Goal: Transaction & Acquisition: Book appointment/travel/reservation

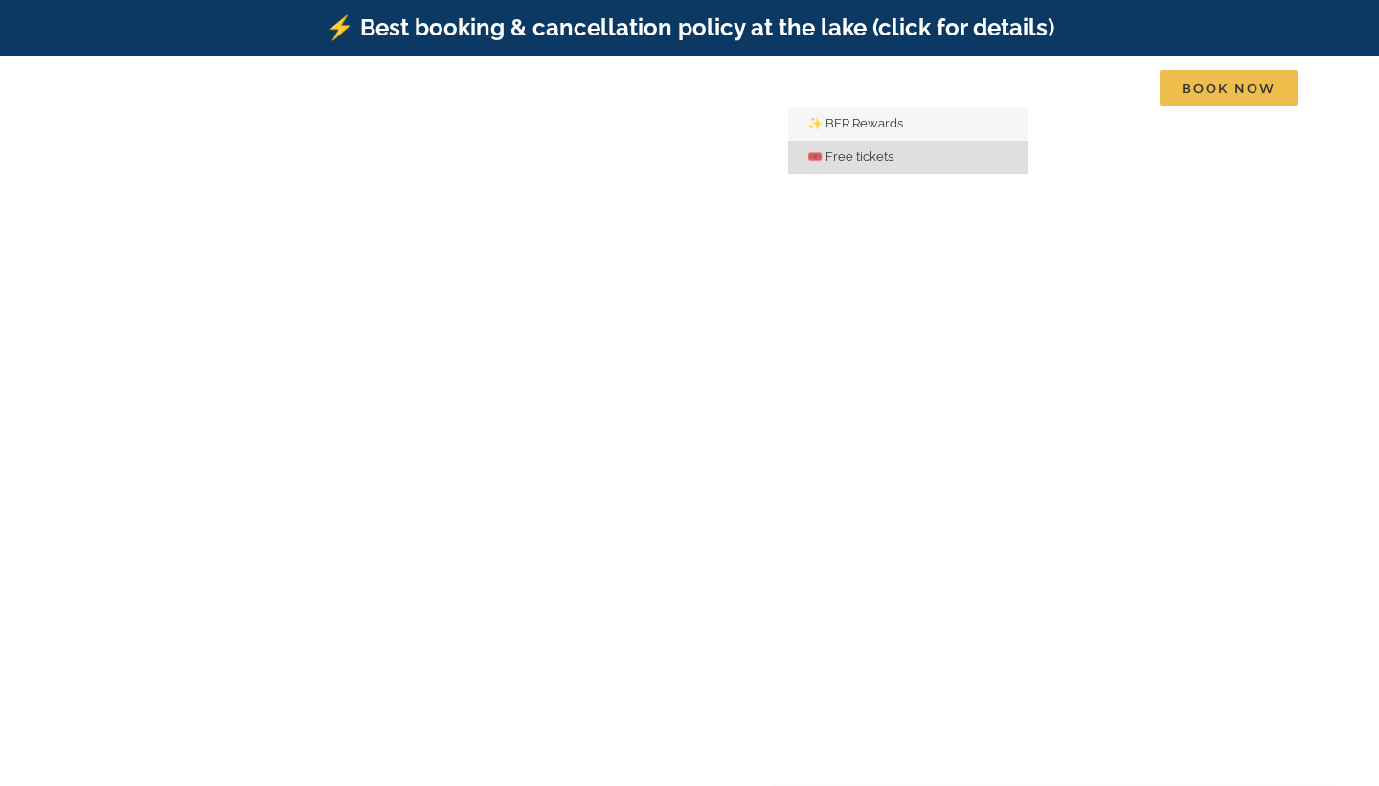
click at [857, 147] on link "🎟️ Free tickets" at bounding box center [907, 158] width 239 height 34
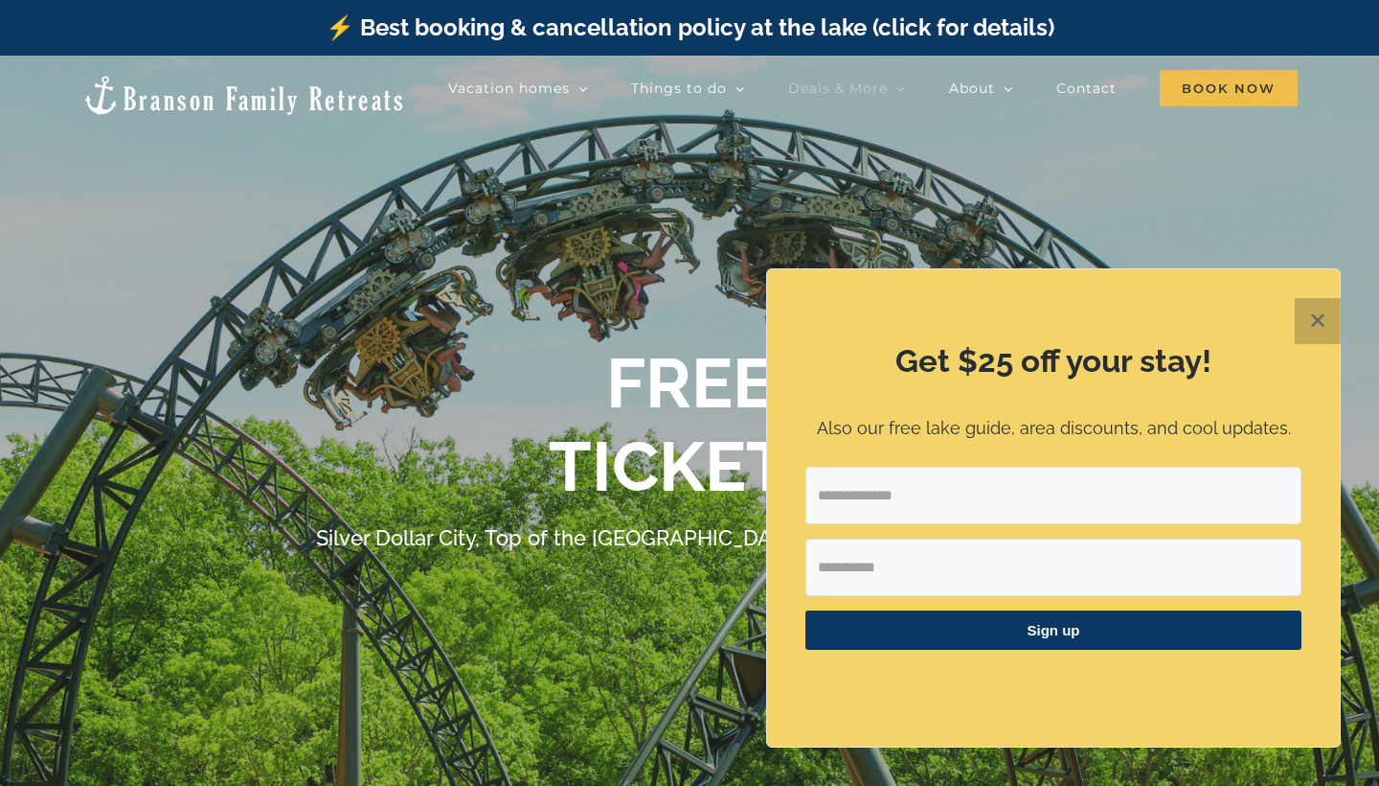
click at [1310, 323] on button "✕" at bounding box center [1318, 321] width 46 height 46
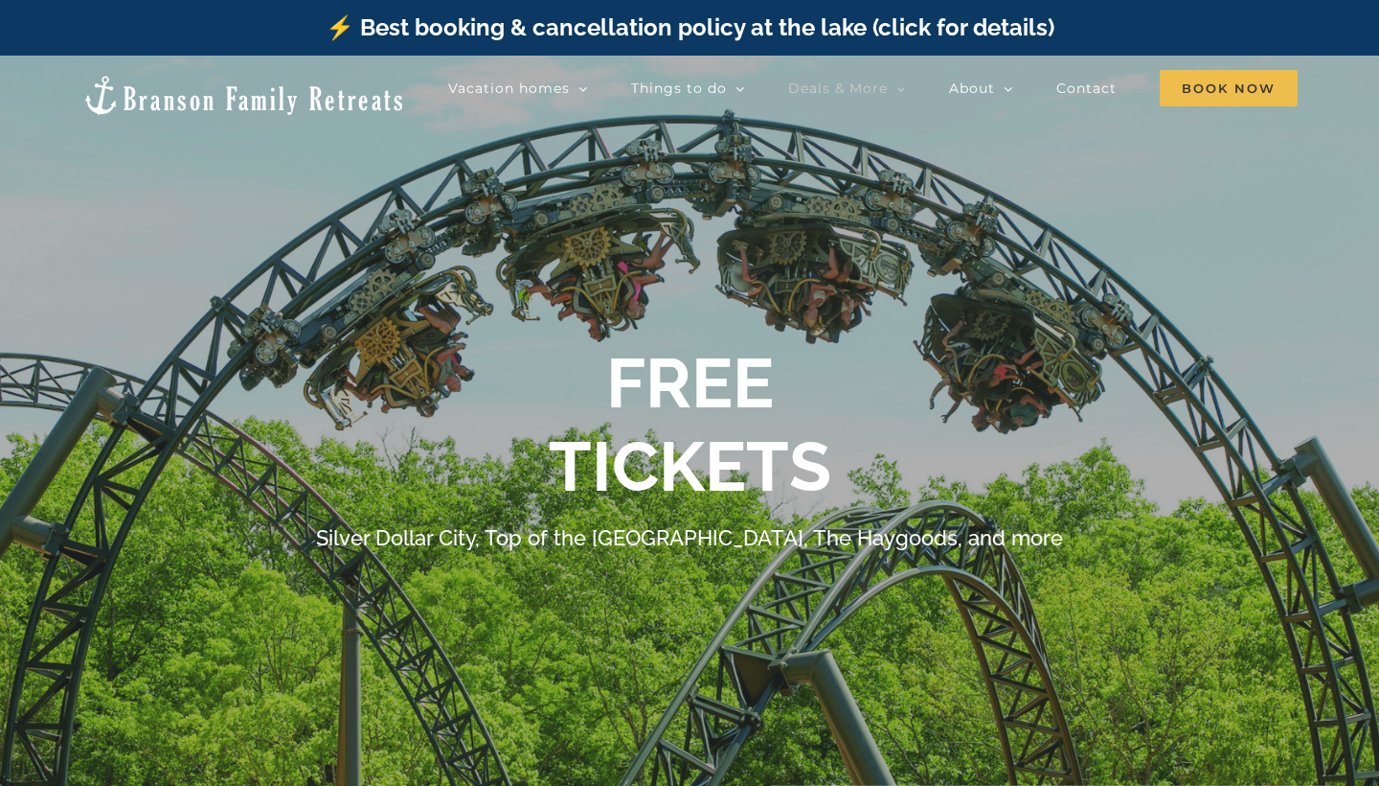
click at [884, 348] on div "FREE TICKETS" at bounding box center [690, 425] width 766 height 166
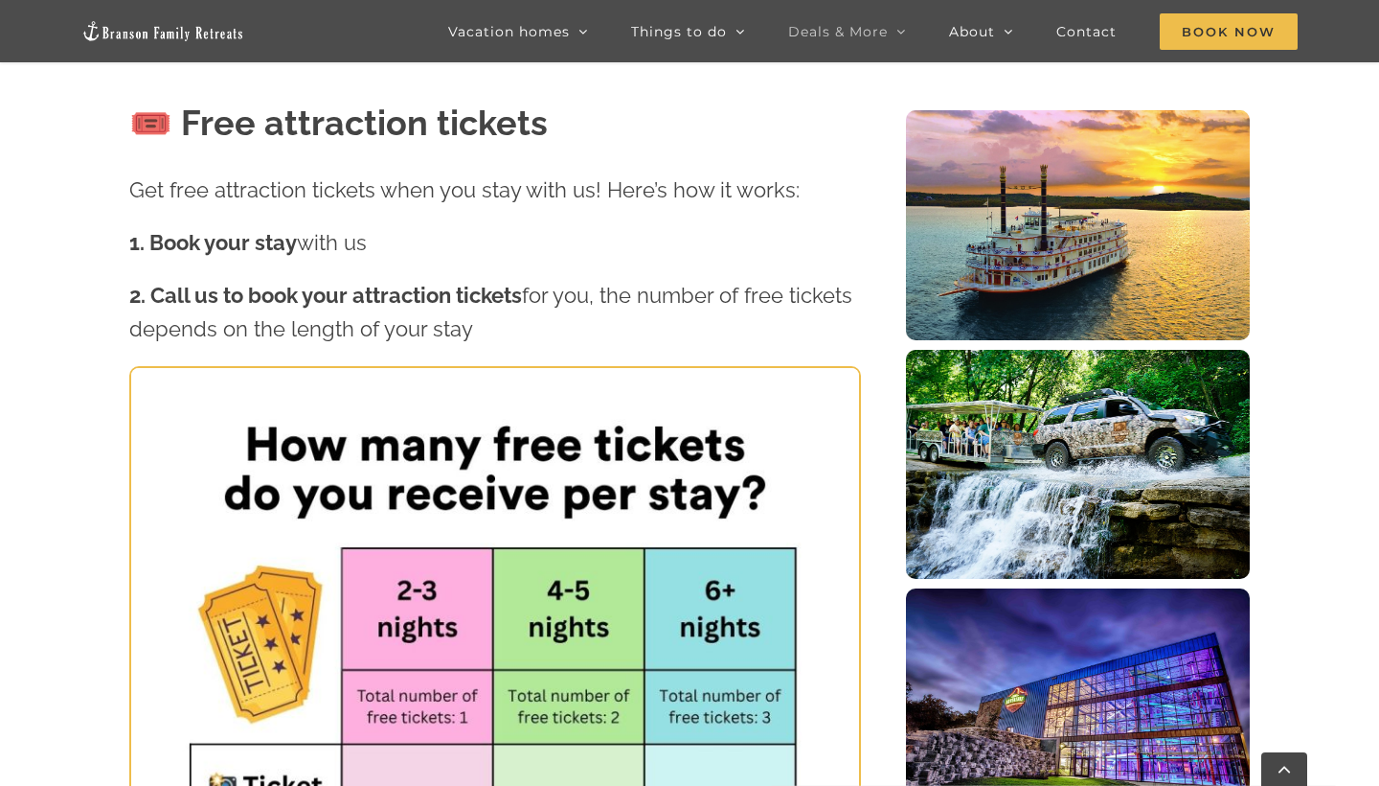
scroll to position [809, 0]
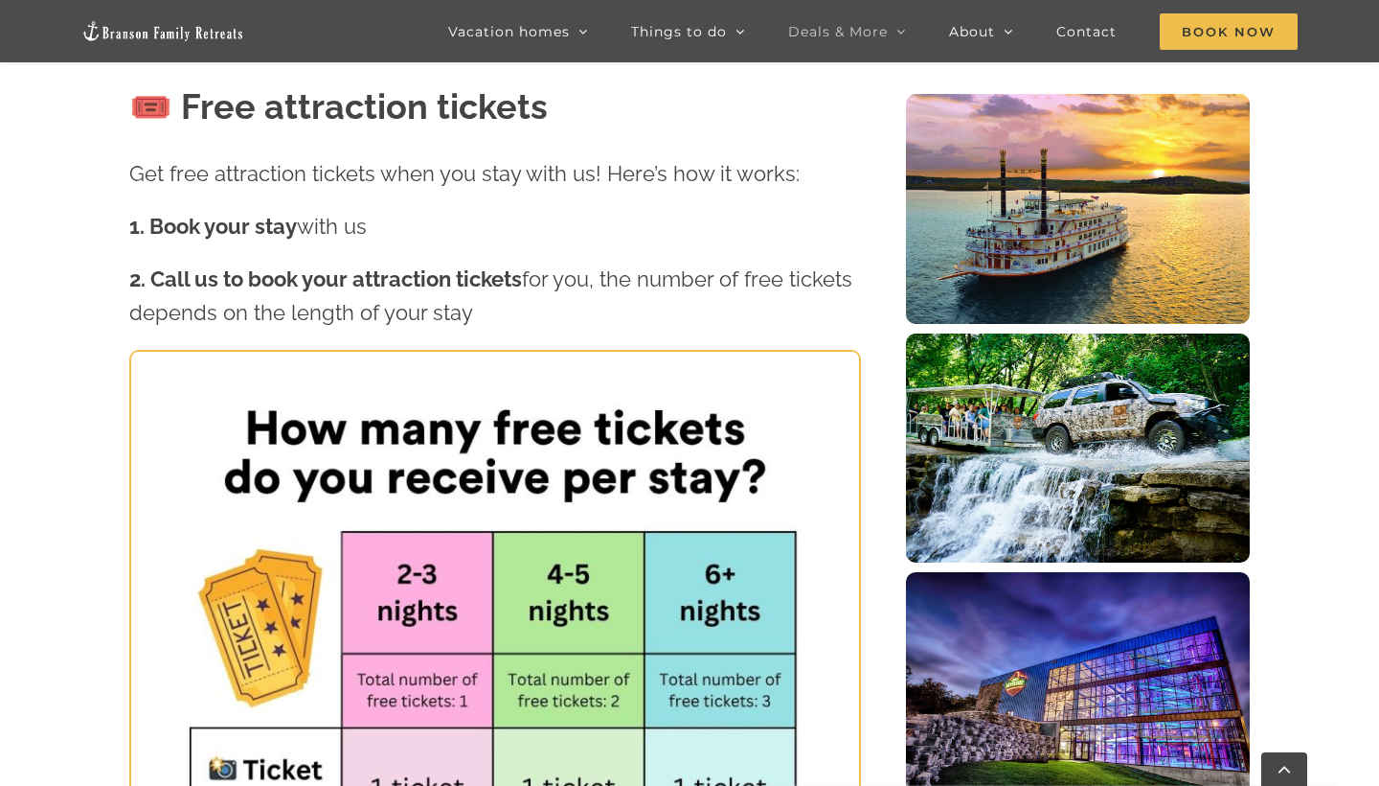
click at [801, 324] on p "2. Call us to book your attraction tickets for you, the number of free tickets …" at bounding box center [495, 295] width 732 height 67
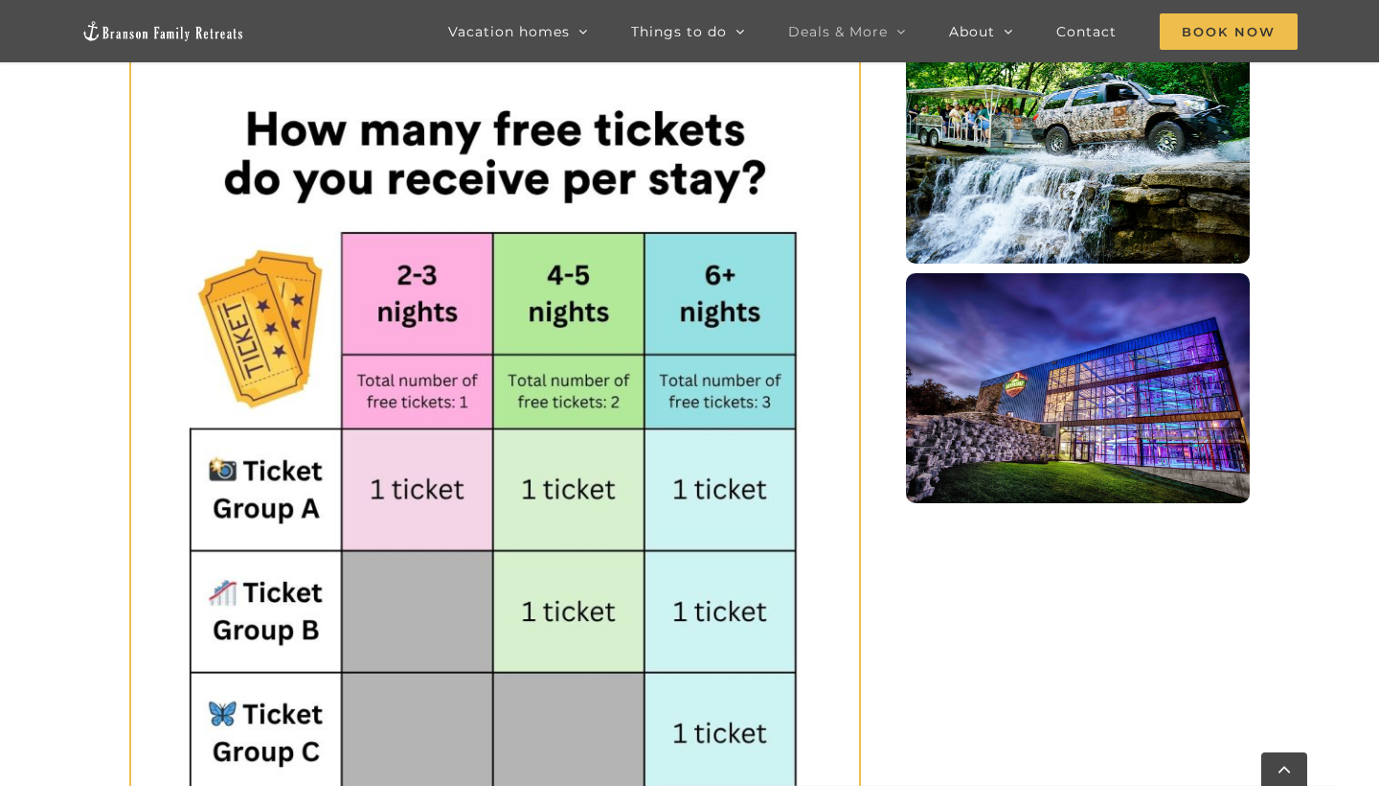
scroll to position [1114, 0]
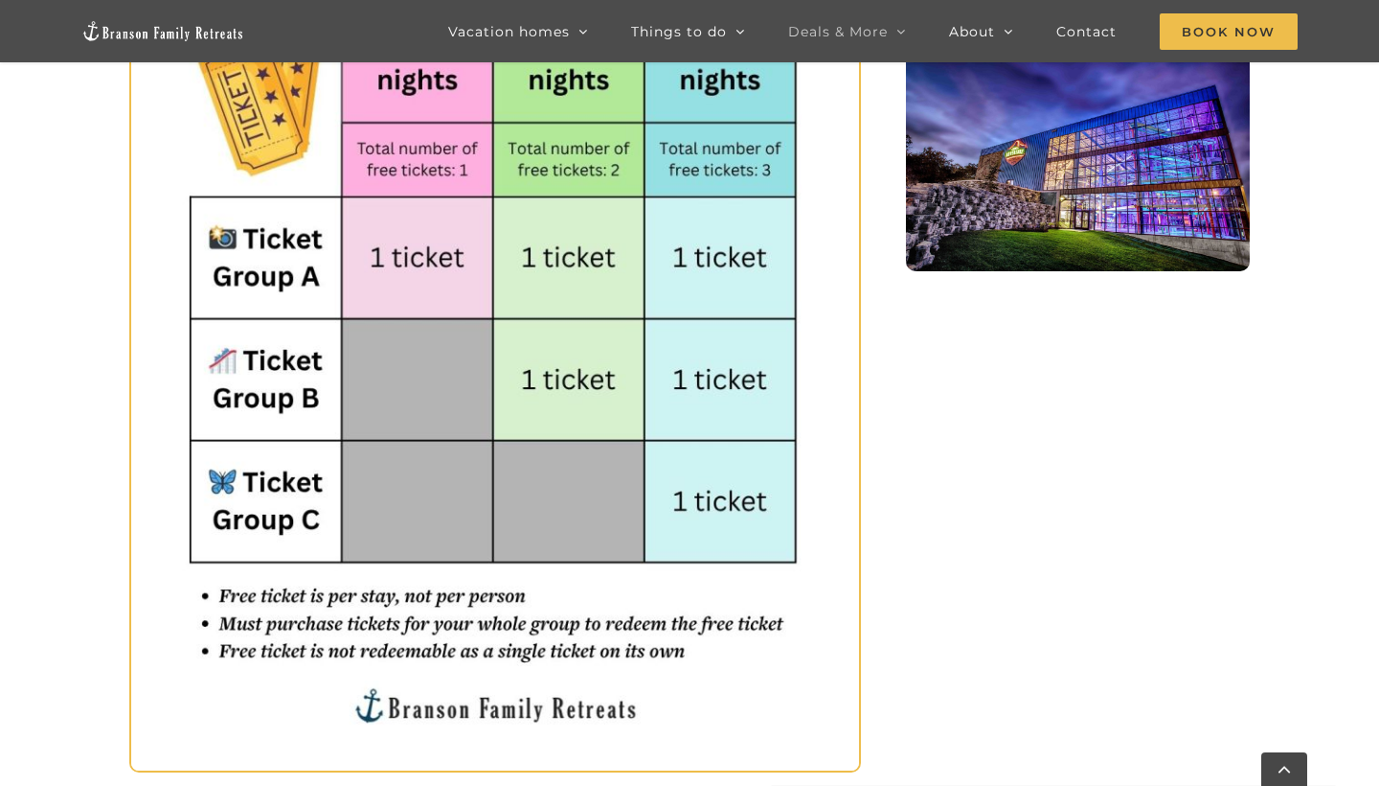
scroll to position [1341, 0]
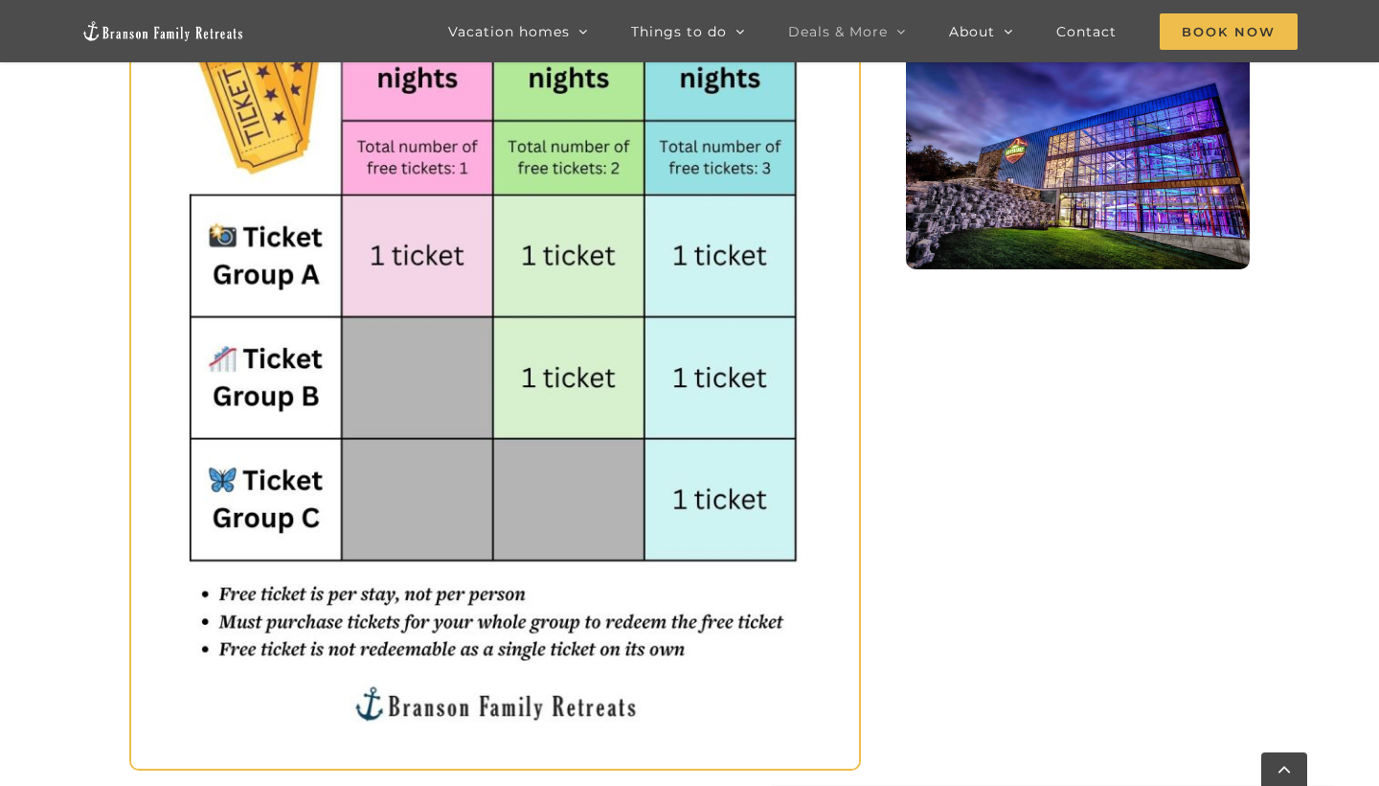
click at [997, 571] on div "🎟️ Free attraction tickets Get free attraction tickets when you stay with us! H…" at bounding box center [689, 654] width 1121 height 2309
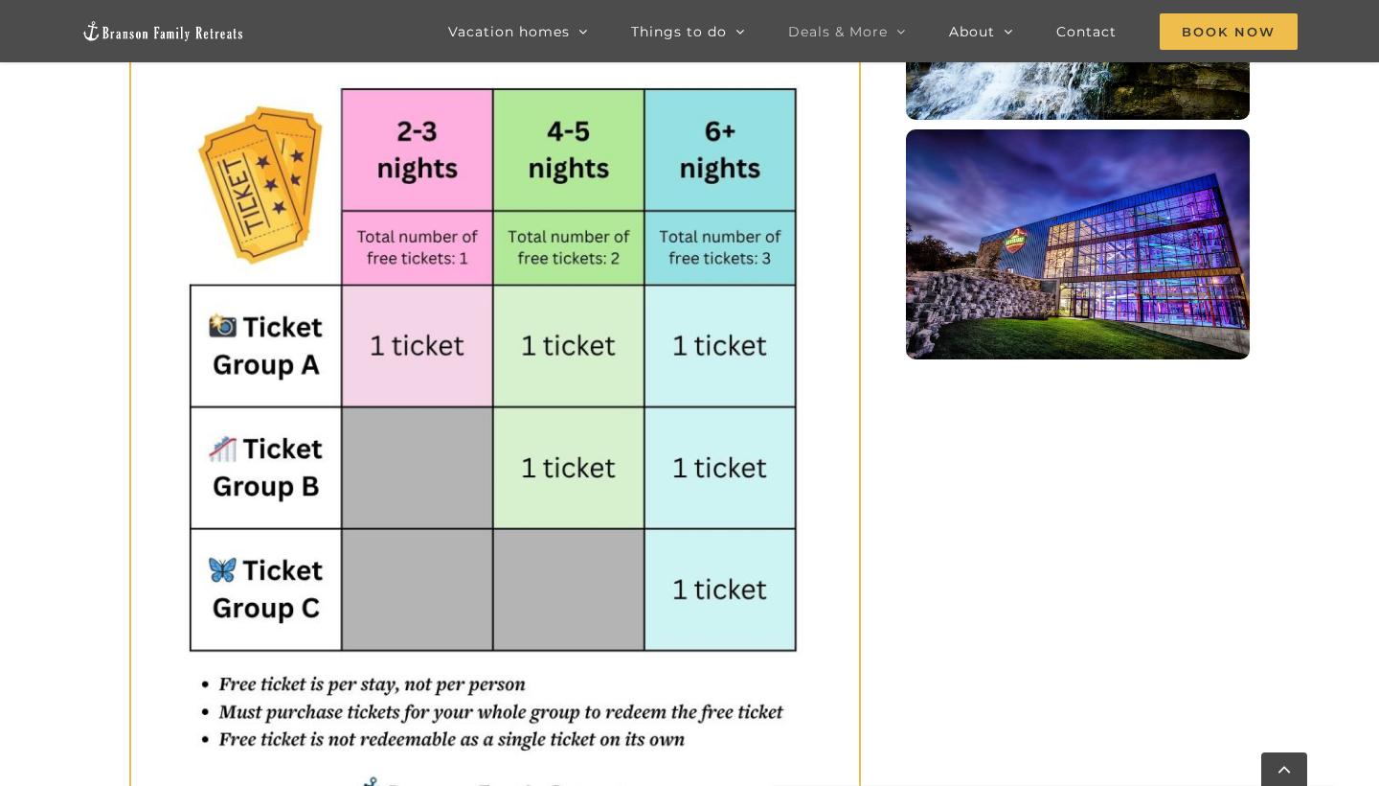
scroll to position [1247, 0]
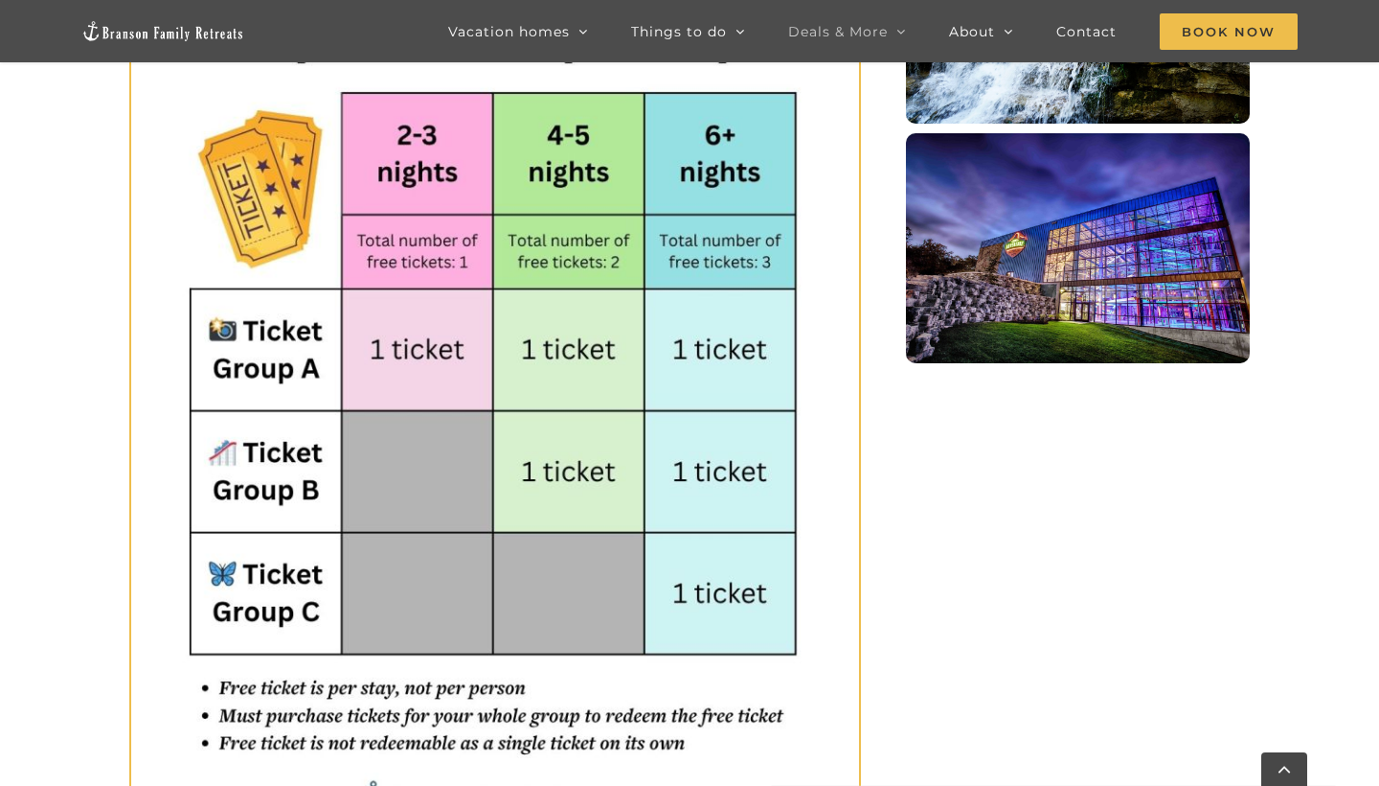
click at [1299, 339] on div "🎟️ Free attraction tickets Get free attraction tickets when you stay with us! H…" at bounding box center [689, 748] width 1379 height 2309
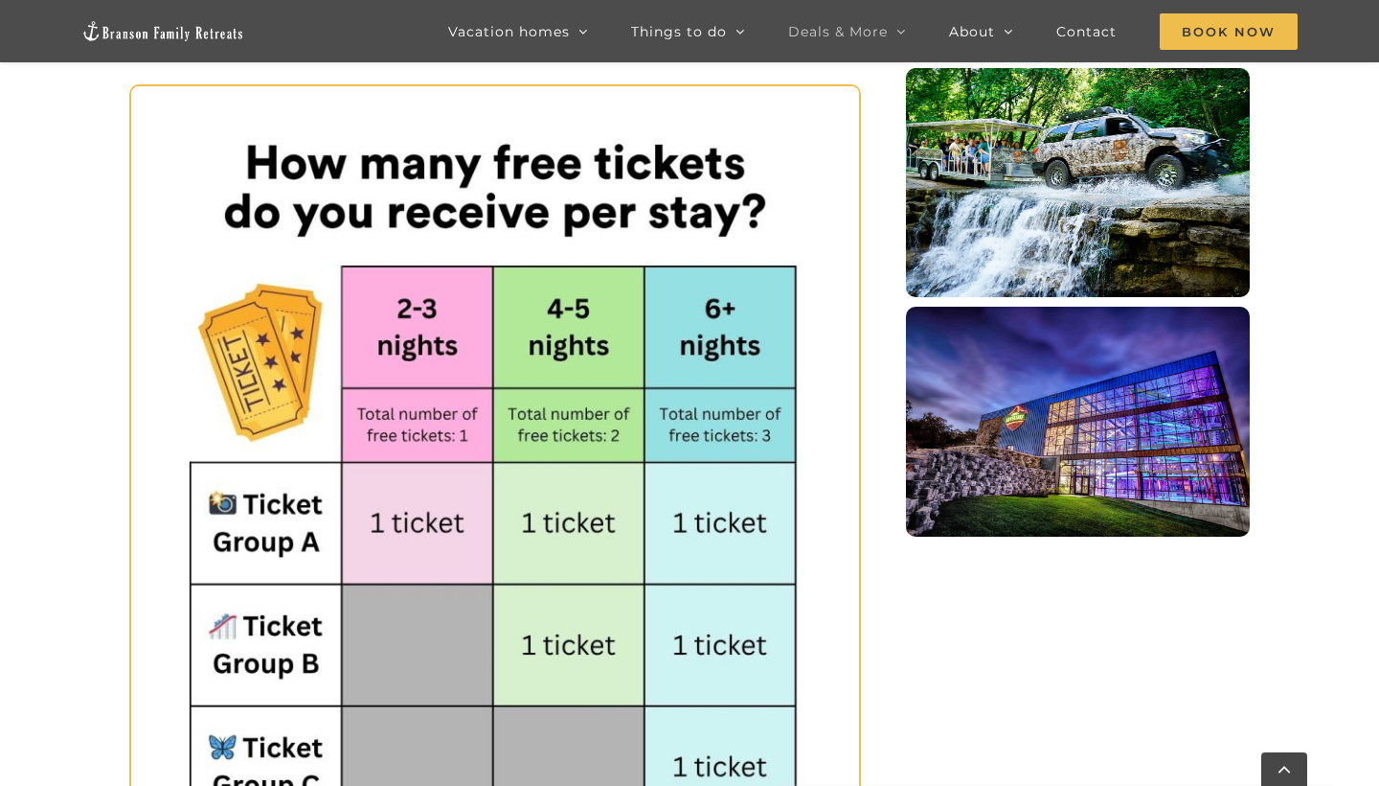
scroll to position [1080, 0]
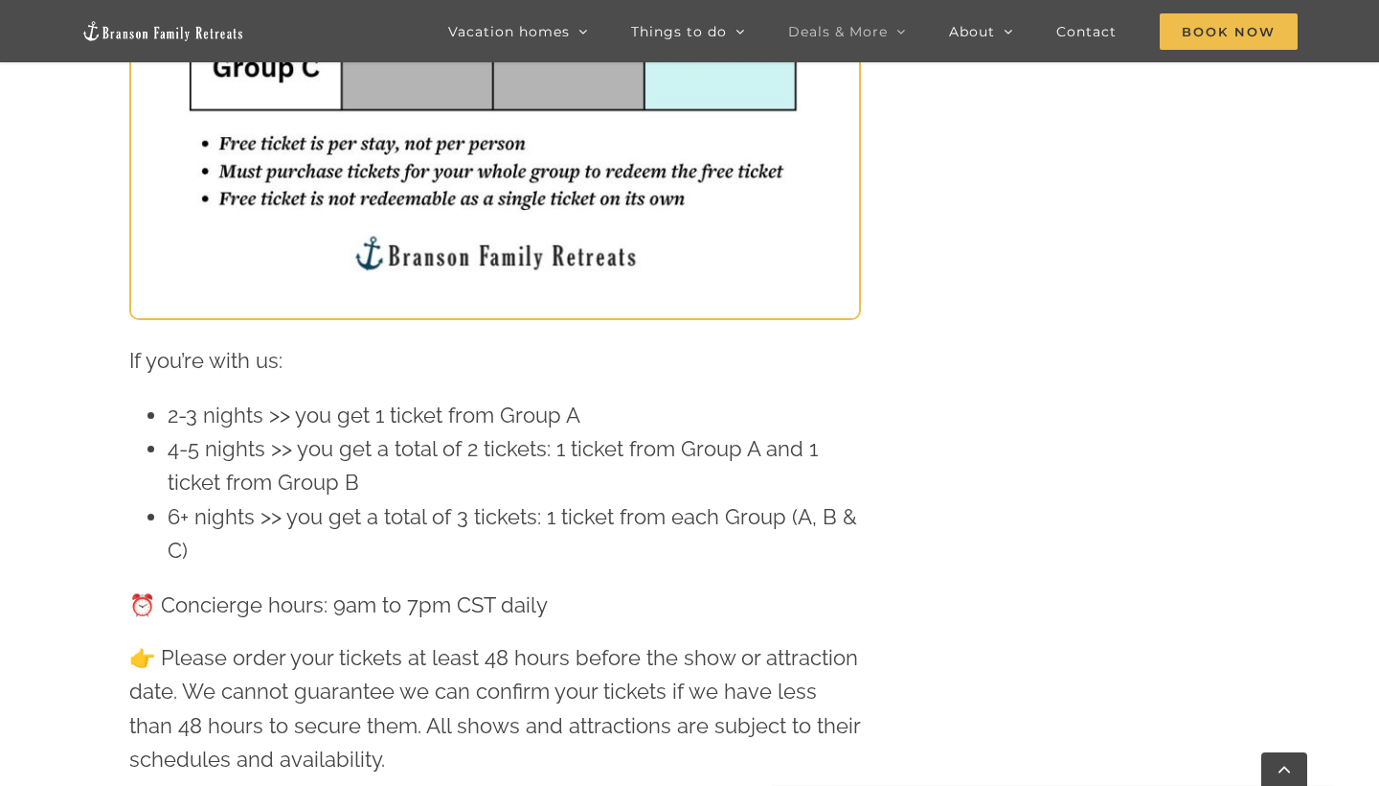
scroll to position [1761, 0]
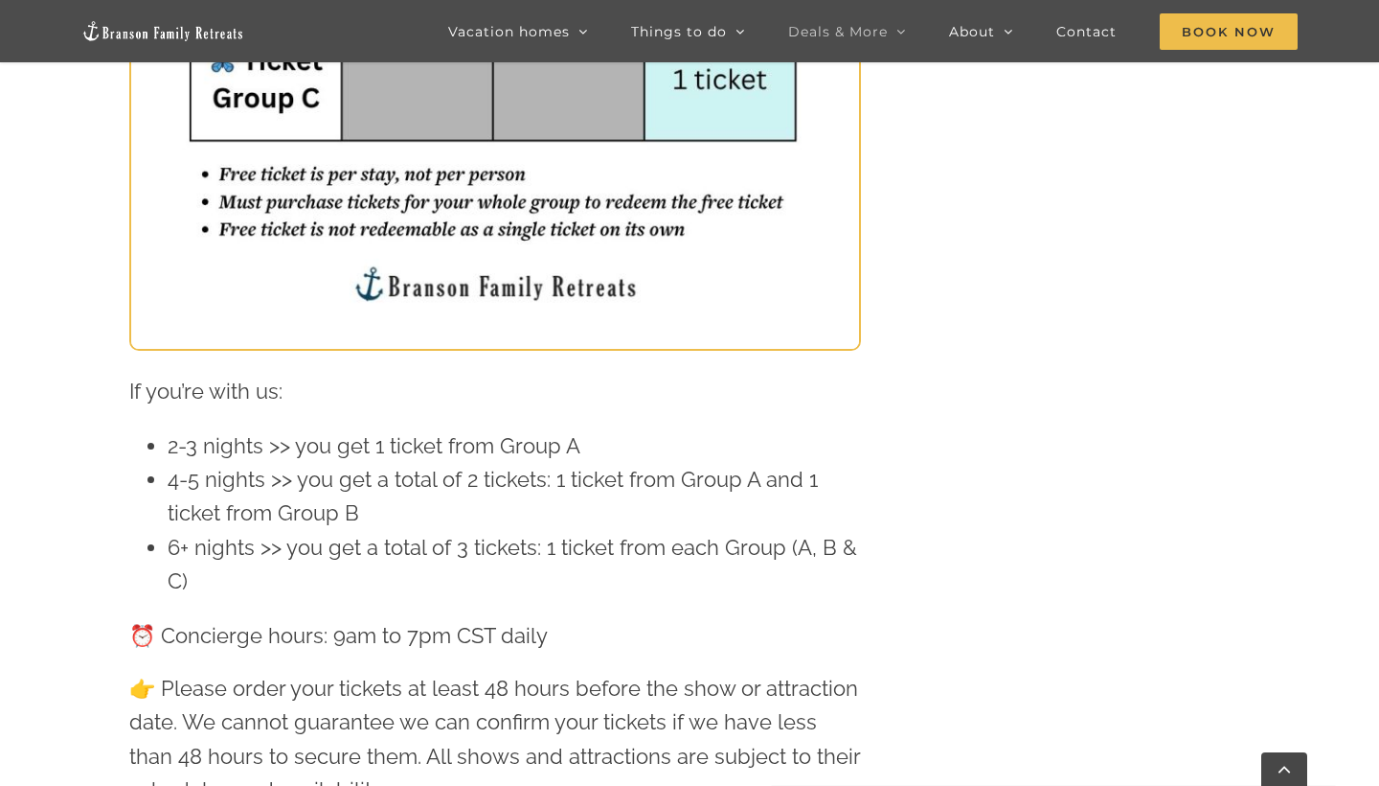
click at [1217, 392] on div "🎟️ Free attraction tickets Get free attraction tickets when you stay with us! H…" at bounding box center [689, 234] width 1121 height 2309
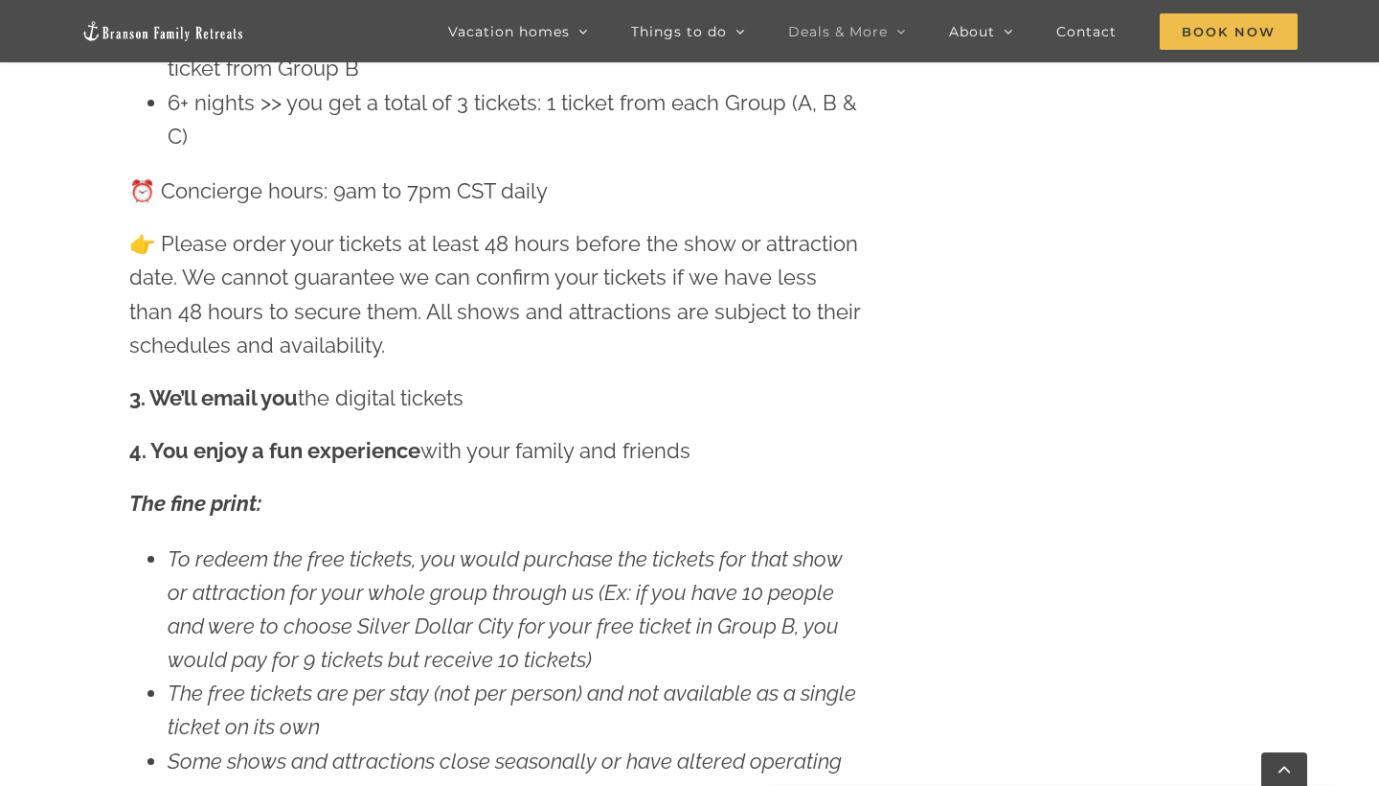
scroll to position [2063, 0]
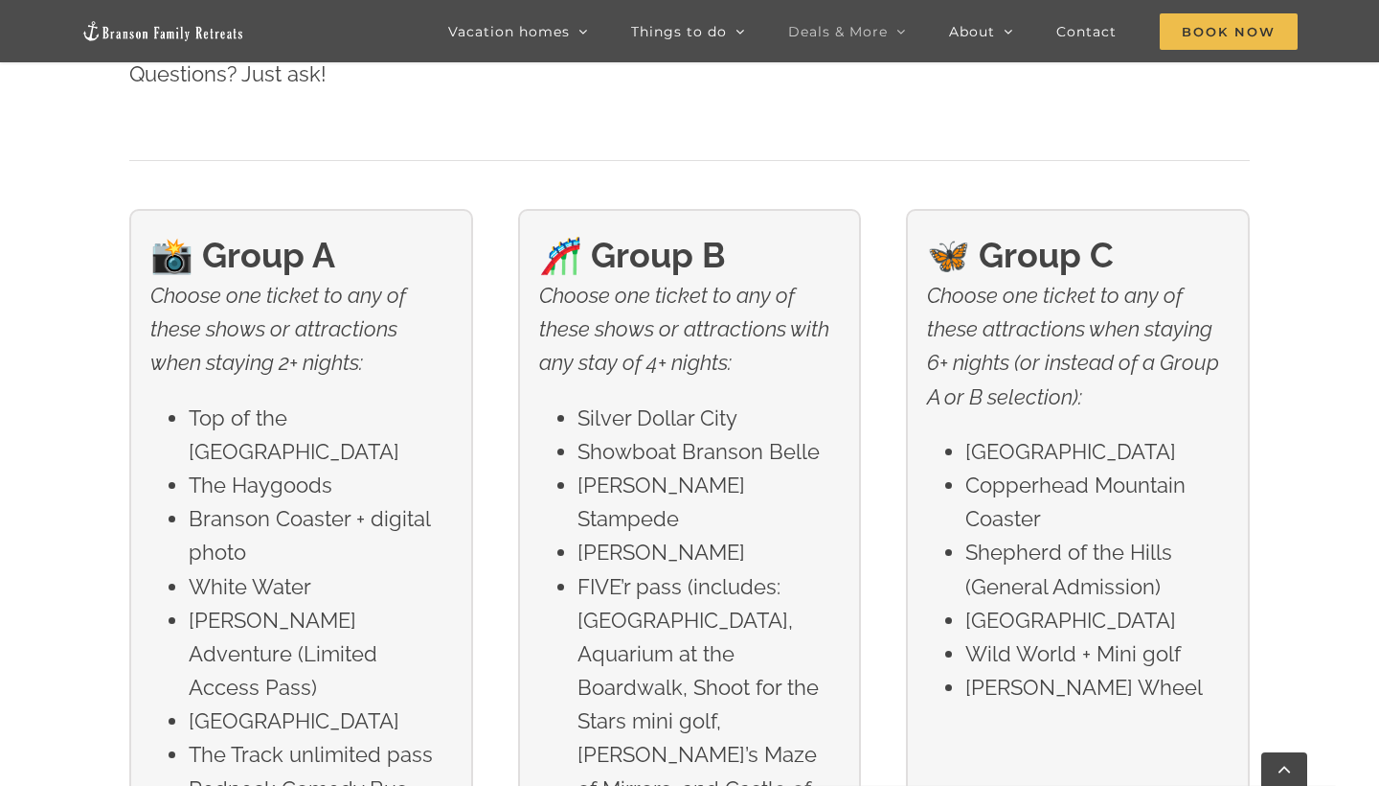
scroll to position [3020, 0]
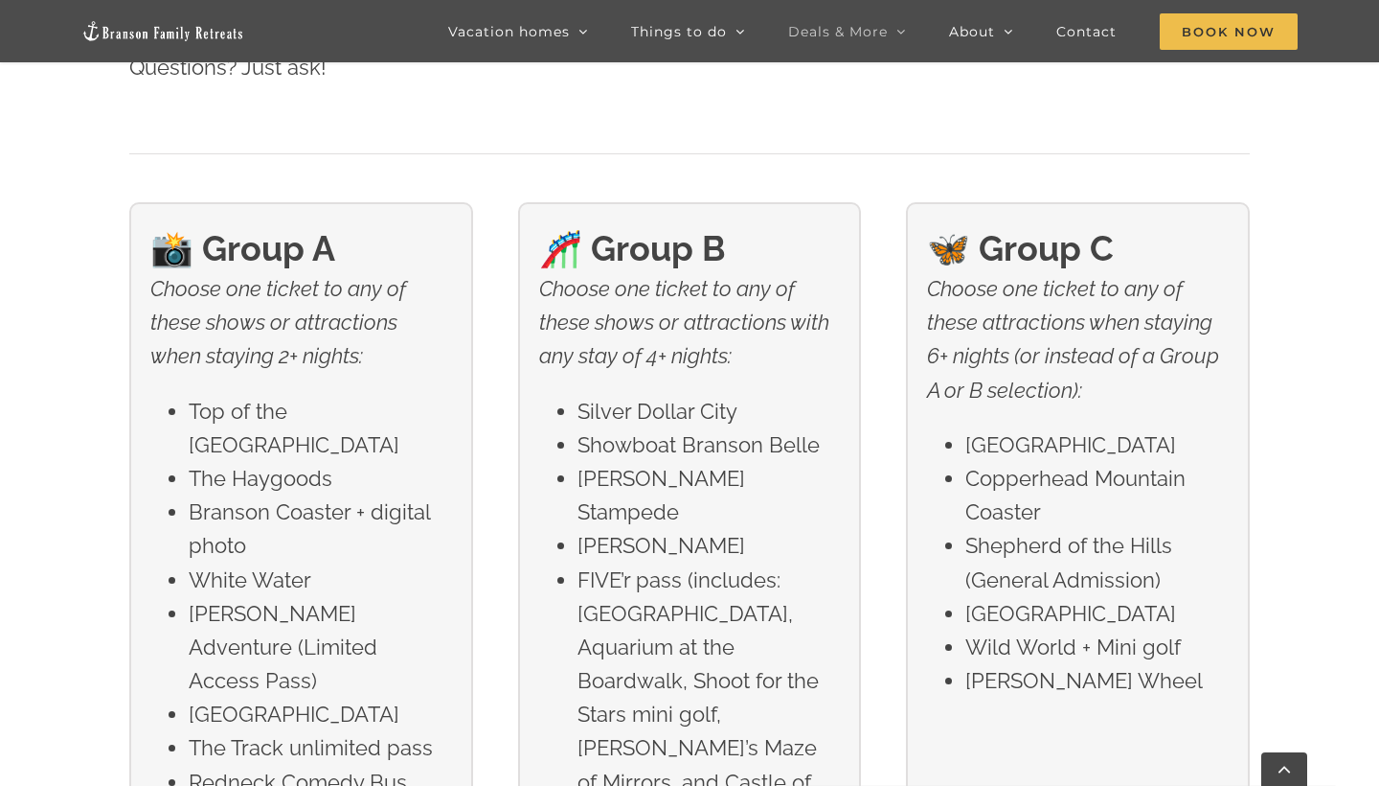
click at [1348, 454] on div "📸 Group A Choose one ticket to any of these shows or attractions when staying 2…" at bounding box center [689, 593] width 1379 height 928
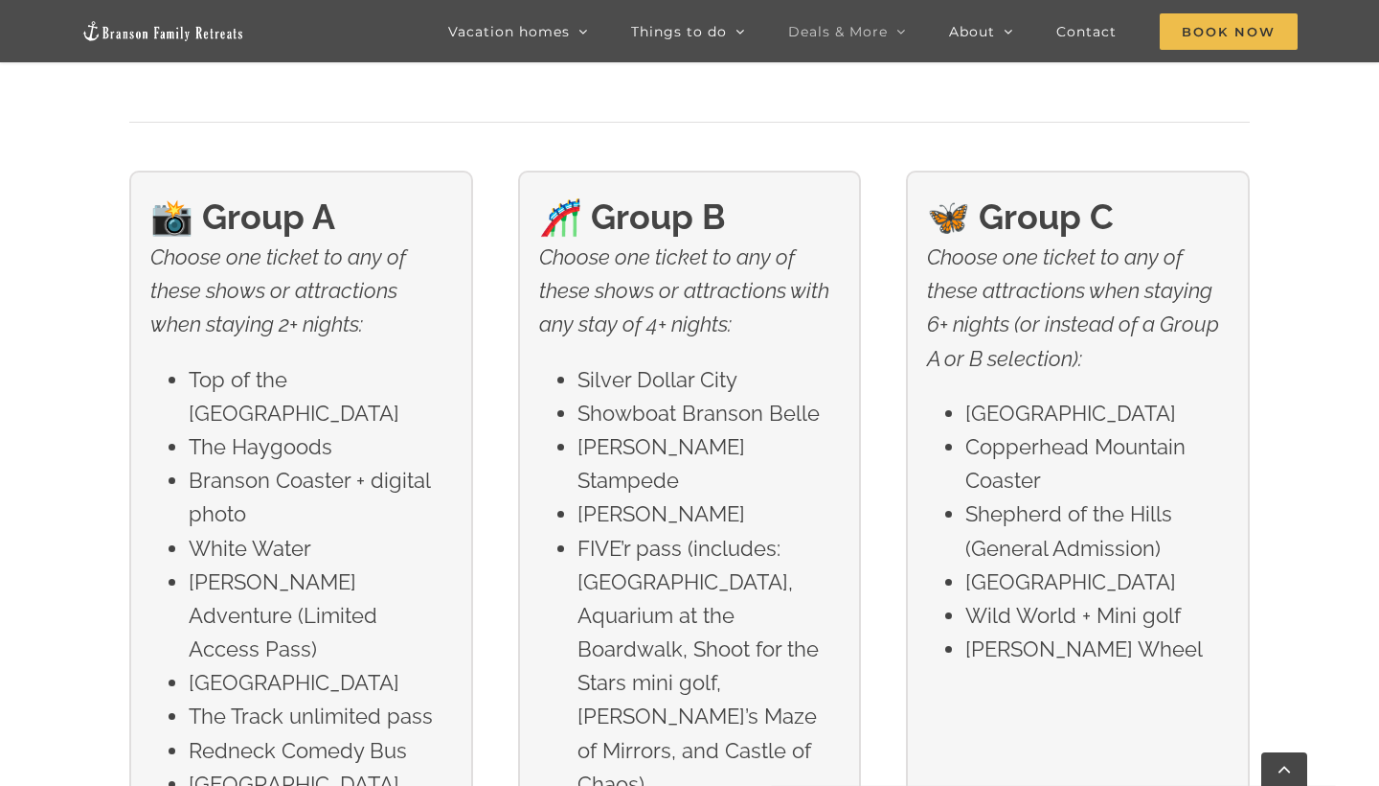
scroll to position [3051, 0]
click at [1341, 328] on div "📸 Group A Choose one ticket to any of these shows or attractions when staying 2…" at bounding box center [689, 563] width 1379 height 928
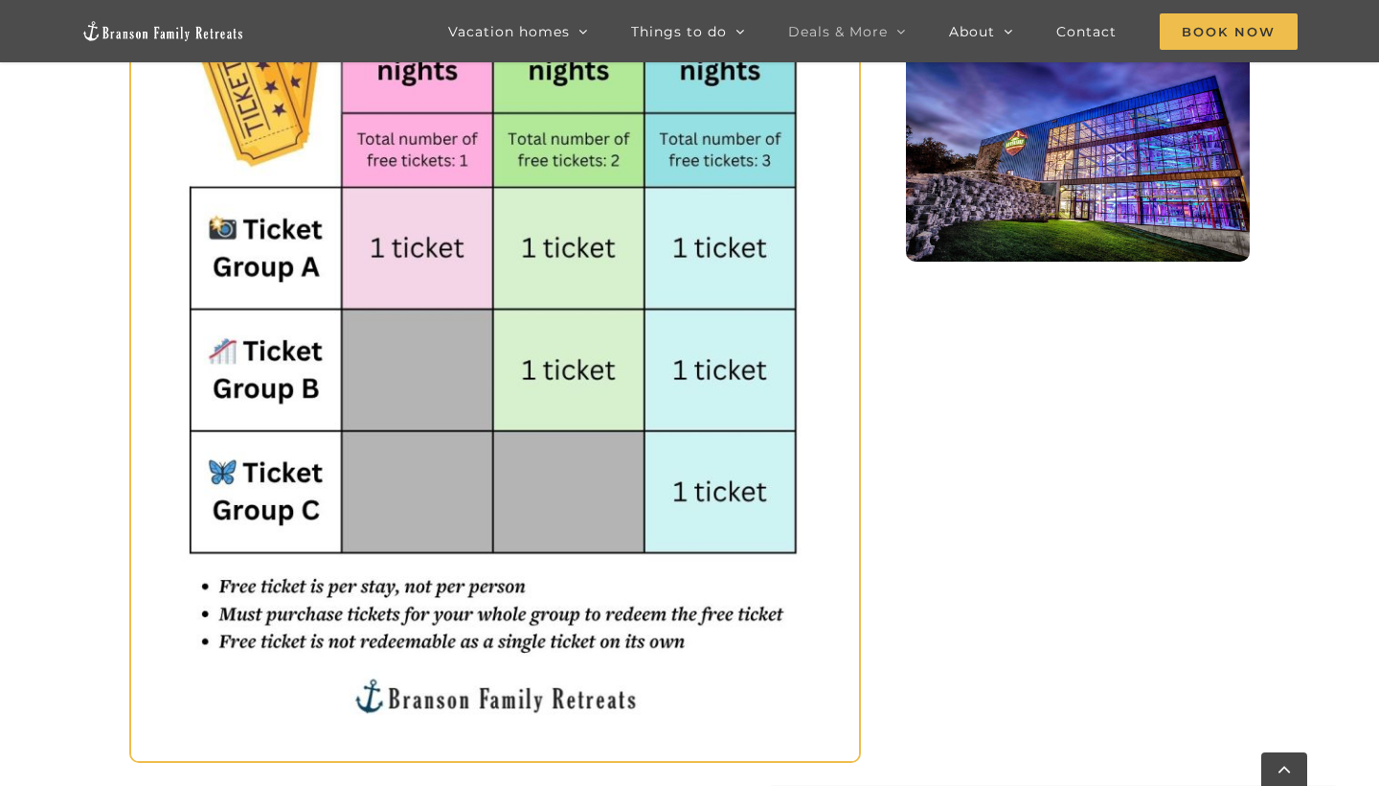
scroll to position [1335, 0]
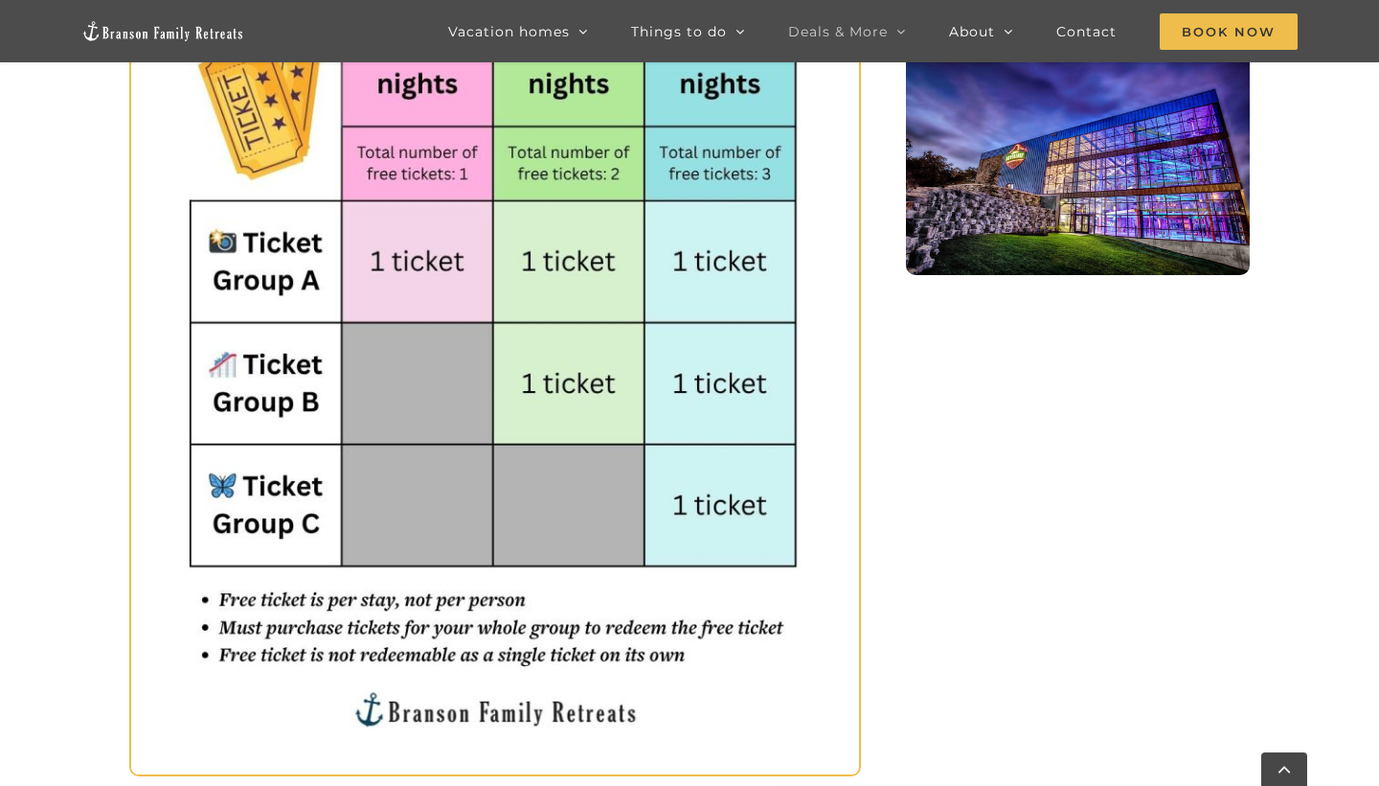
click at [1141, 554] on div "🎟️ Free attraction tickets Get free attraction tickets when you stay with us! H…" at bounding box center [689, 660] width 1121 height 2309
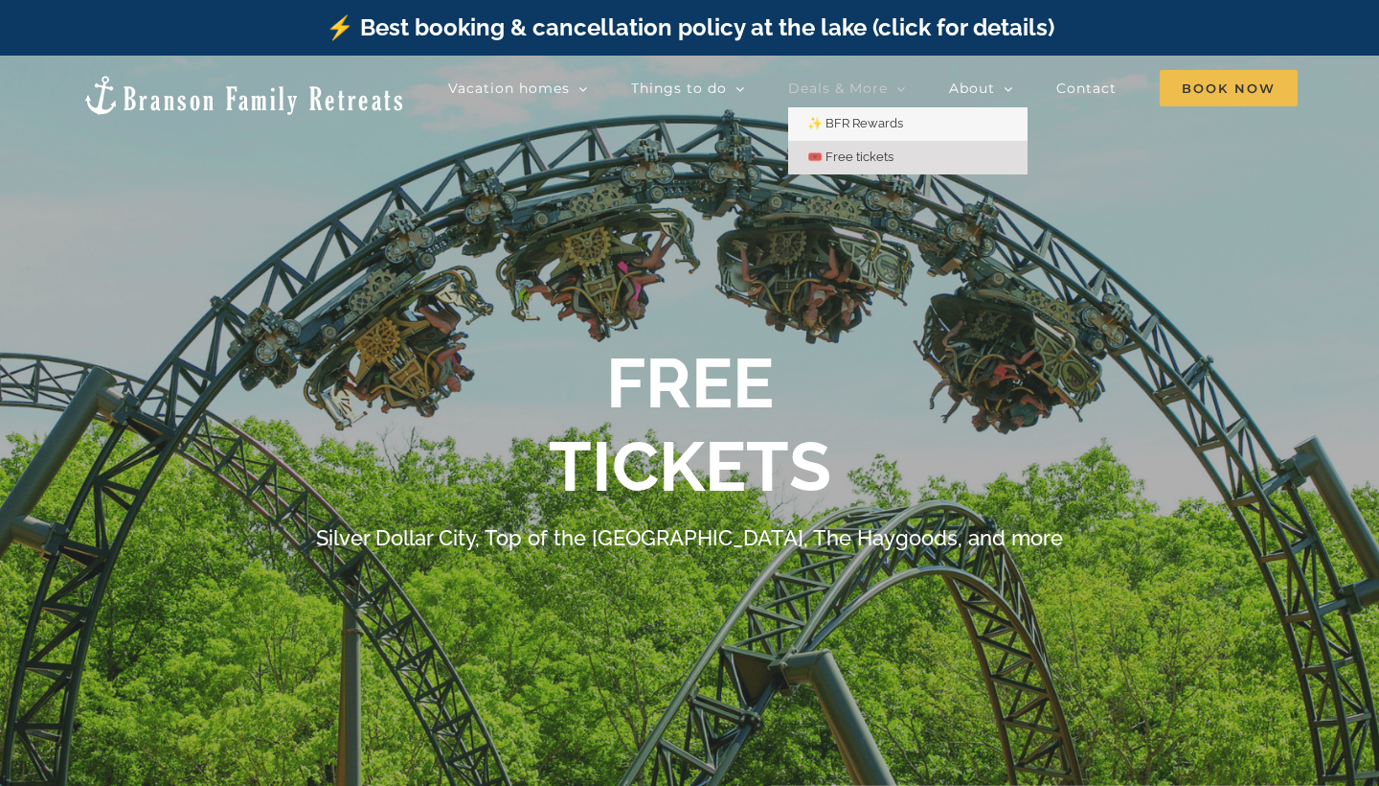
scroll to position [0, 0]
click at [883, 118] on span "✨ BFR Rewards" at bounding box center [856, 123] width 96 height 14
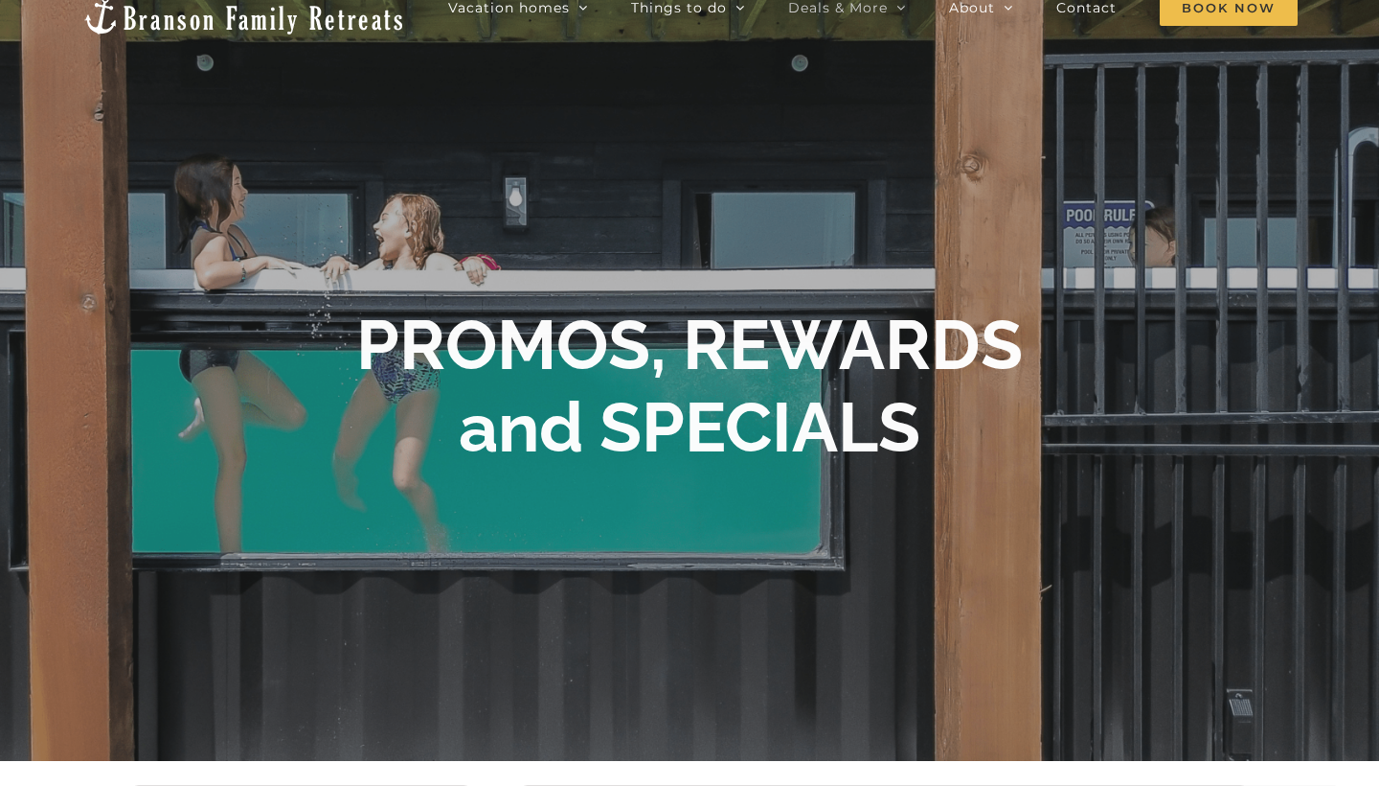
click at [1033, 352] on div "PROMOS, REWARDS and SPECIALS" at bounding box center [690, 387] width 766 height 166
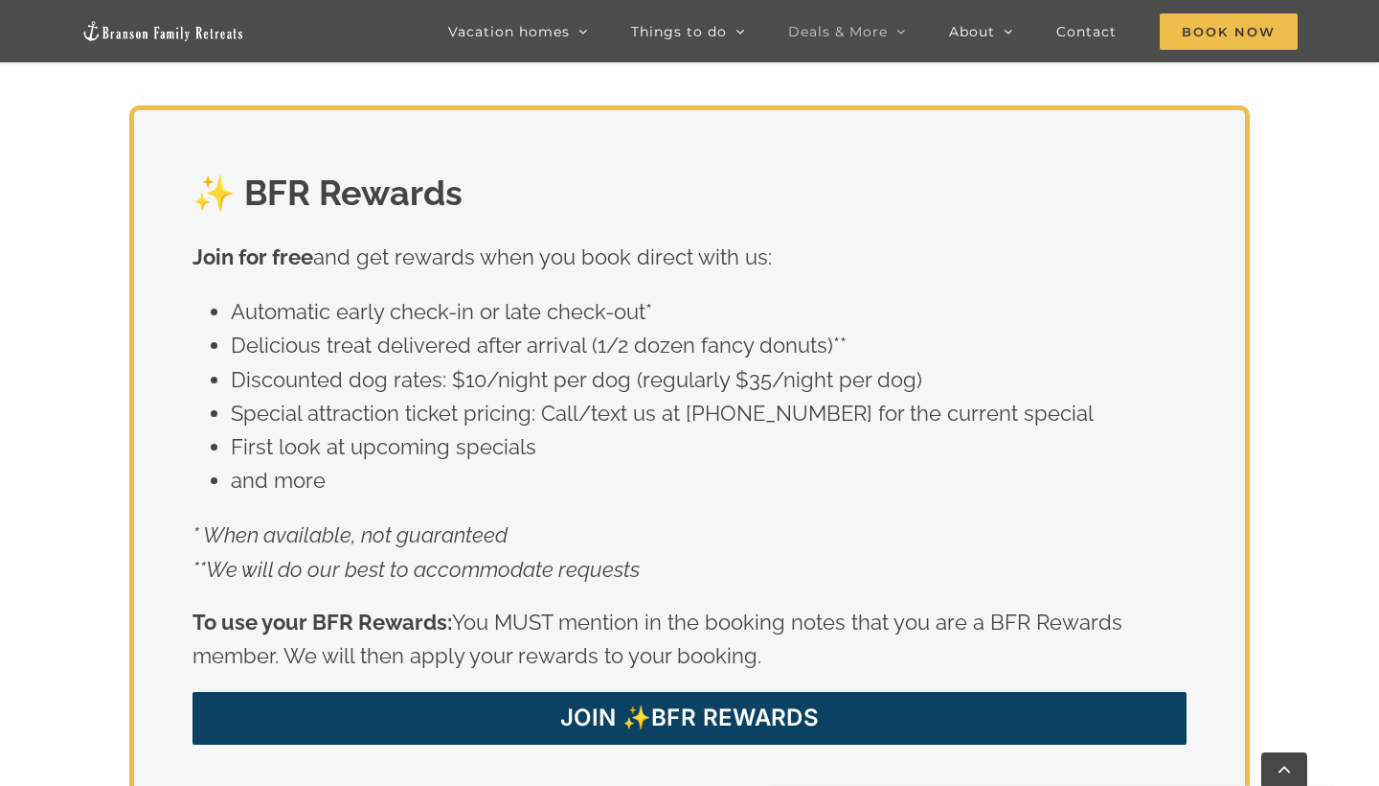
scroll to position [3228, 0]
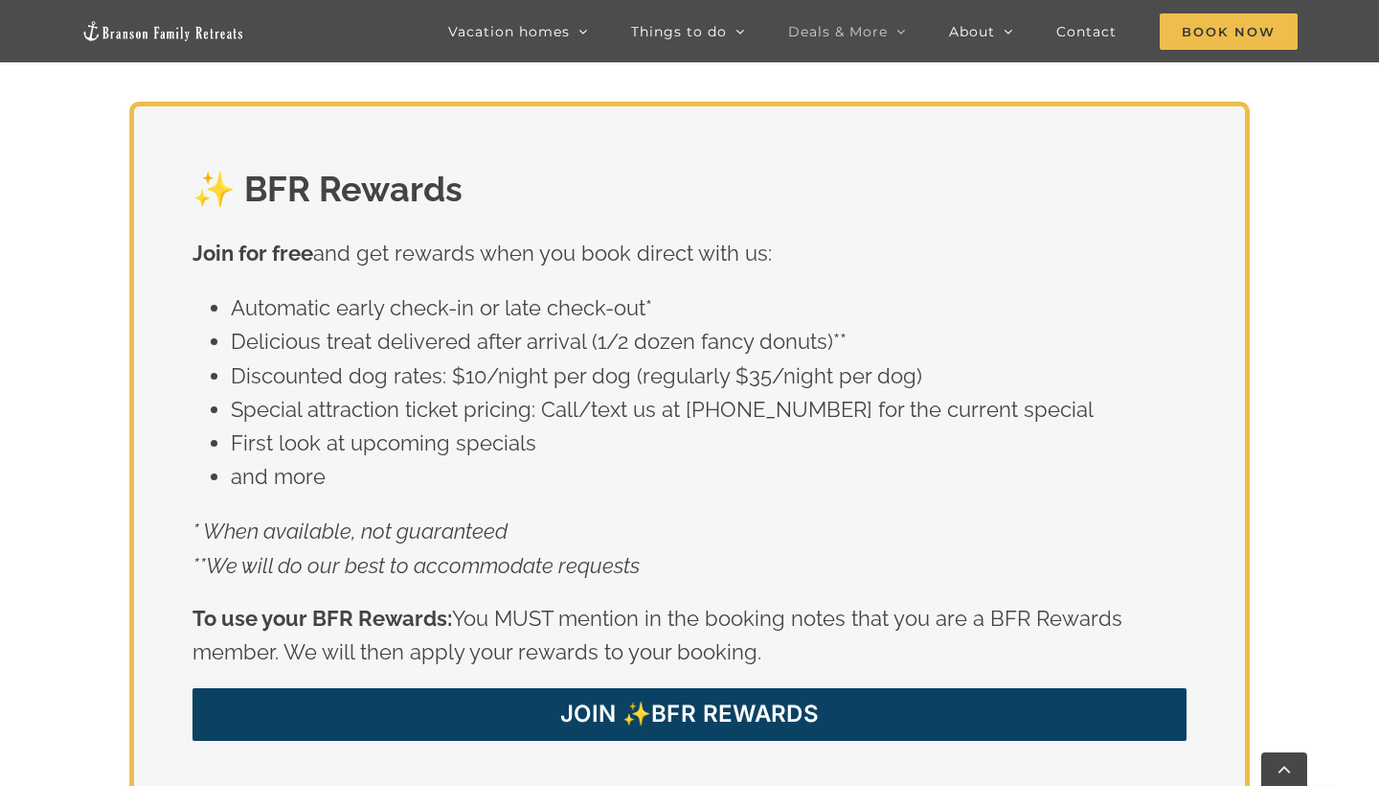
click at [1302, 379] on div "✨ BFR Rewards Join for free and get rewards when you book direct with us: Autom…" at bounding box center [689, 477] width 1379 height 750
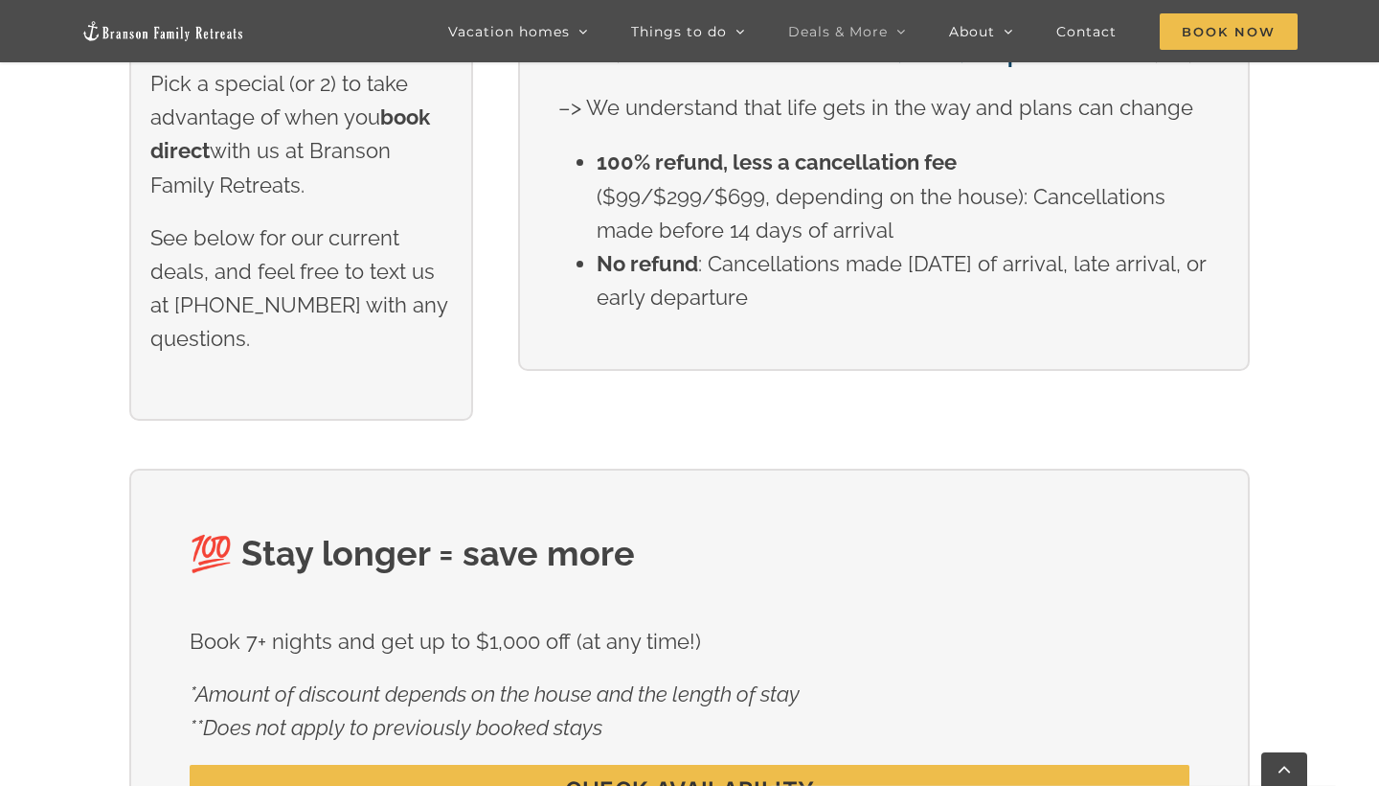
scroll to position [886, 0]
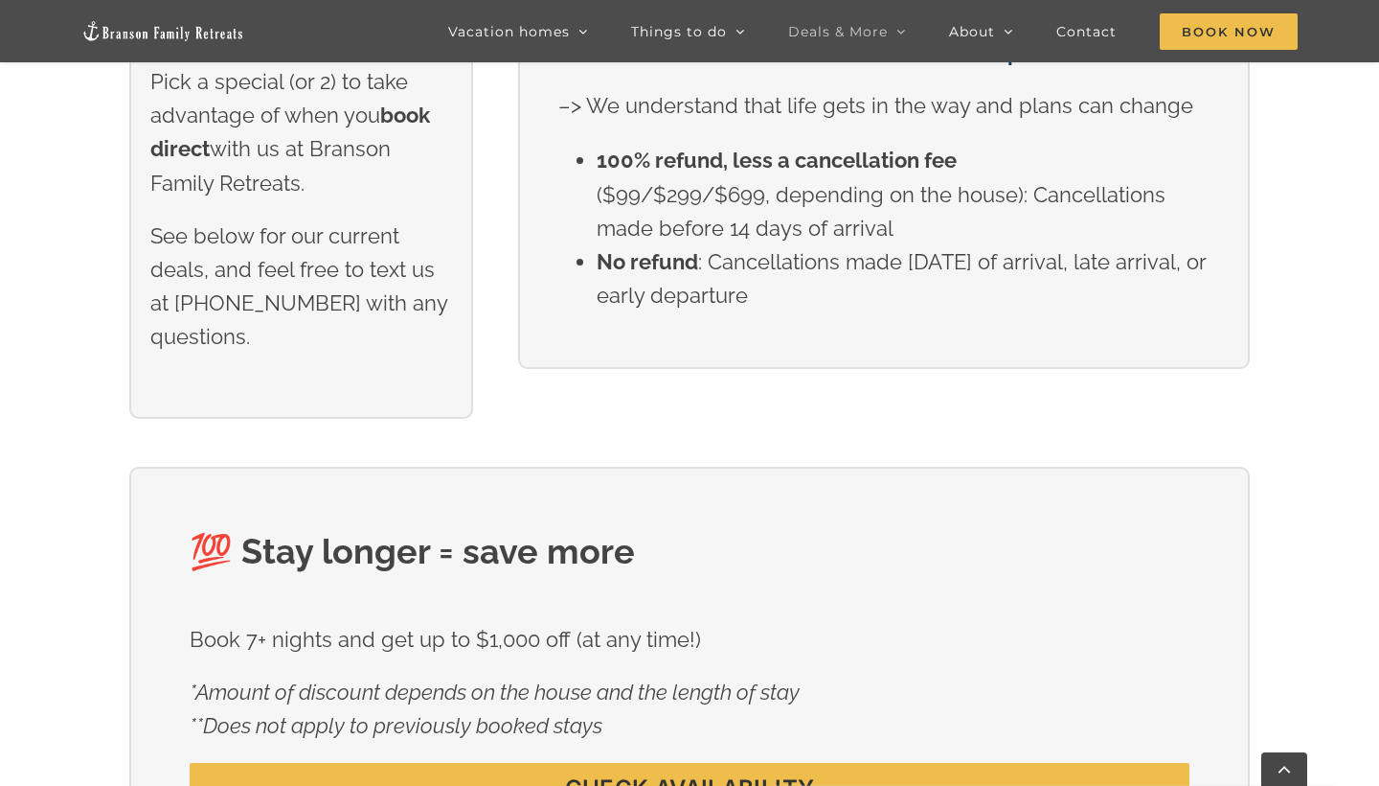
click at [1304, 220] on div "👉 Book direct perks Pick a special (or 2) to take advantage of when you book di…" at bounding box center [689, 194] width 1379 height 543
click at [1304, 218] on div "👉 Book direct perks Pick a special (or 2) to take advantage of when you book di…" at bounding box center [689, 194] width 1379 height 543
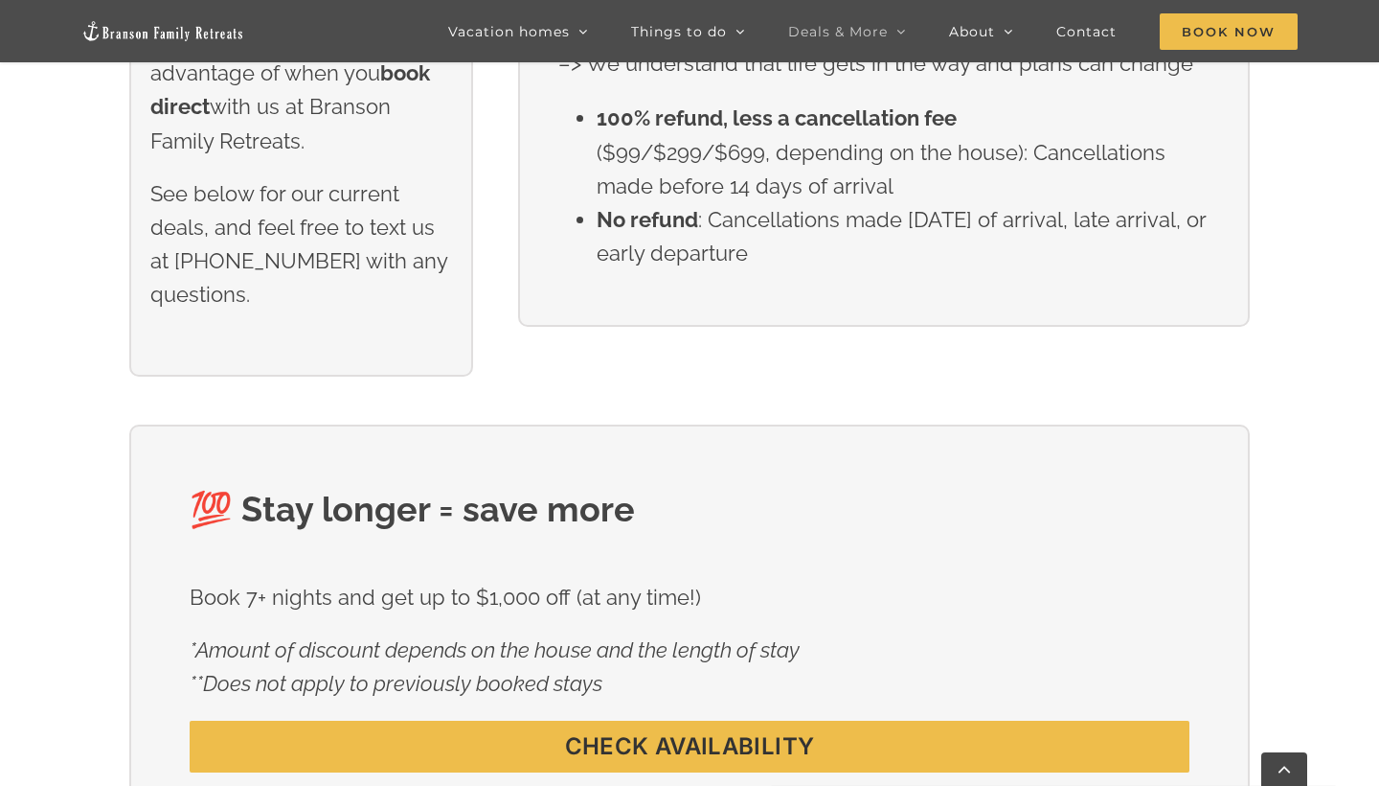
scroll to position [927, 0]
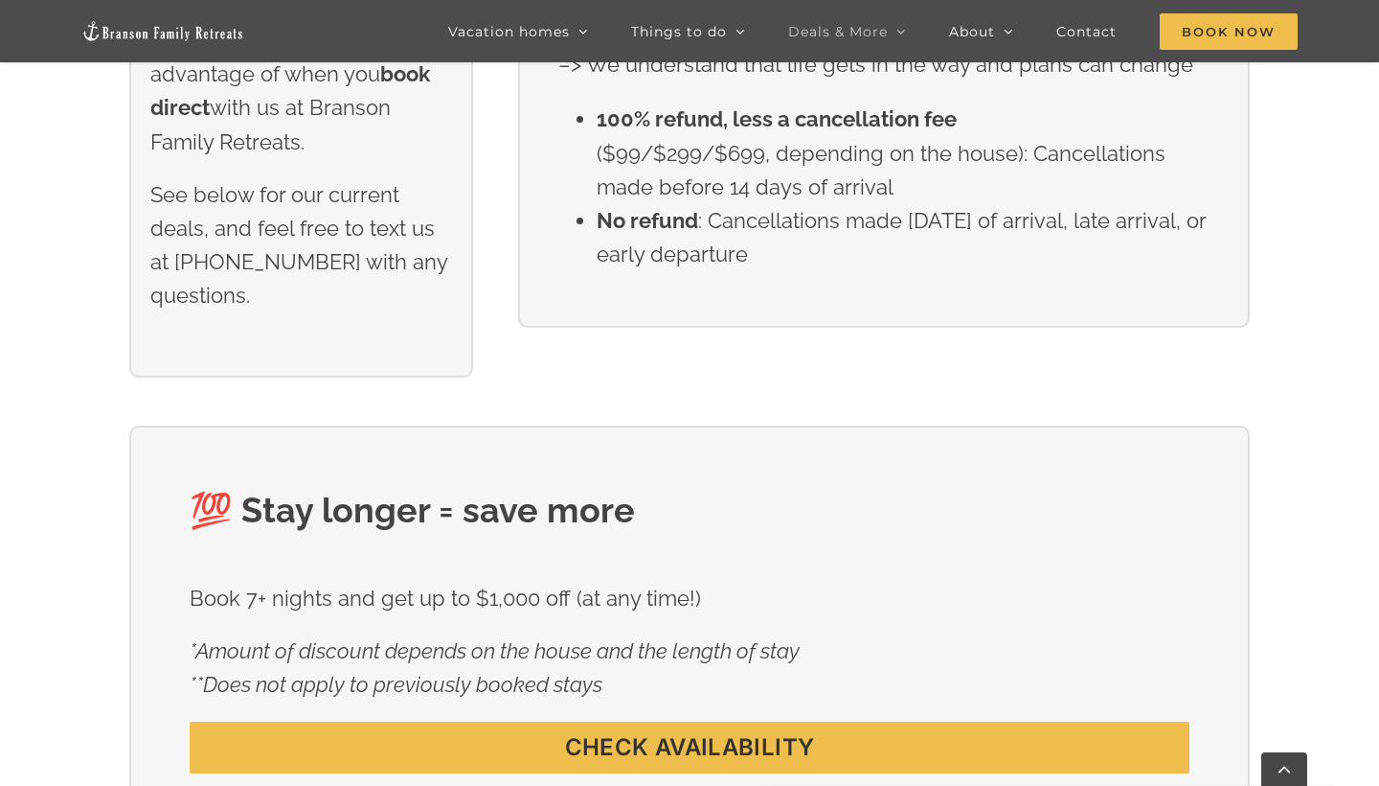
click at [1296, 324] on div "👉 Book direct perks Pick a special (or 2) to take advantage of when you book di…" at bounding box center [689, 153] width 1379 height 543
click at [1313, 410] on div "👉 Book direct perks Pick a special (or 2) to take advantage of when you book di…" at bounding box center [689, 153] width 1379 height 543
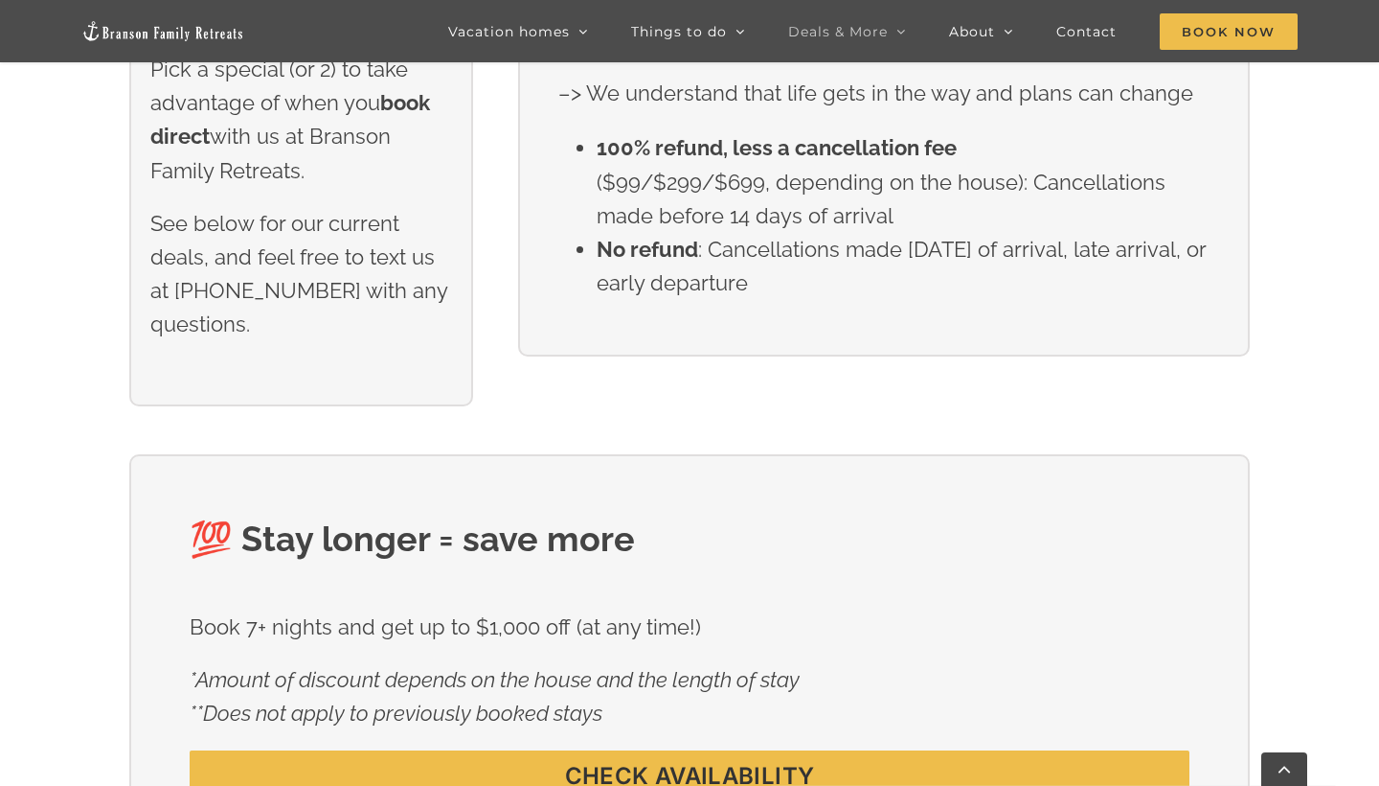
scroll to position [889, 0]
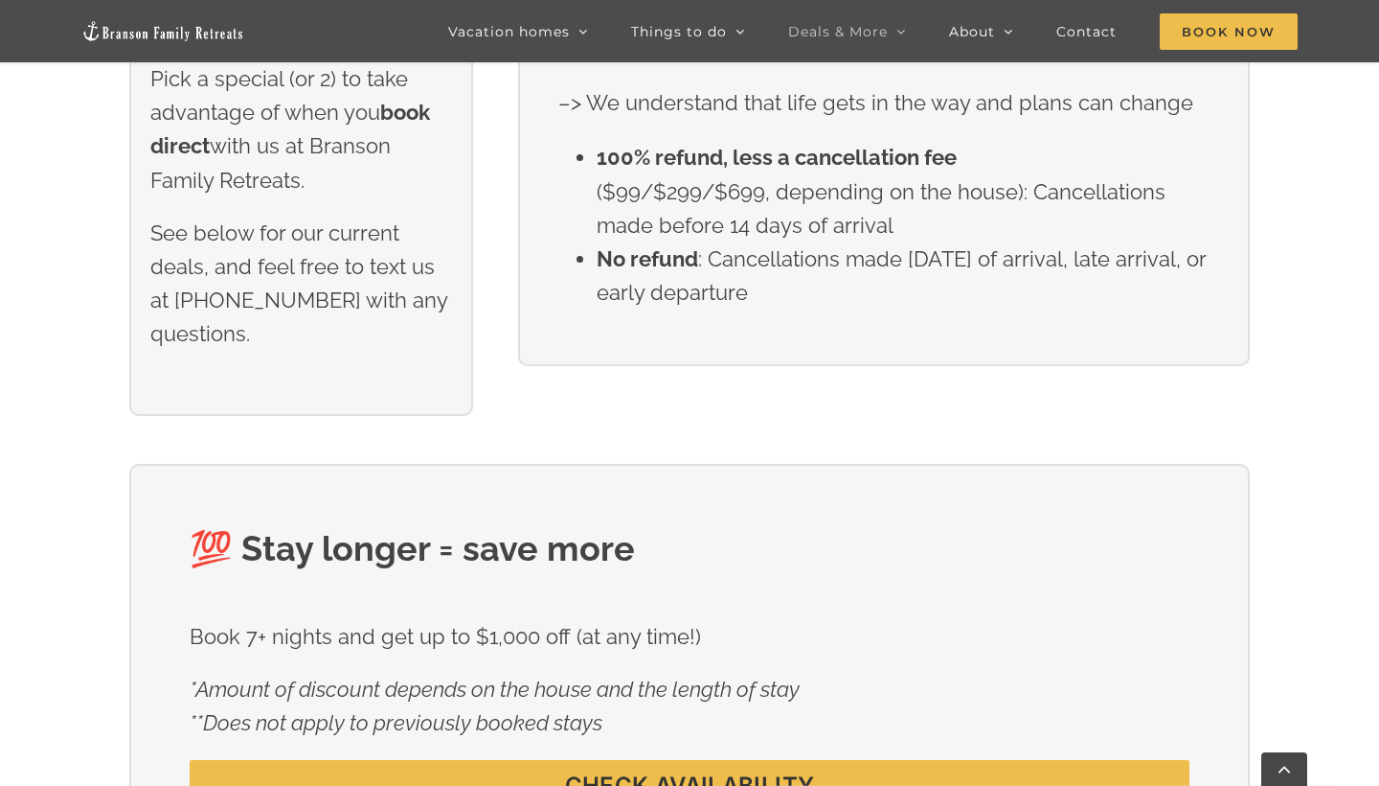
click at [1272, 284] on div "⚡️ Best cancellation policy in town We have one of the most lenient cancellatio…" at bounding box center [883, 142] width 777 height 445
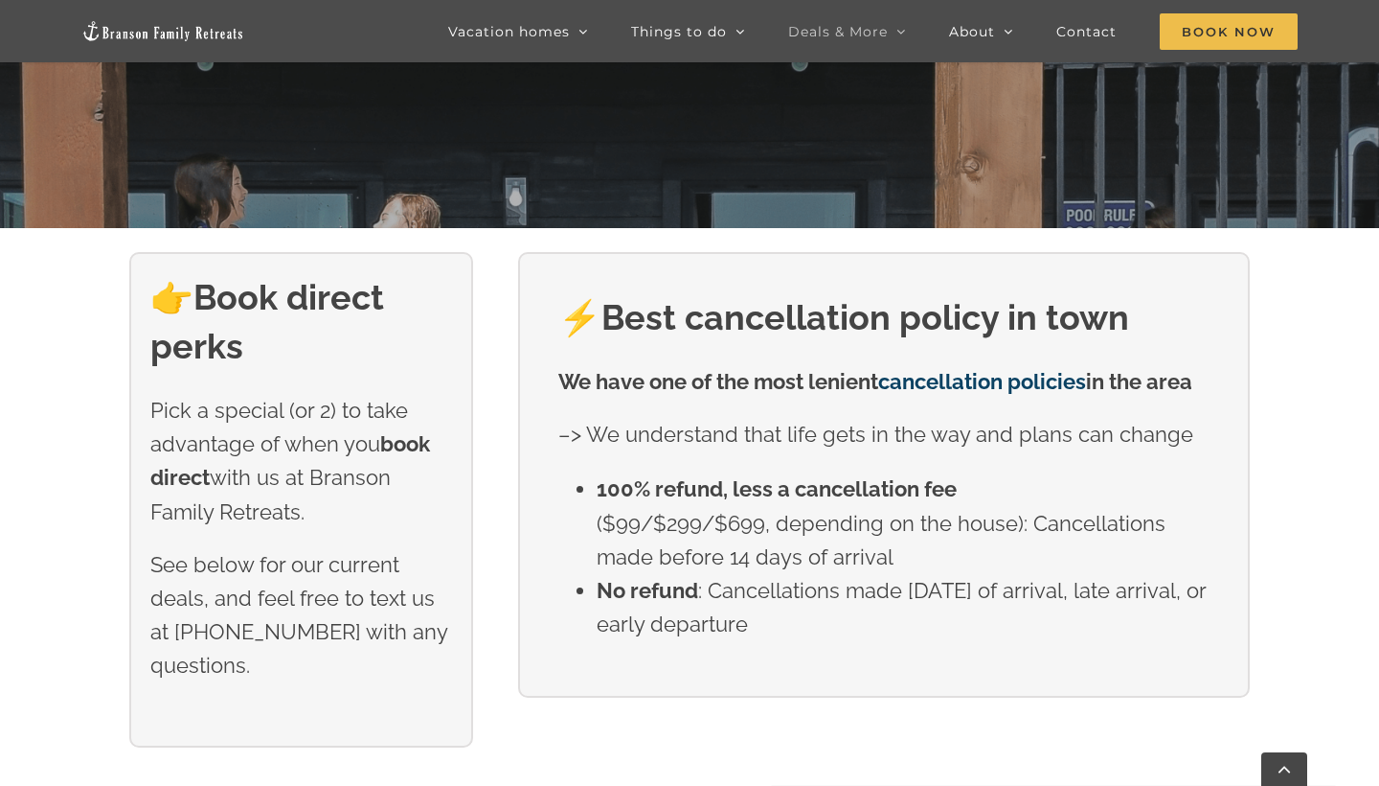
scroll to position [560, 0]
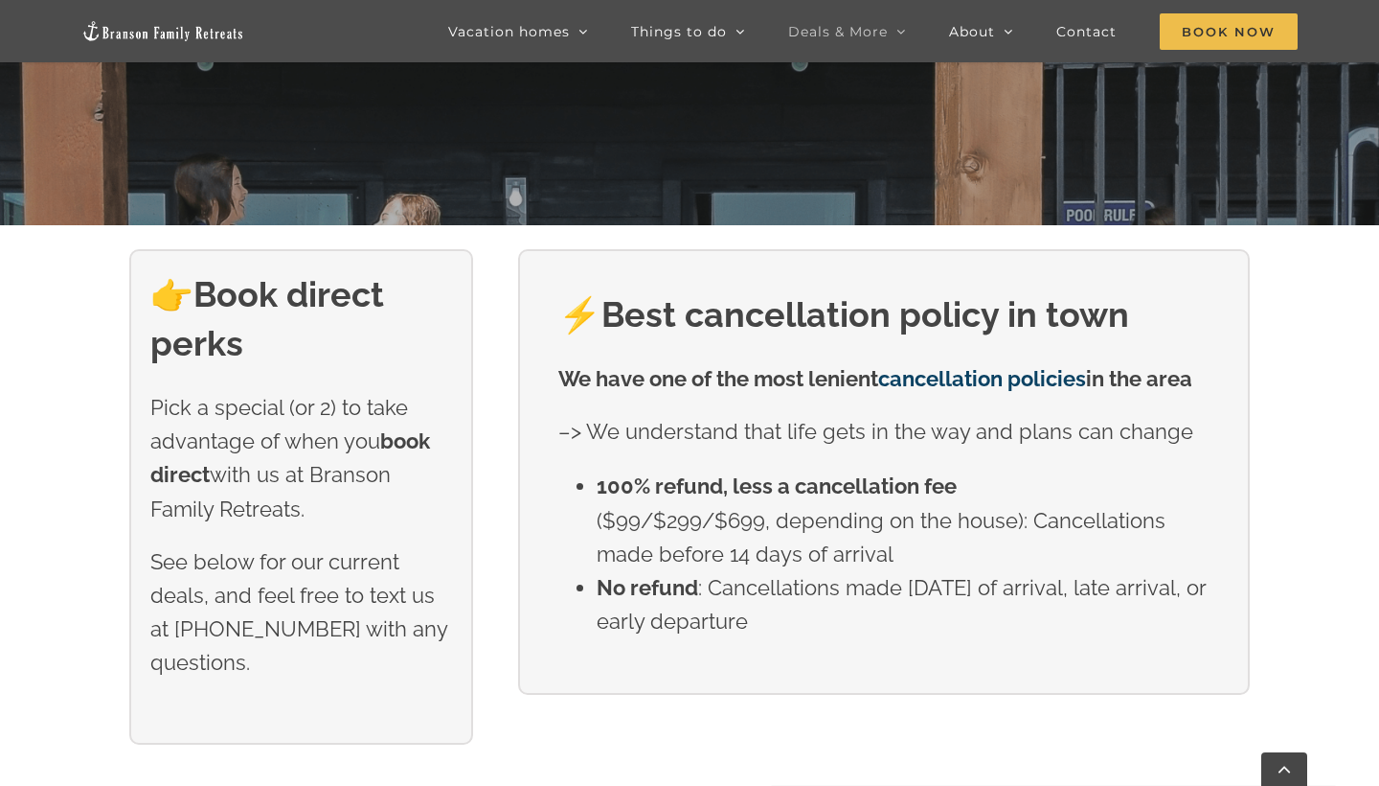
click at [1328, 302] on div "👉 Book direct perks Pick a special (or 2) to take advantage of when you book di…" at bounding box center [689, 520] width 1379 height 543
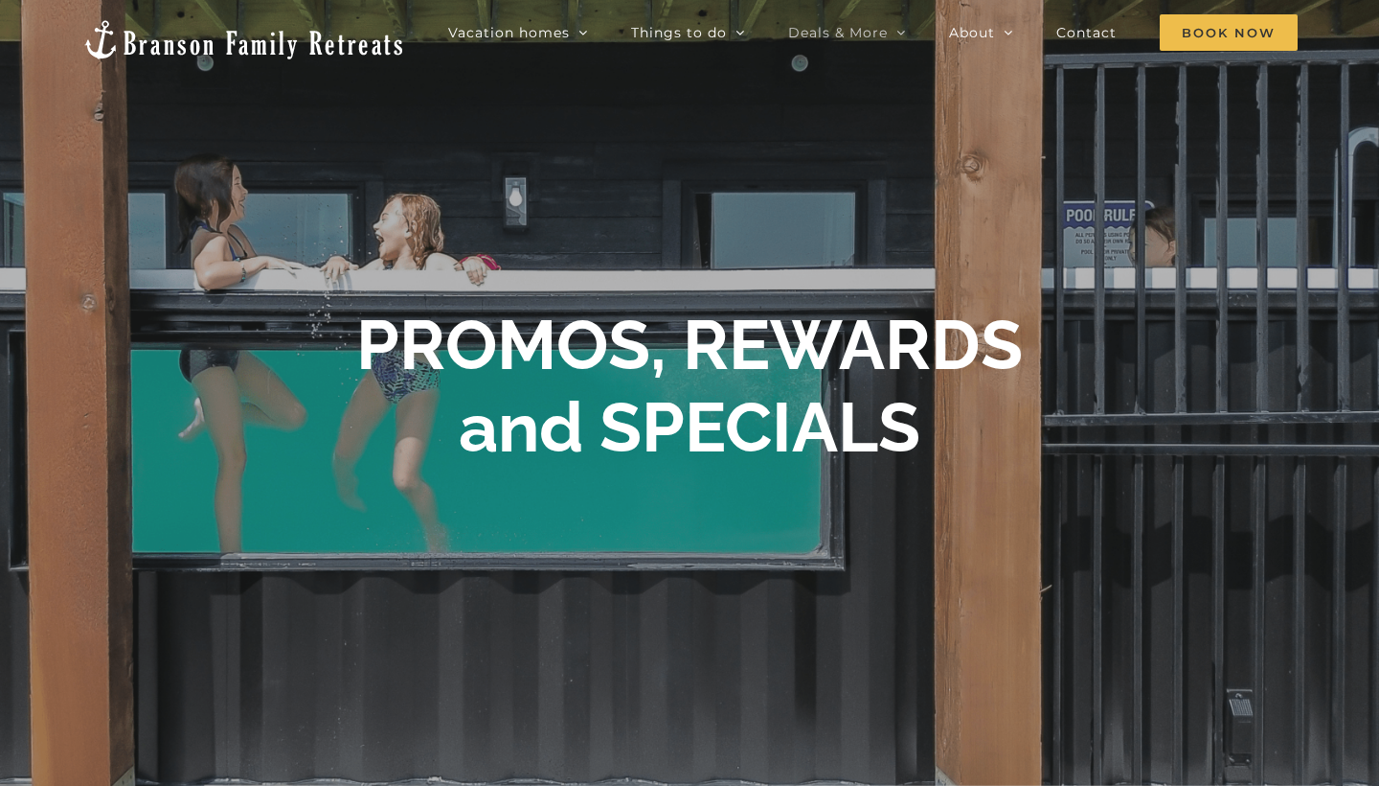
scroll to position [0, 0]
click at [844, 116] on div at bounding box center [689, 393] width 1379 height 786
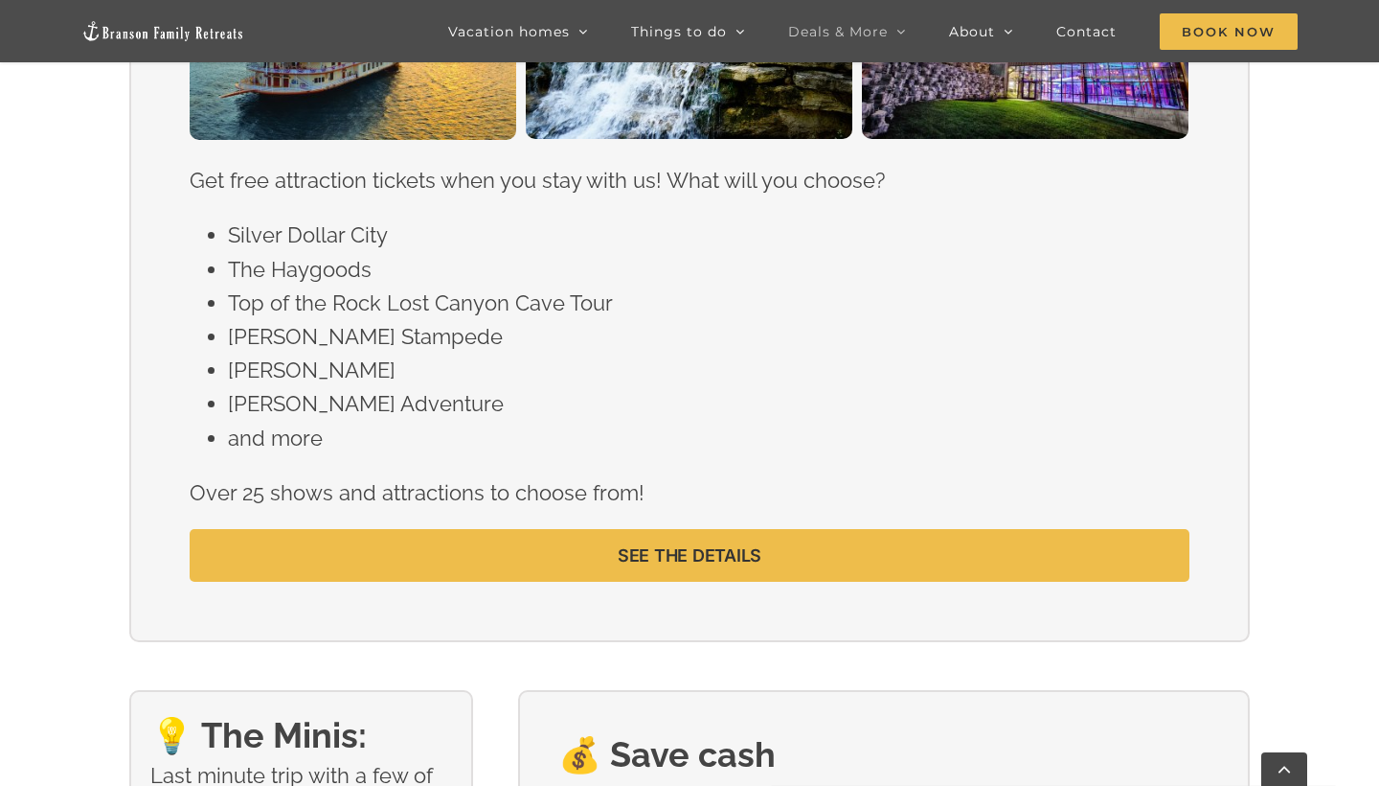
scroll to position [2026, 0]
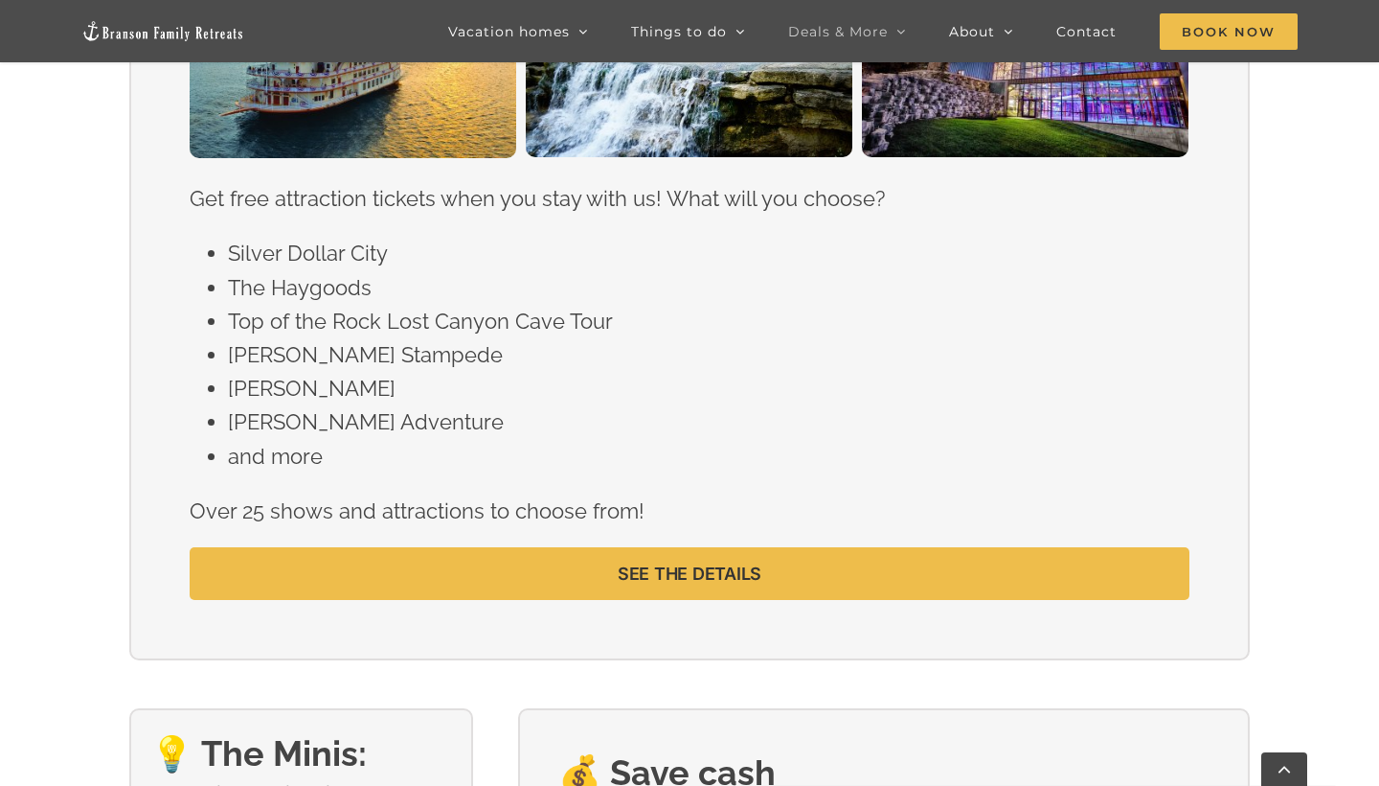
click at [1320, 408] on div "🎟️ Free attraction tickets Get free attraction tickets when you stay with us! W…" at bounding box center [689, 245] width 1379 height 925
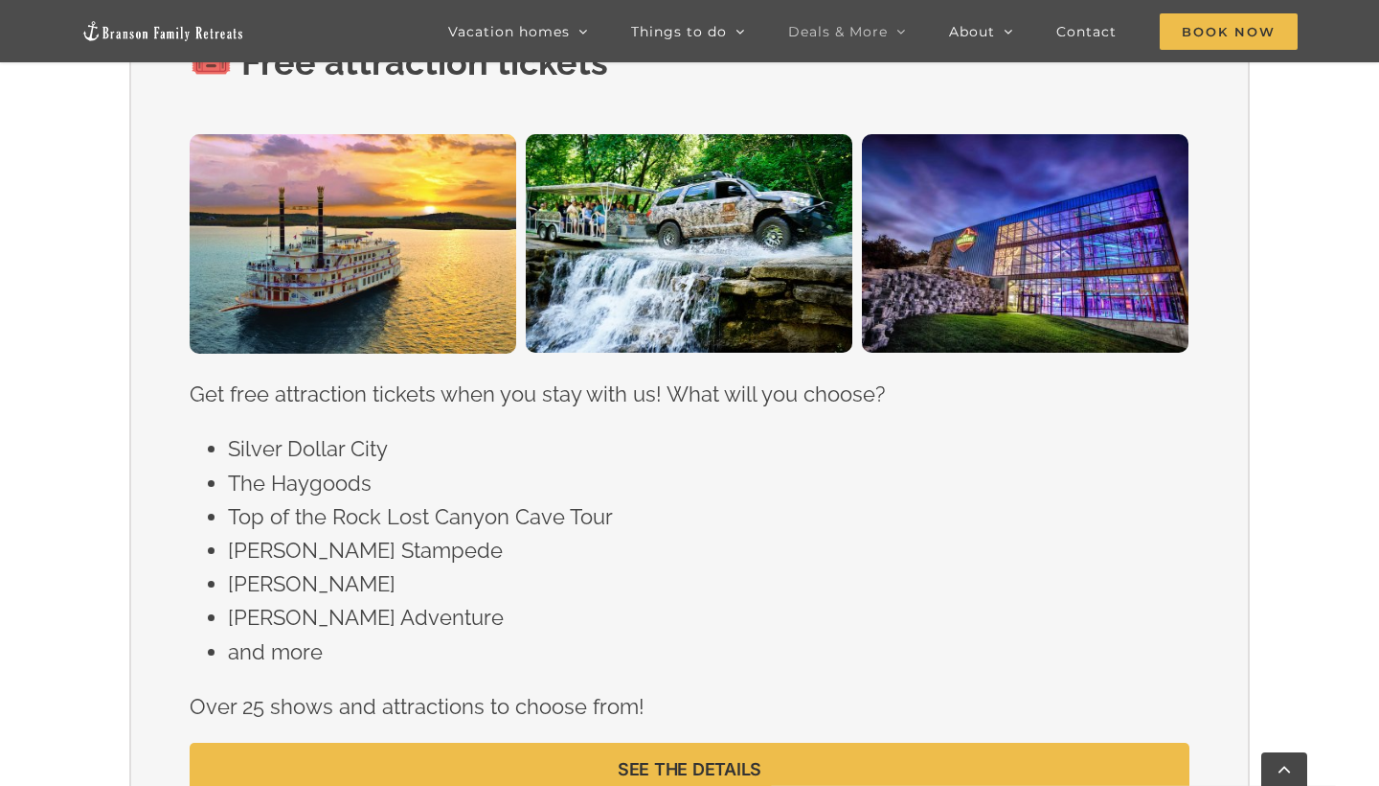
scroll to position [1829, 0]
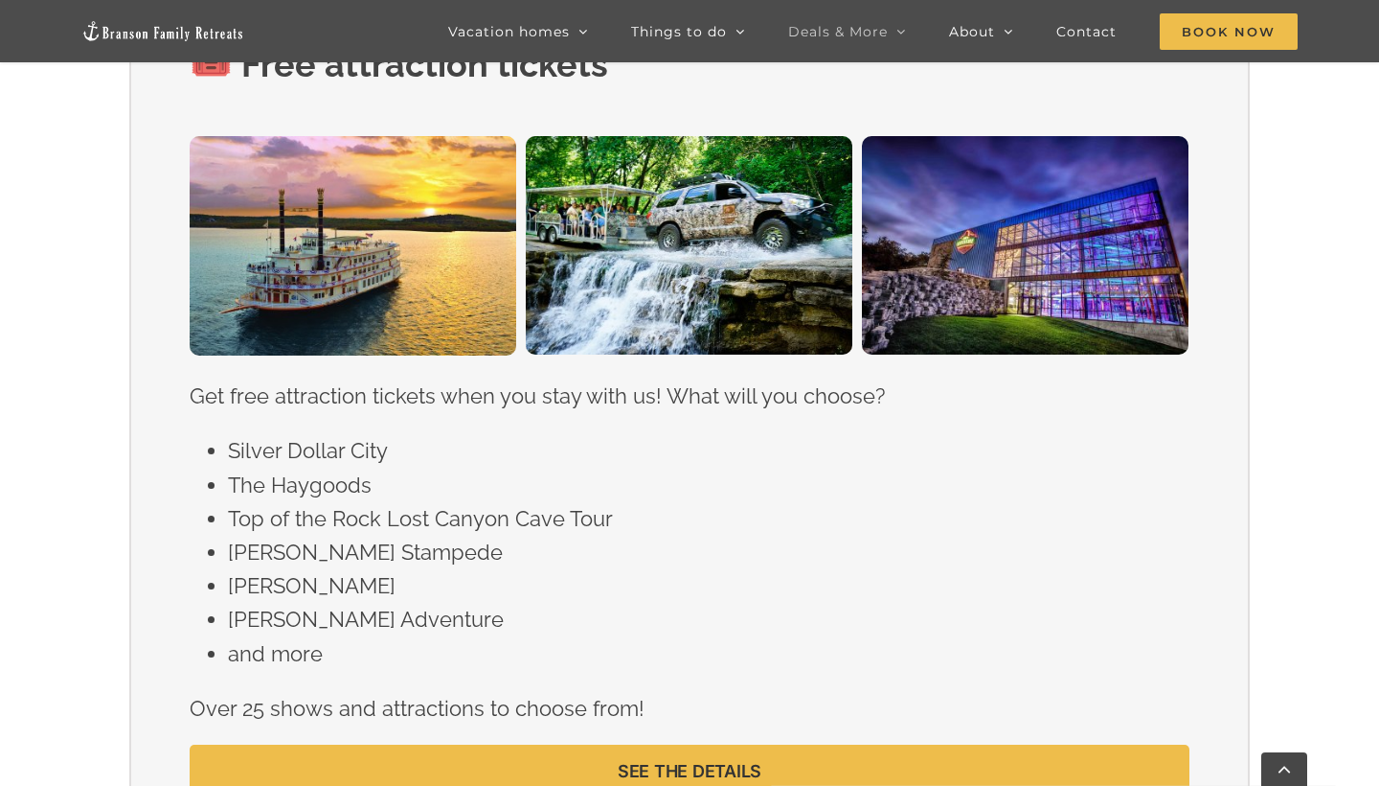
click at [1325, 387] on div "🎟️ Free attraction tickets Get free attraction tickets when you stay with us! W…" at bounding box center [689, 442] width 1379 height 925
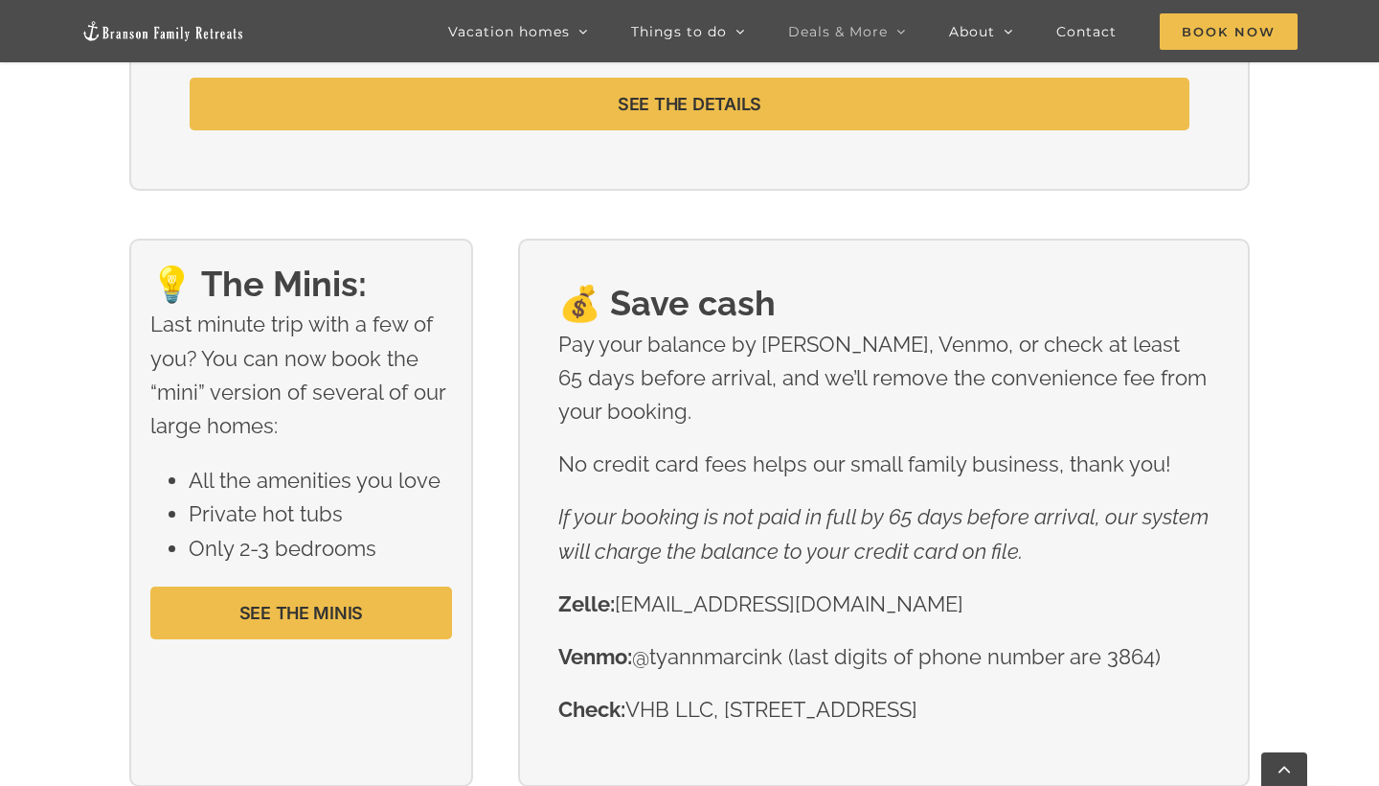
scroll to position [0, 0]
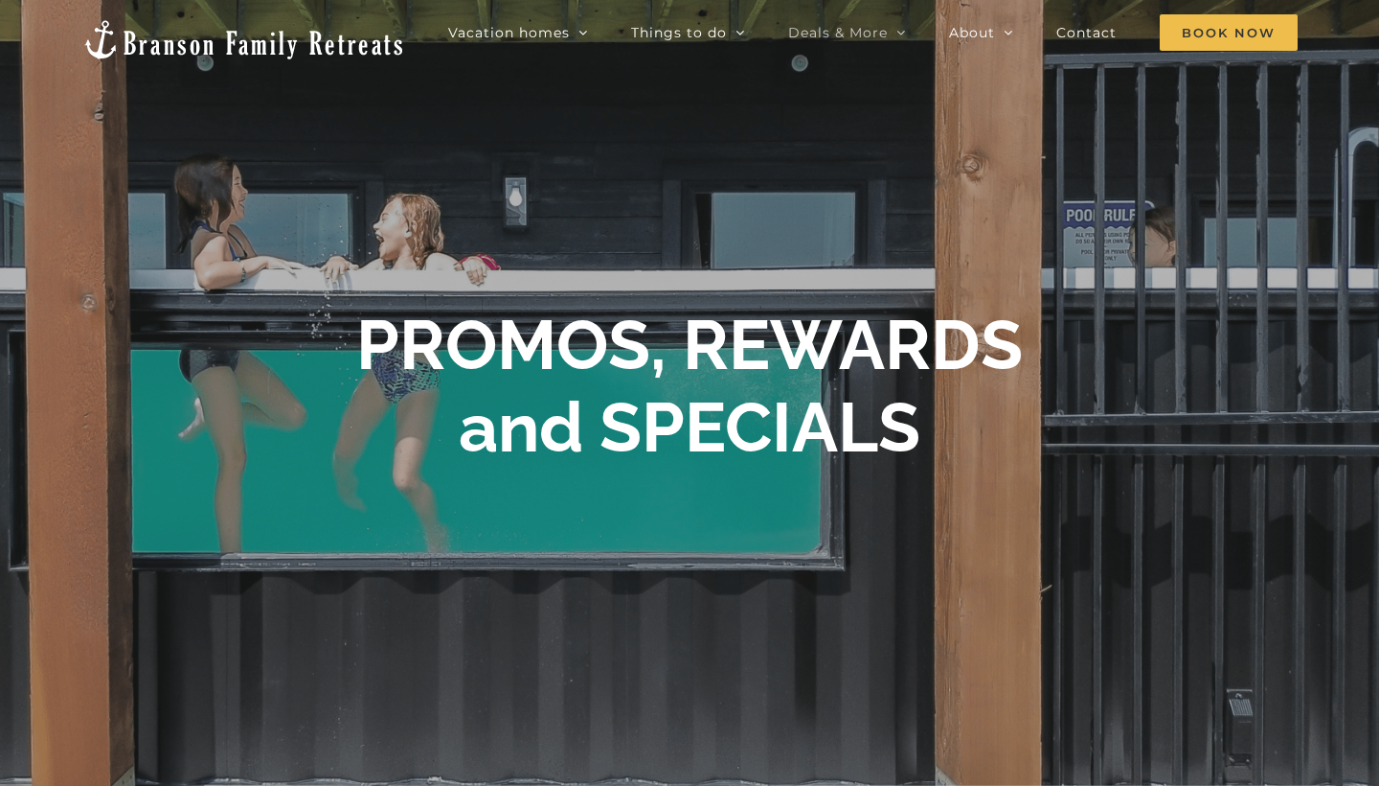
click at [1096, 413] on div "PROMOS, REWARDS and SPECIALS" at bounding box center [689, 393] width 1379 height 179
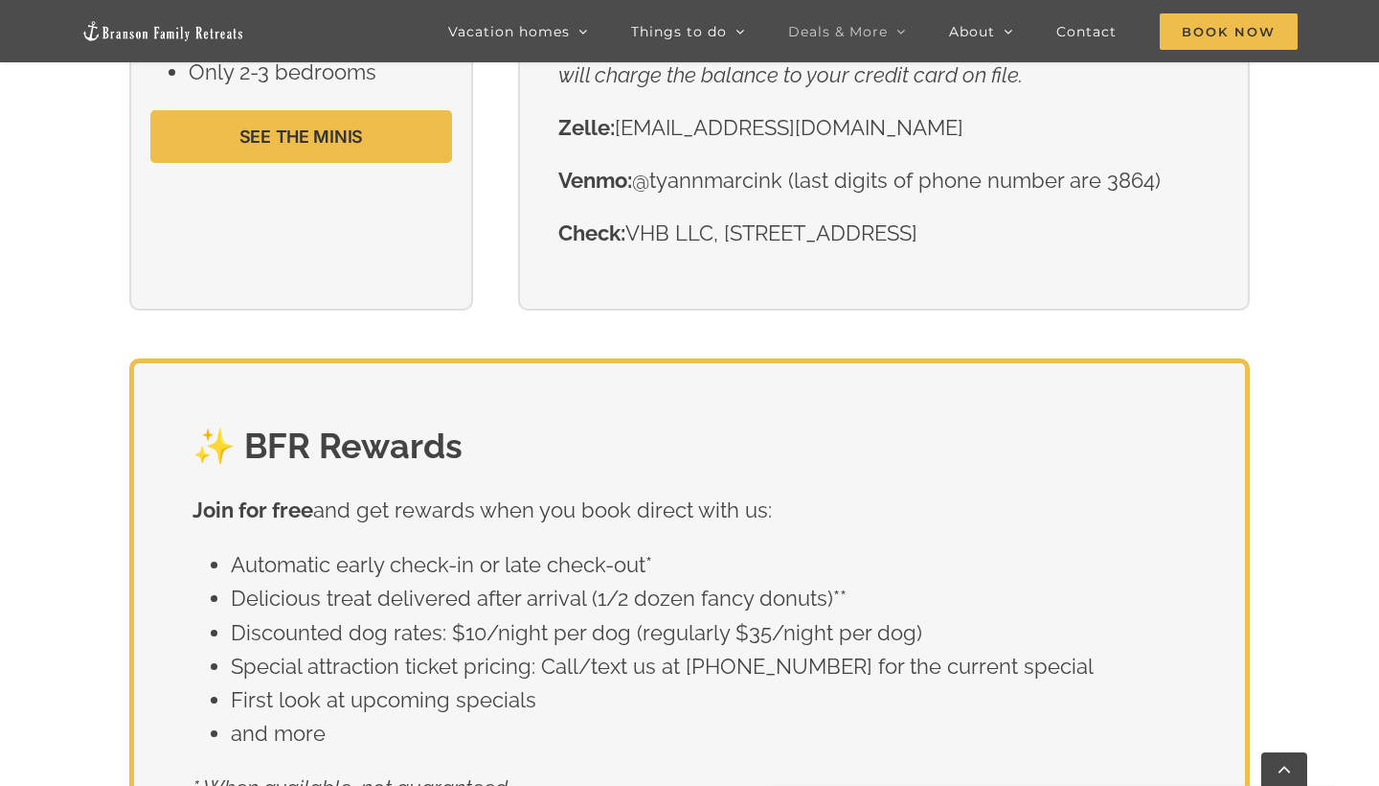
scroll to position [3001, 0]
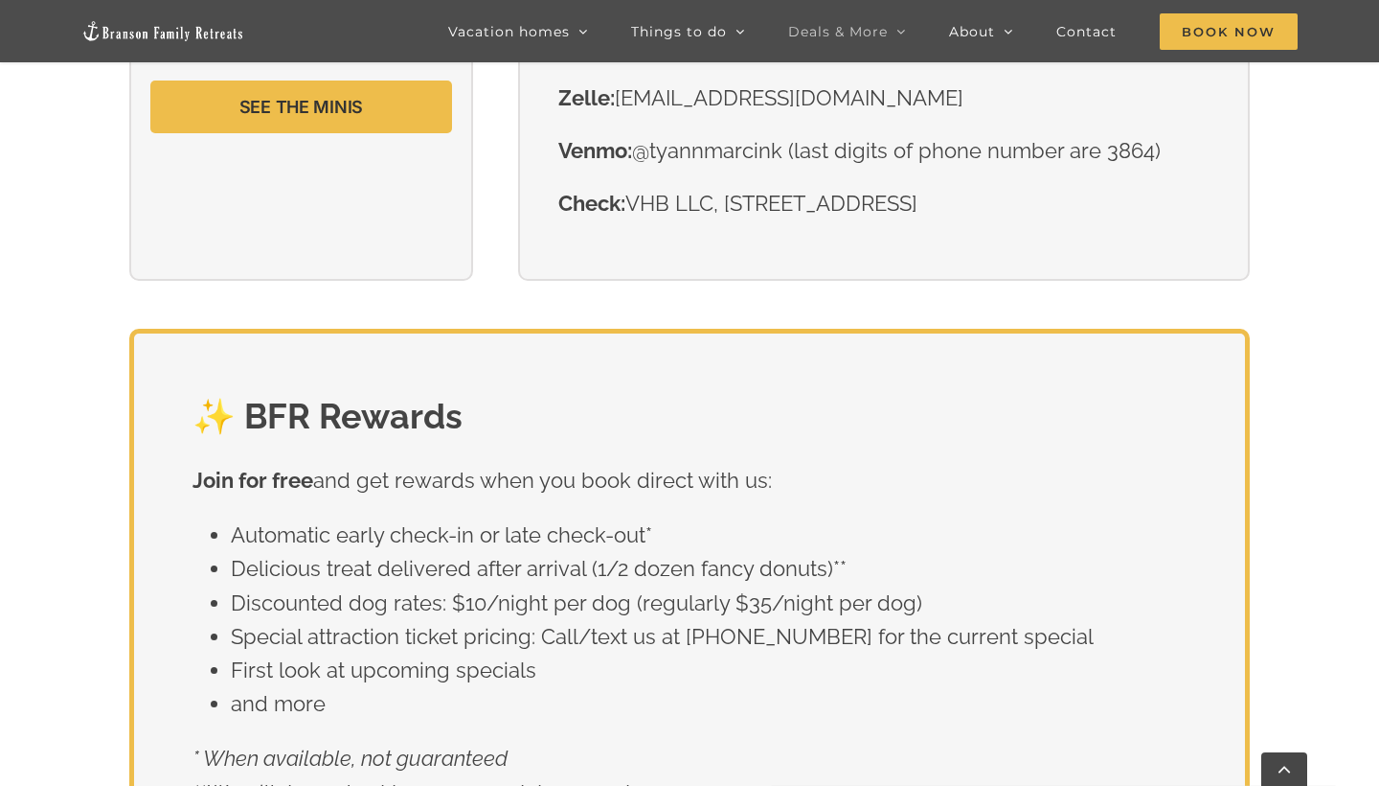
click at [1343, 329] on div "✨ BFR Rewards Join for free and get rewards when you book direct with us: Autom…" at bounding box center [689, 704] width 1379 height 750
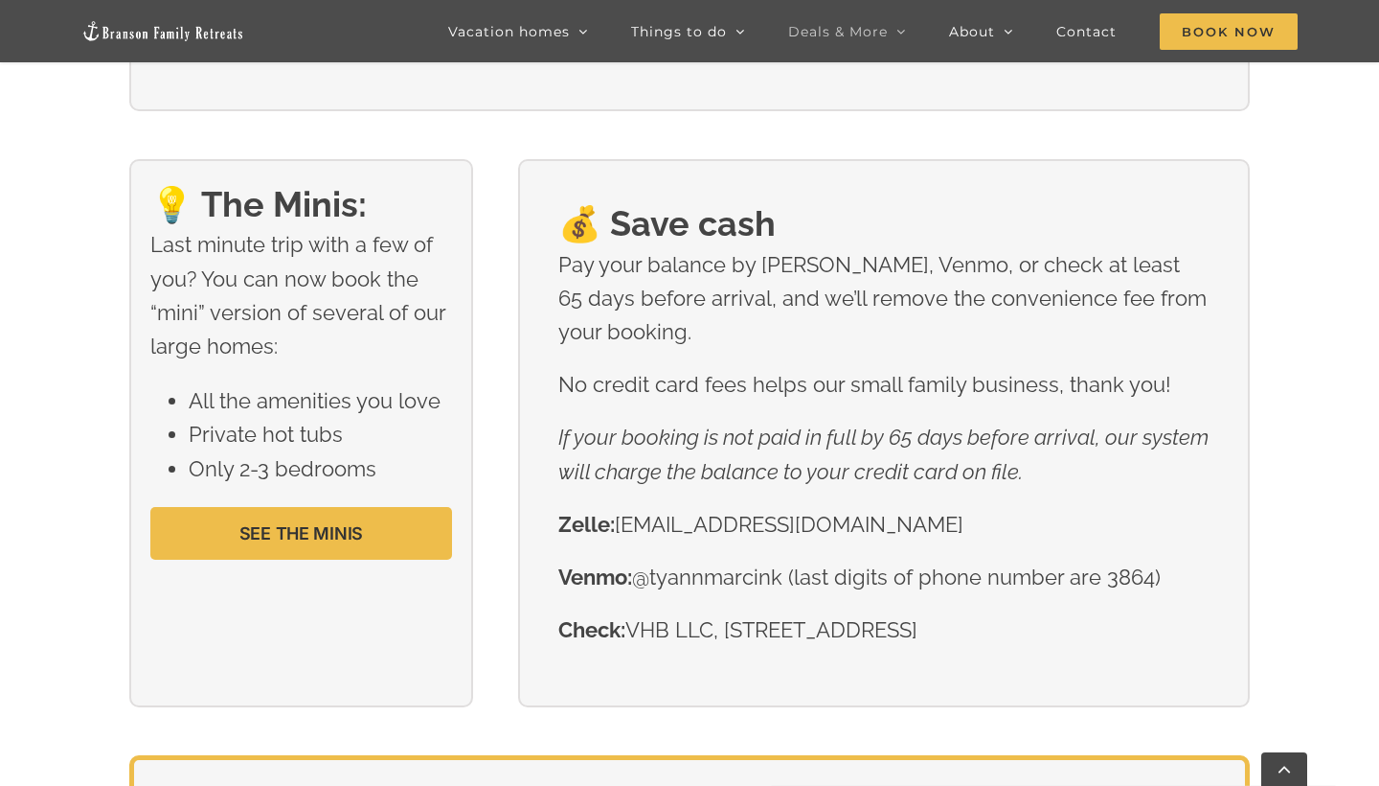
scroll to position [2581, 0]
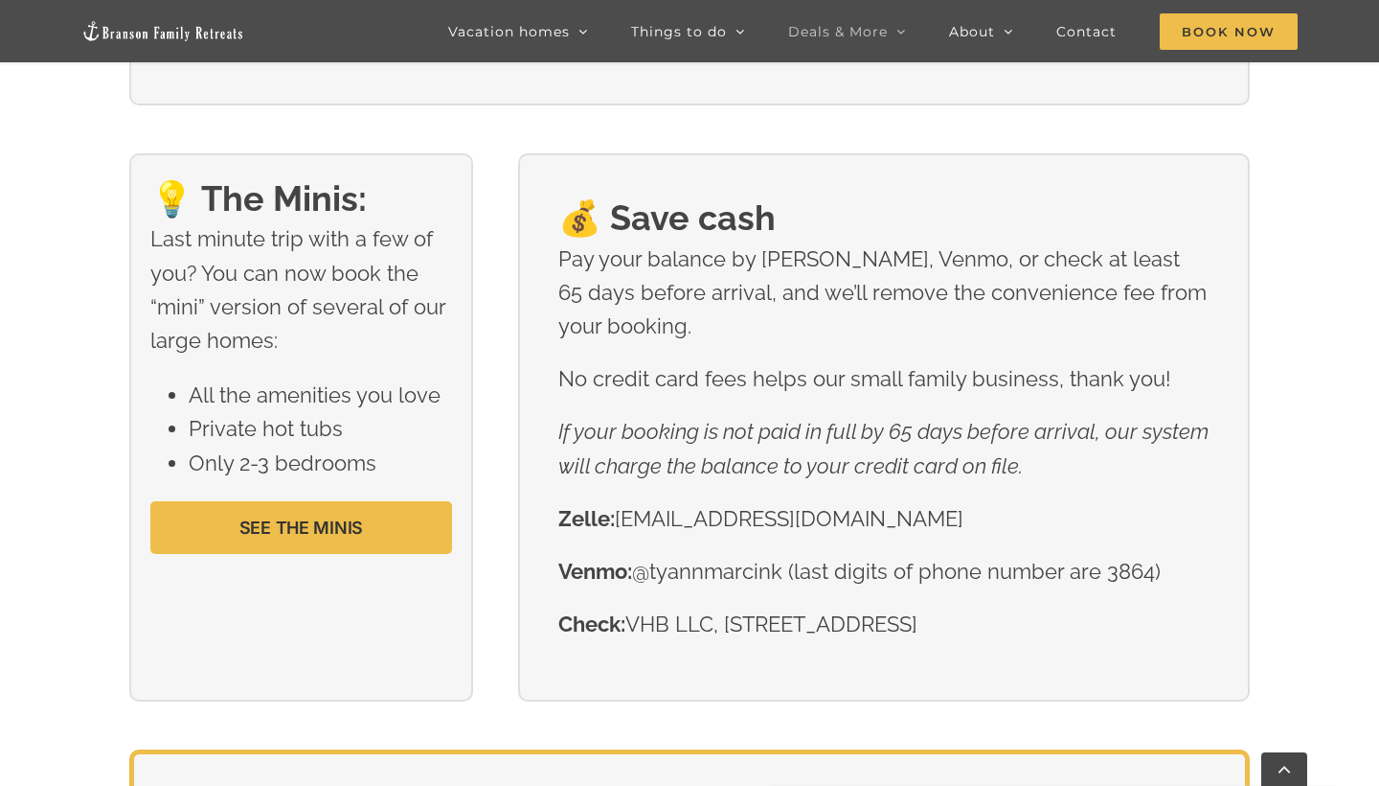
click at [1314, 384] on div "💡 The Minis: Last minute trip with a few of you? You can now book the “mini” ve…" at bounding box center [689, 451] width 1379 height 596
click at [1277, 443] on div "💡 The Minis: Last minute trip with a few of you? You can now book the “mini” ve…" at bounding box center [689, 451] width 1379 height 596
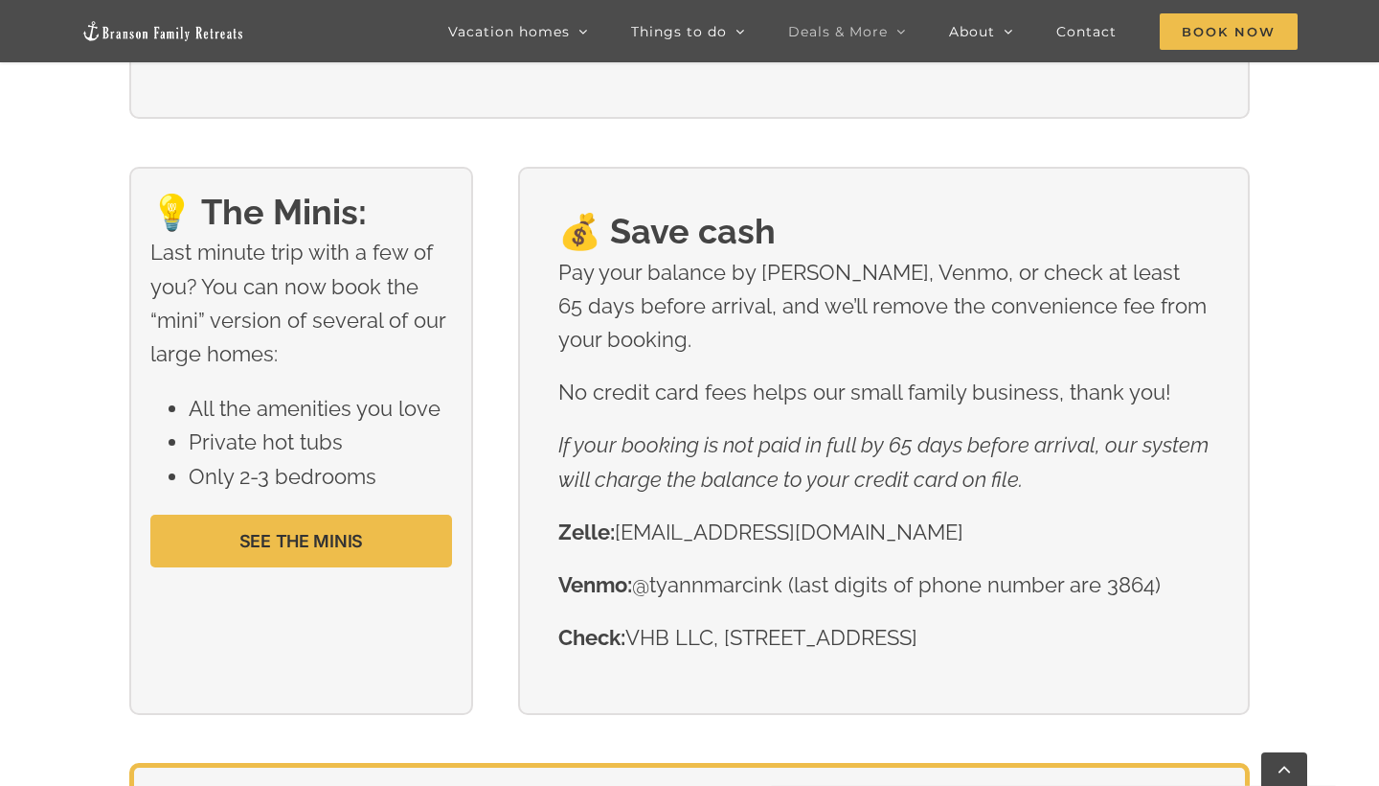
scroll to position [2566, 0]
click at [1314, 431] on div "💡 The Minis: Last minute trip with a few of you? You can now book the “mini” ve…" at bounding box center [689, 466] width 1379 height 596
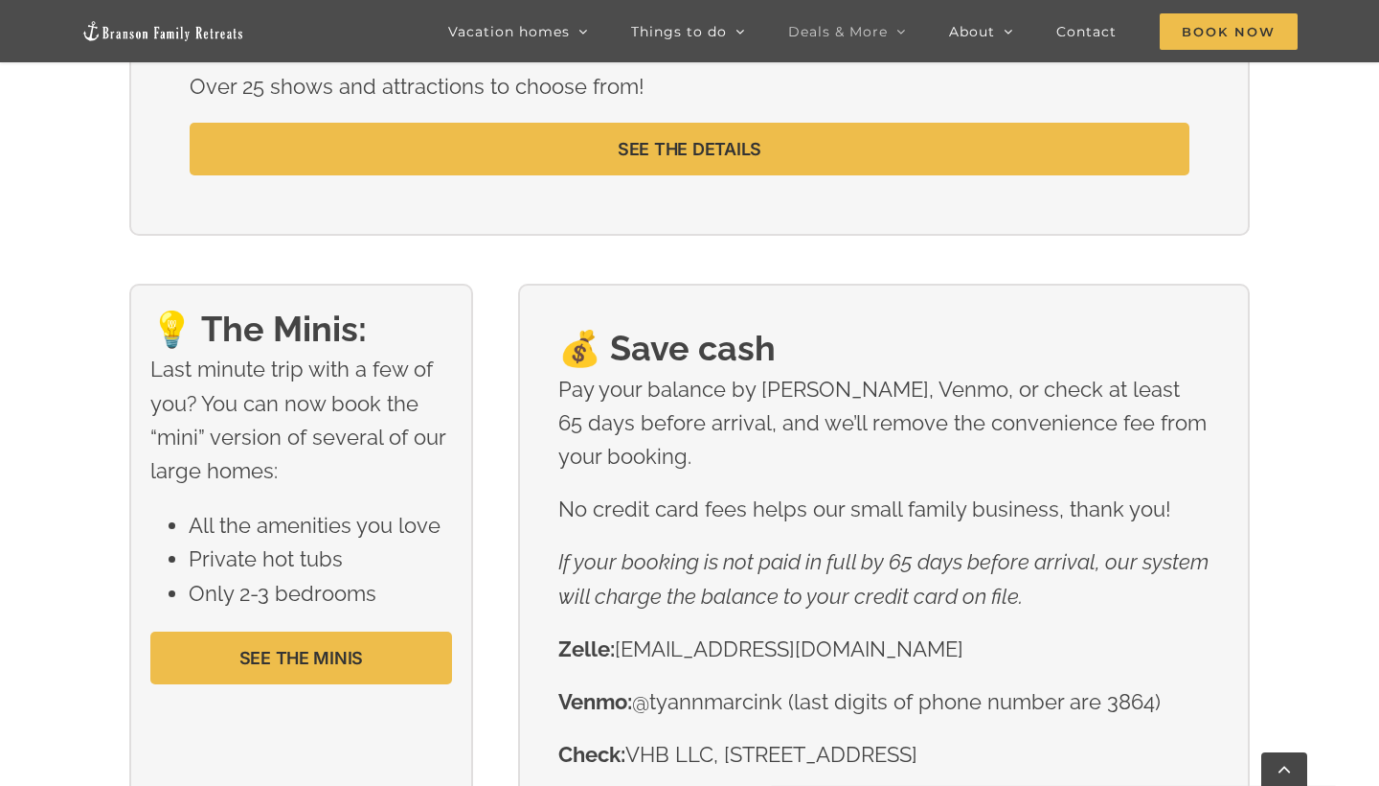
scroll to position [2437, 0]
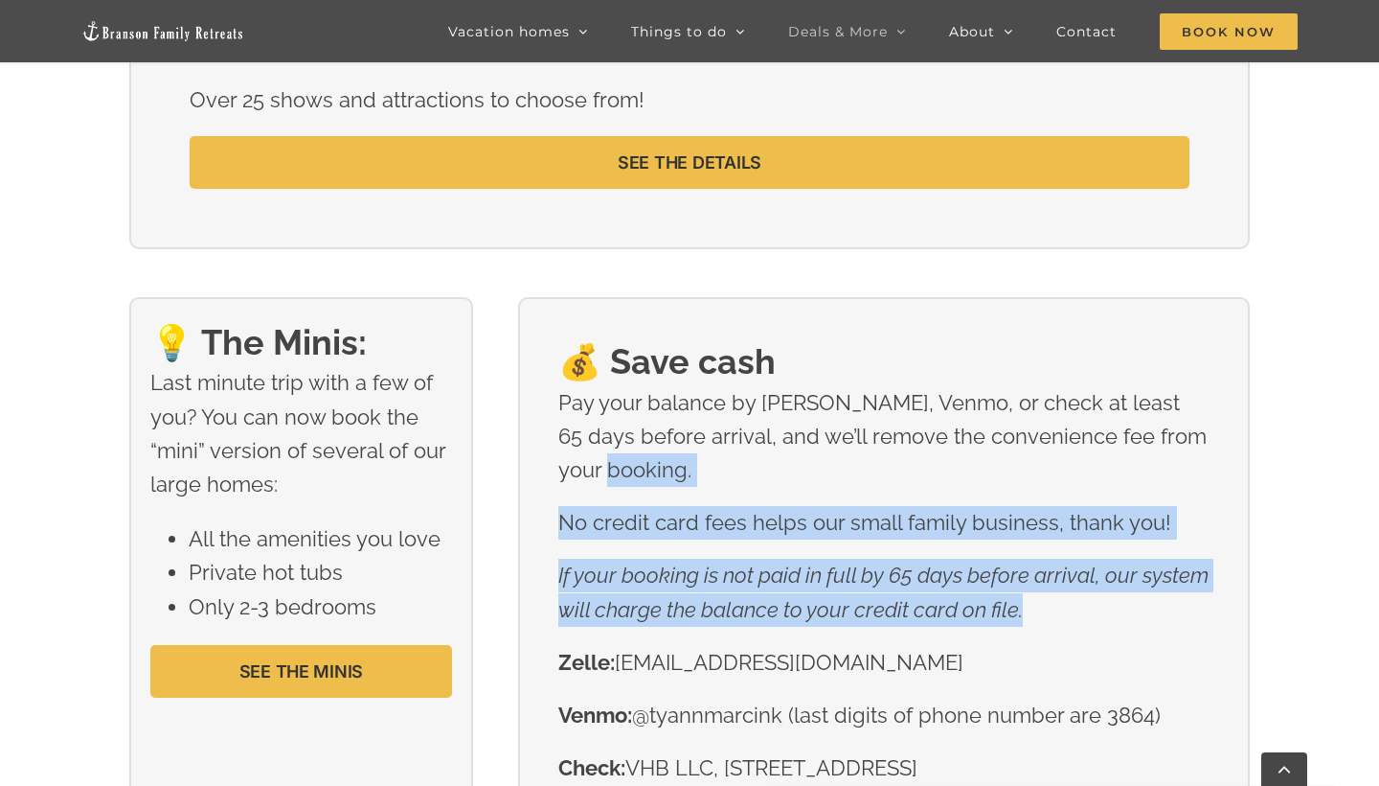
drag, startPoint x: 1378, startPoint y: 427, endPoint x: 1369, endPoint y: 566, distance: 139.2
click at [1369, 566] on div "💡 The Minis: Last minute trip with a few of you? You can now book the “mini” ve…" at bounding box center [689, 595] width 1379 height 596
click at [1323, 487] on div "💡 The Minis: Last minute trip with a few of you? You can now book the “mini” ve…" at bounding box center [689, 595] width 1379 height 596
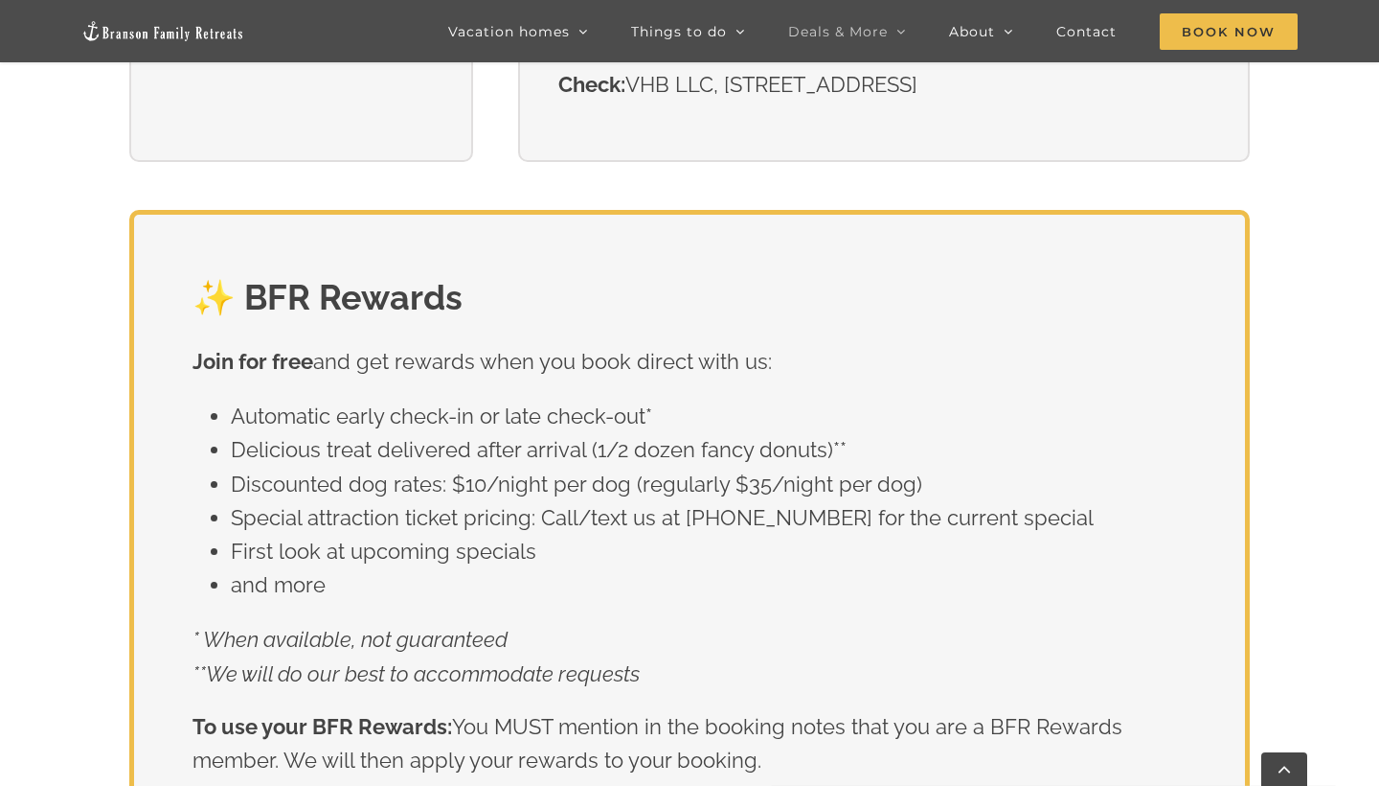
scroll to position [3125, 0]
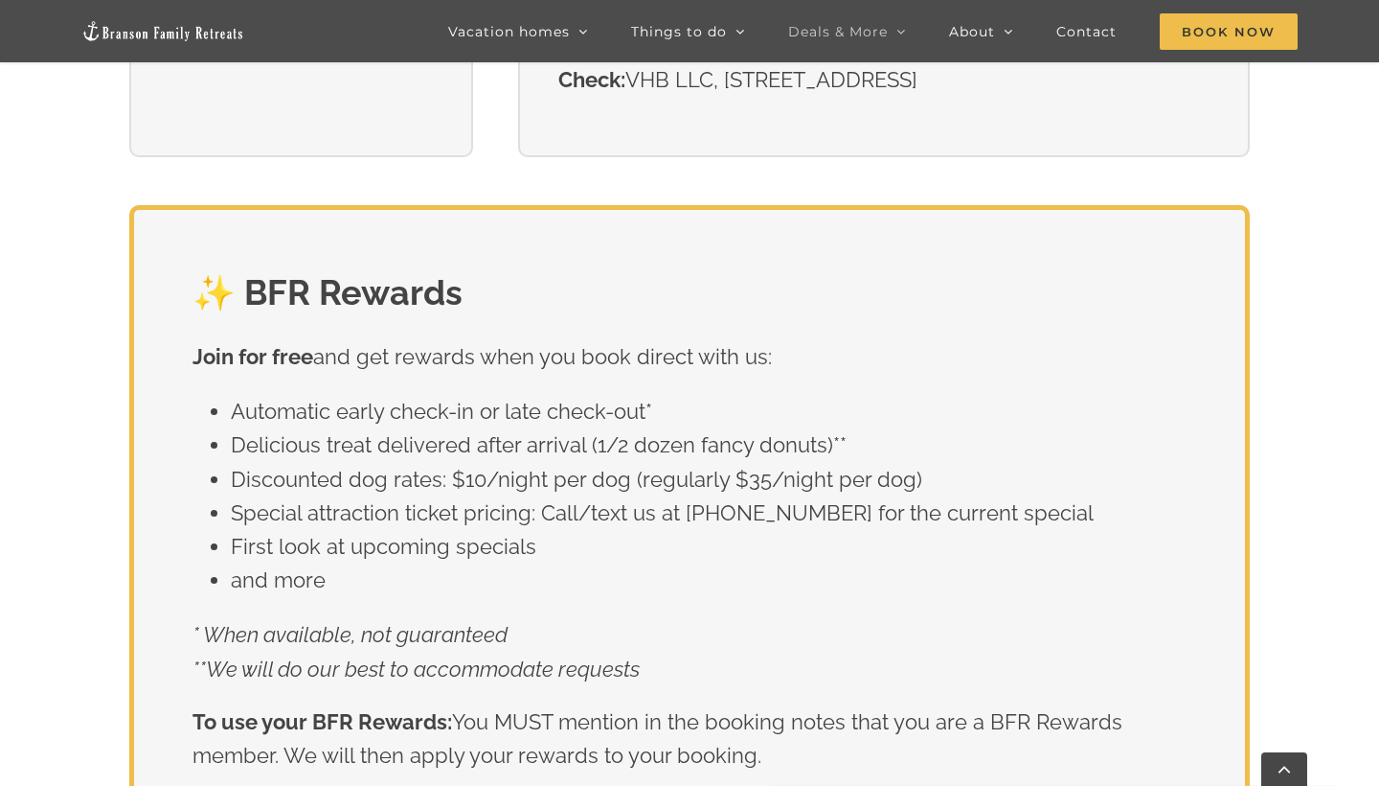
click at [1321, 474] on div "✨ BFR Rewards Join for free and get rewards when you book direct with us: Autom…" at bounding box center [689, 580] width 1379 height 750
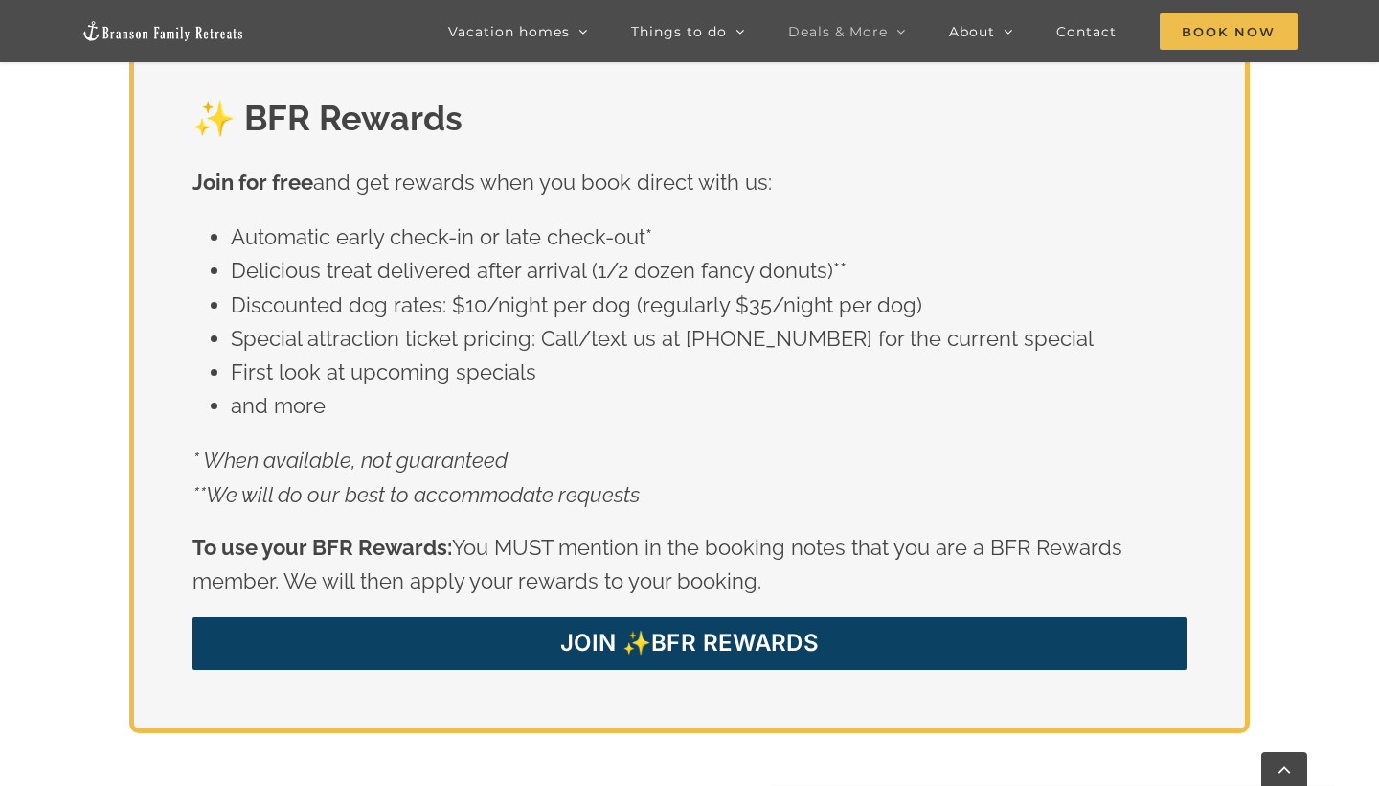
scroll to position [3269, 0]
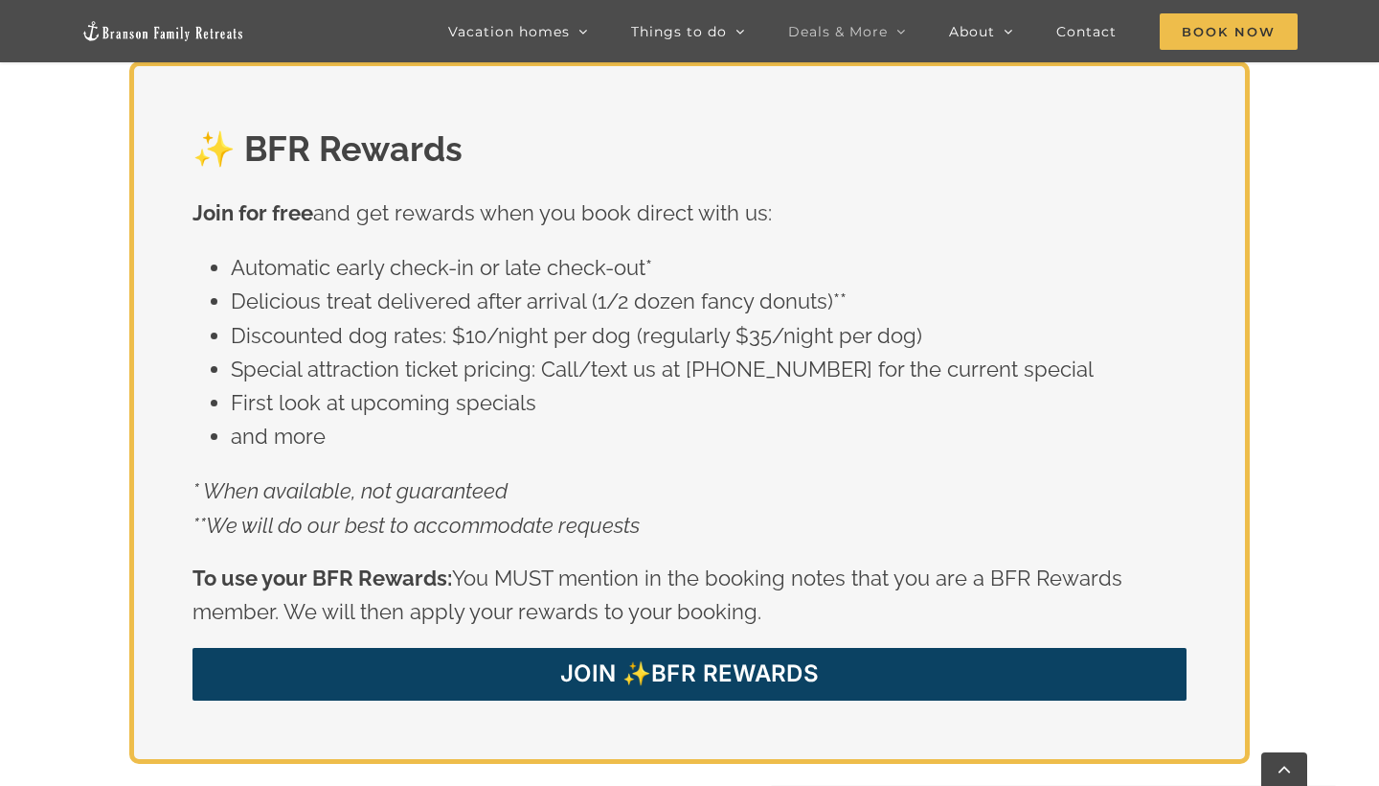
click at [1288, 444] on div "✨ BFR Rewards Join for free and get rewards when you book direct with us: Autom…" at bounding box center [689, 436] width 1379 height 750
click at [1287, 438] on div "✨ BFR Rewards Join for free and get rewards when you book direct with us: Autom…" at bounding box center [689, 436] width 1379 height 750
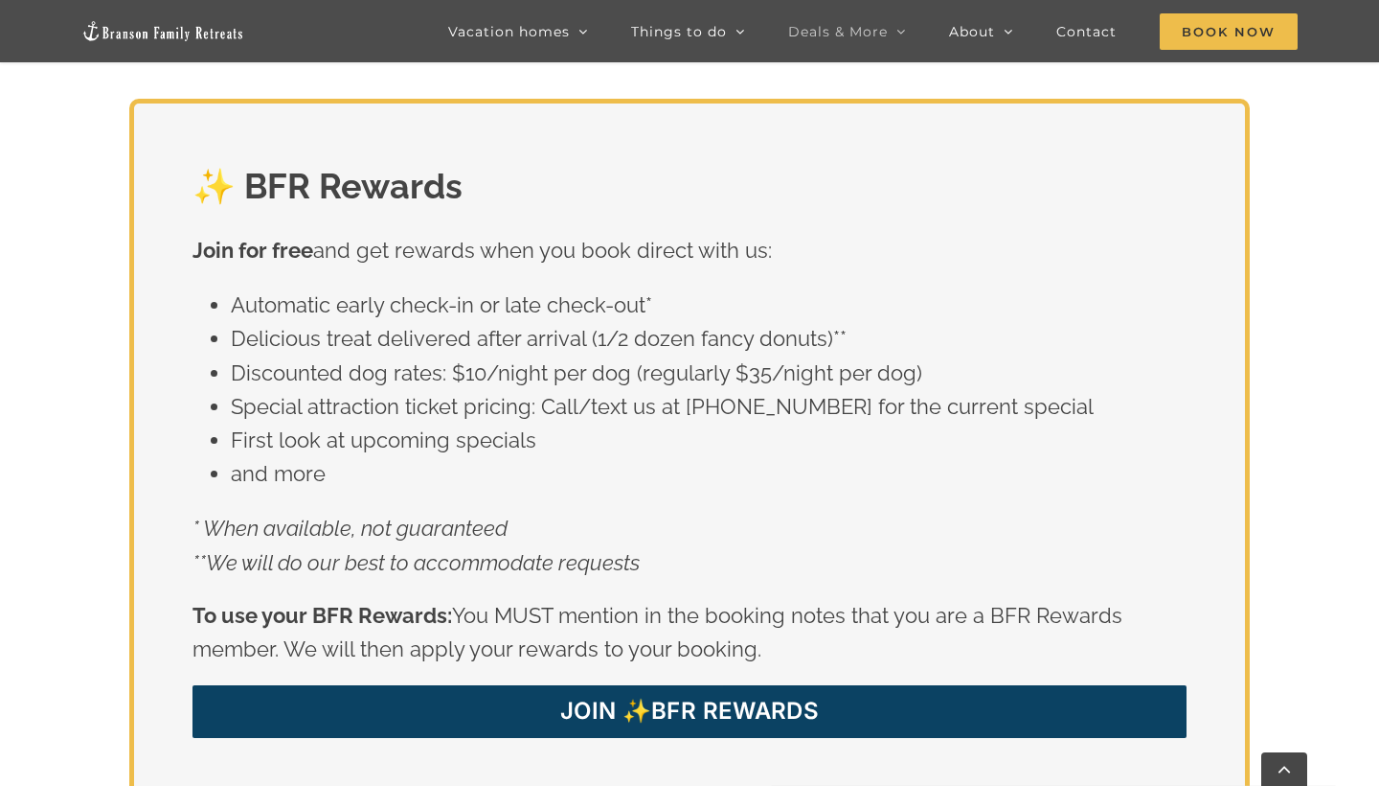
scroll to position [3230, 0]
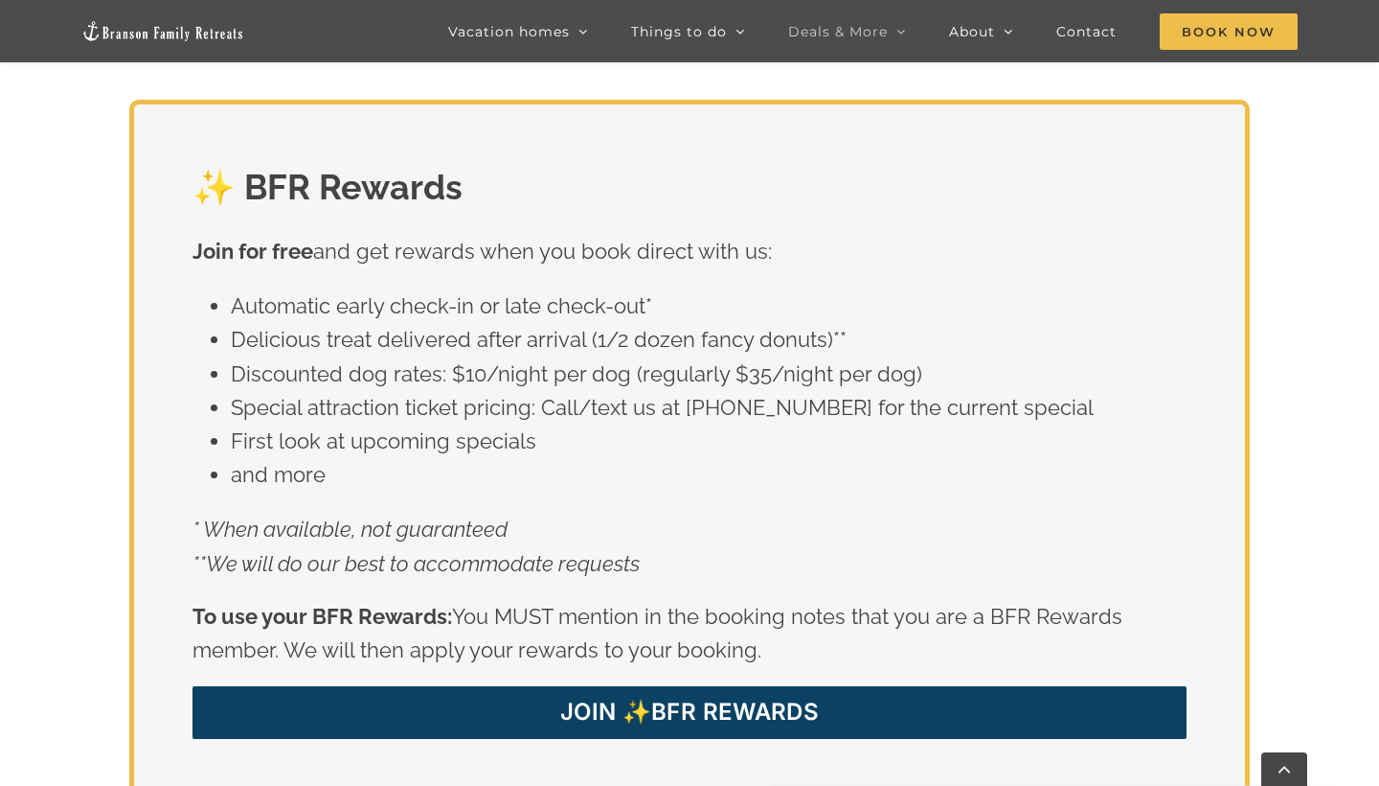
click at [1264, 389] on div "✨ BFR Rewards Join for free and get rewards when you book direct with us: Autom…" at bounding box center [690, 451] width 1166 height 702
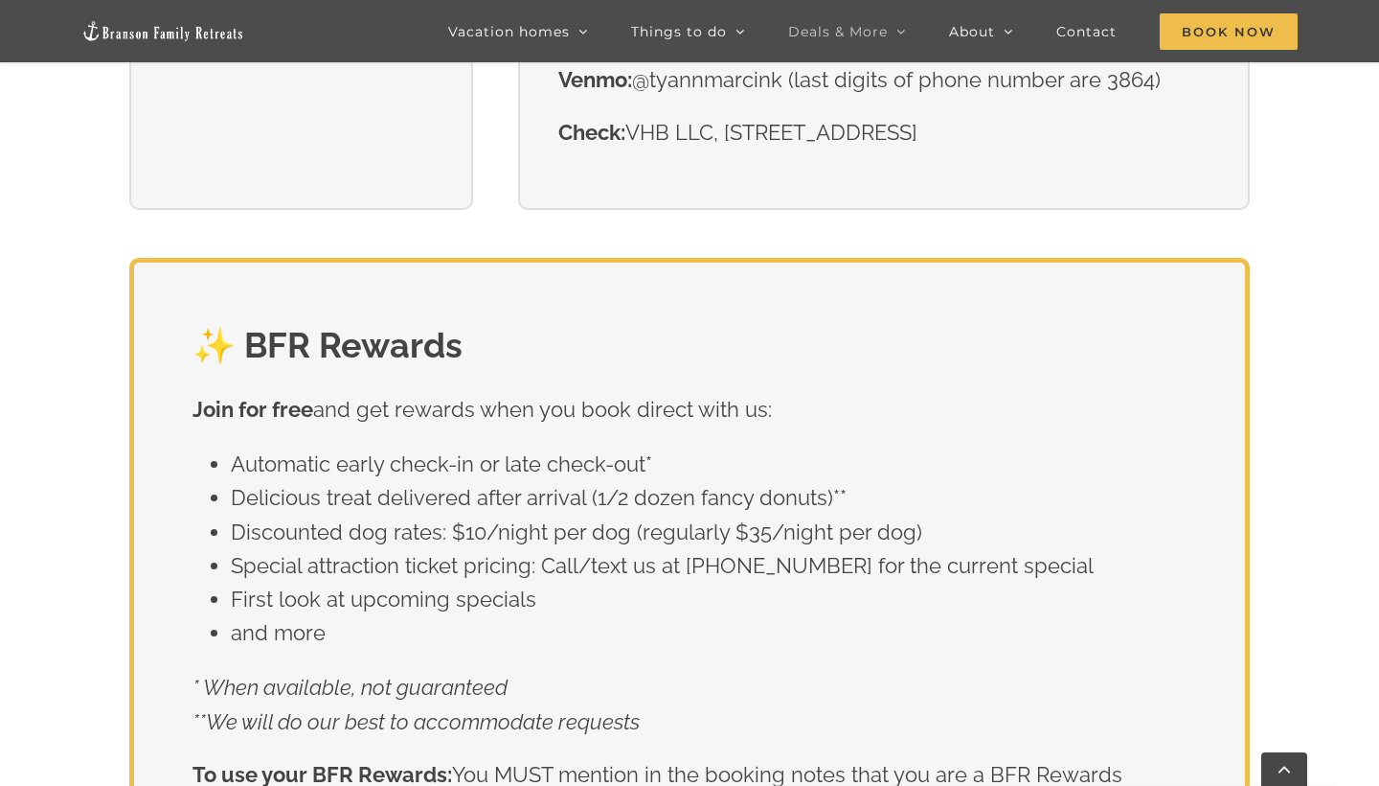
scroll to position [3042, 0]
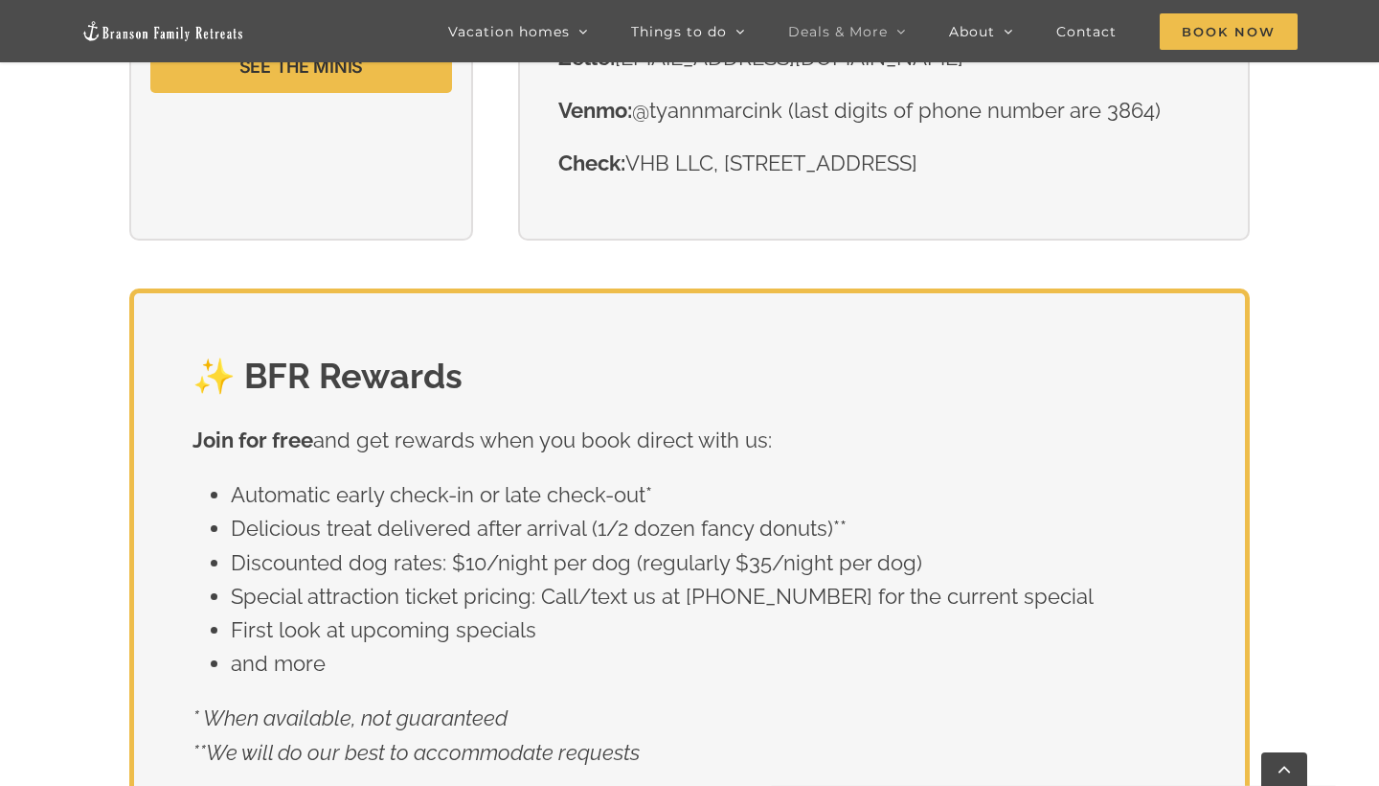
click at [1322, 330] on div "✨ BFR Rewards Join for free and get rewards when you book direct with us: Autom…" at bounding box center [689, 663] width 1379 height 750
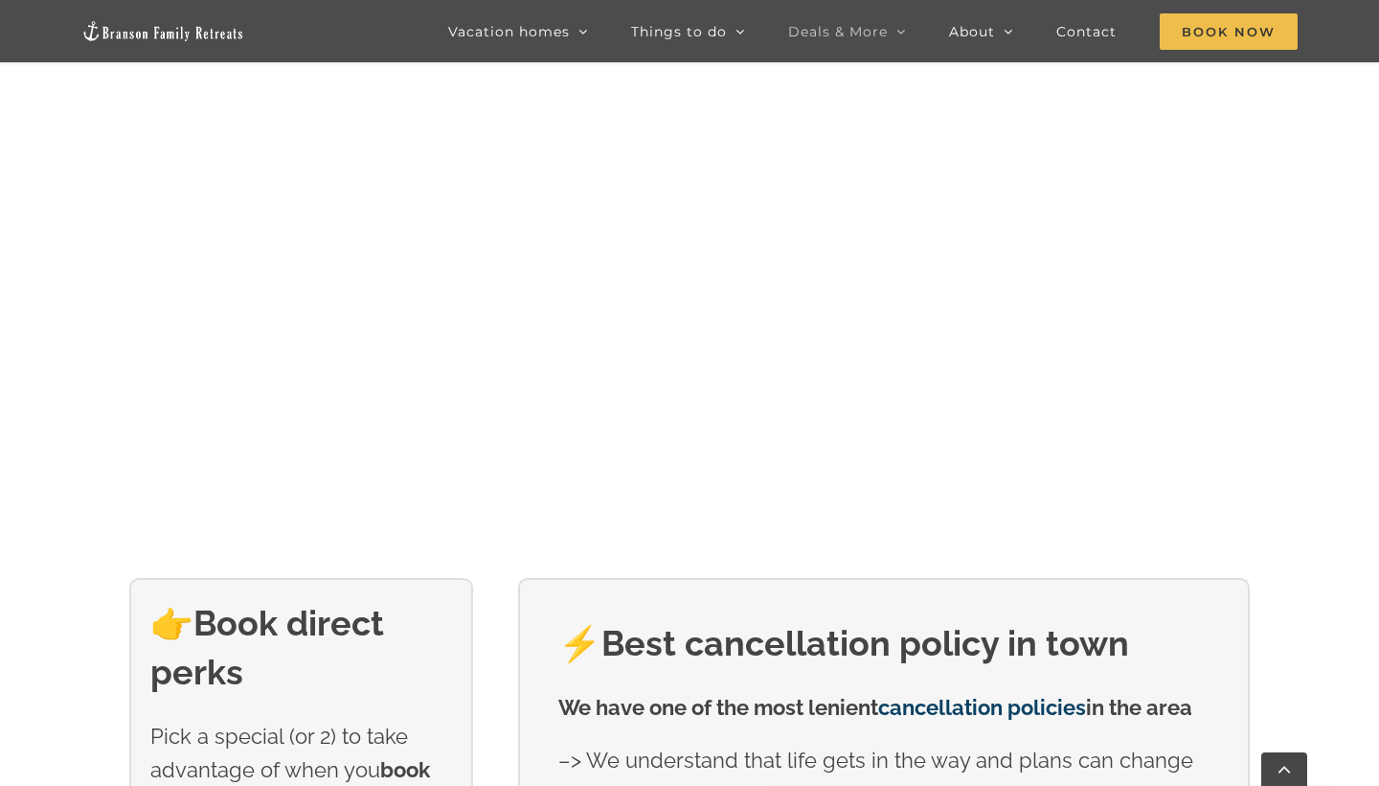
scroll to position [0, 0]
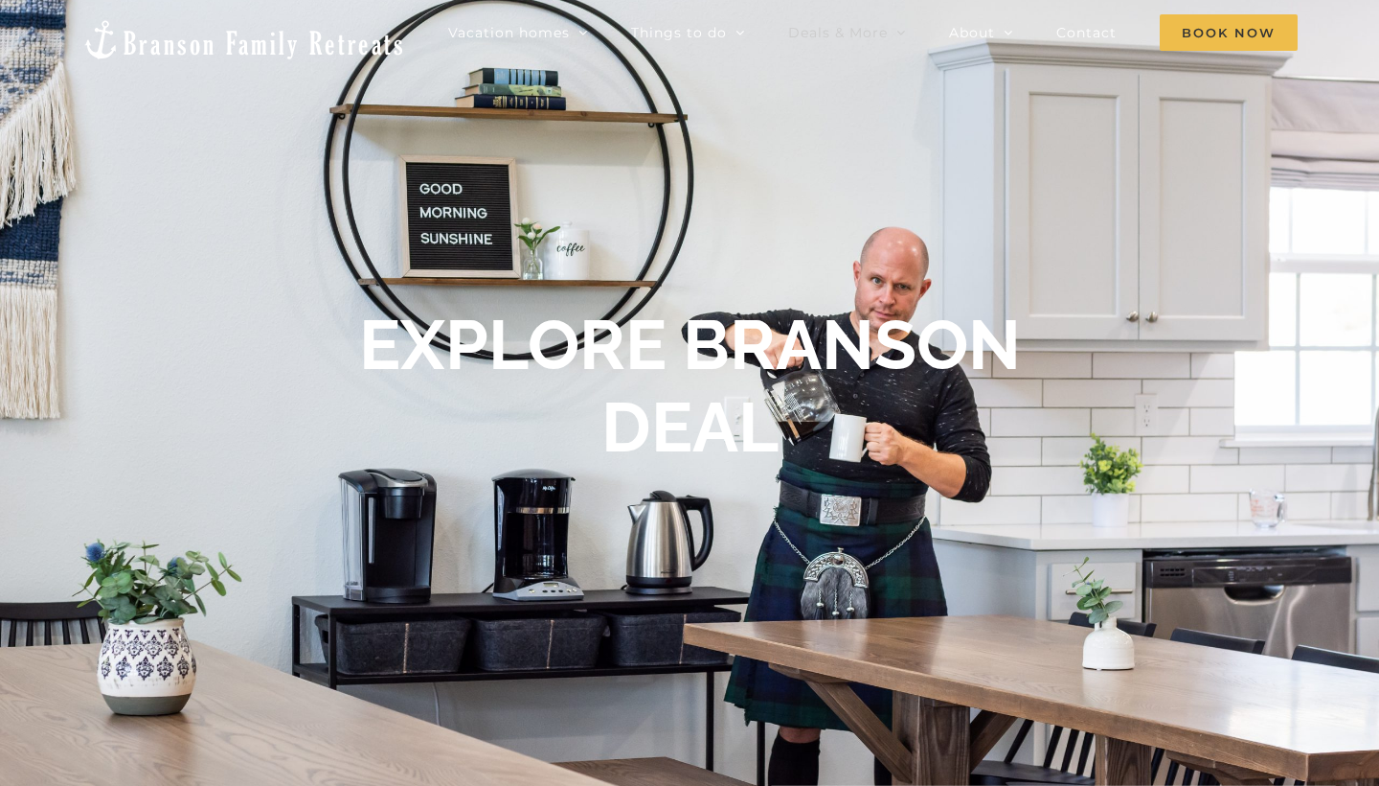
click at [1248, 383] on div "EXPLORE BRANSON DEAL" at bounding box center [689, 393] width 1379 height 179
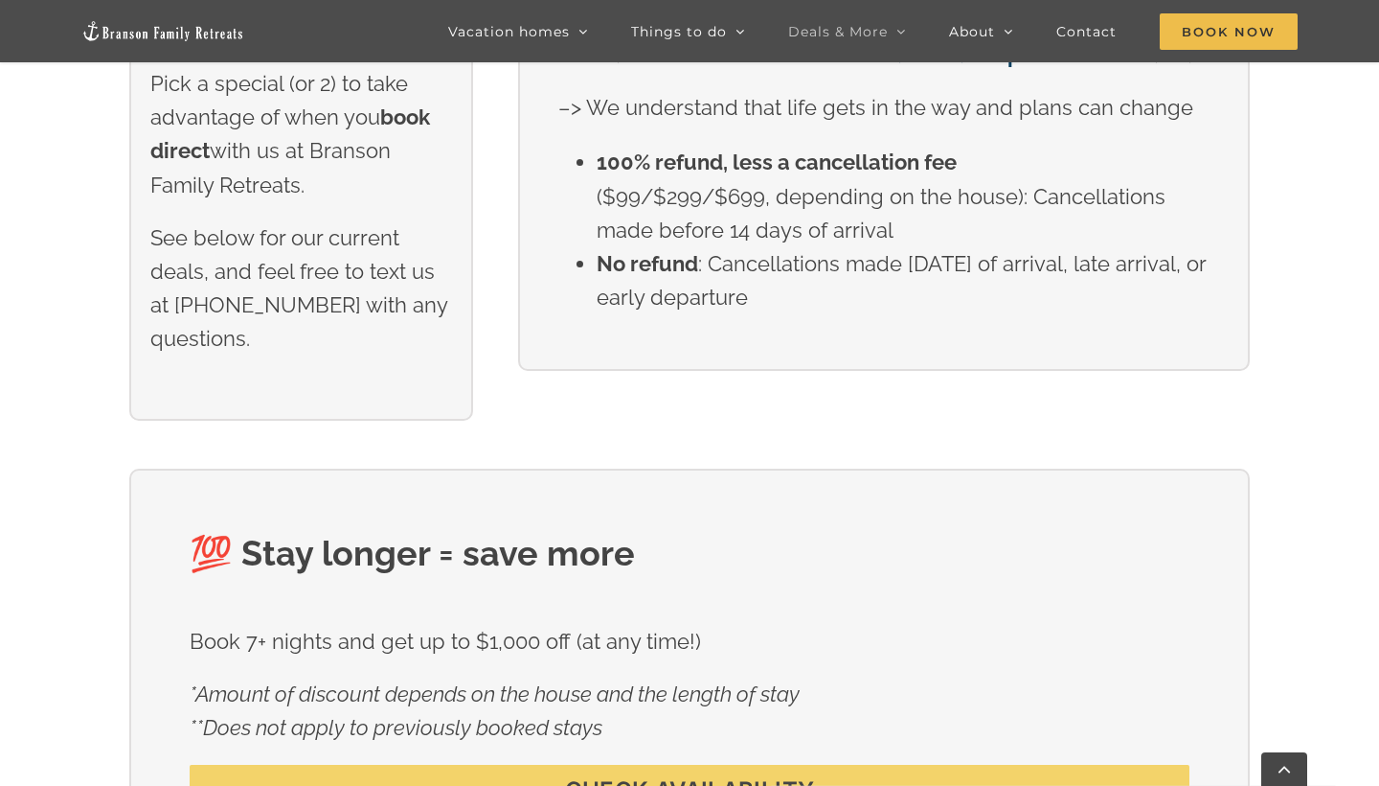
scroll to position [896, 0]
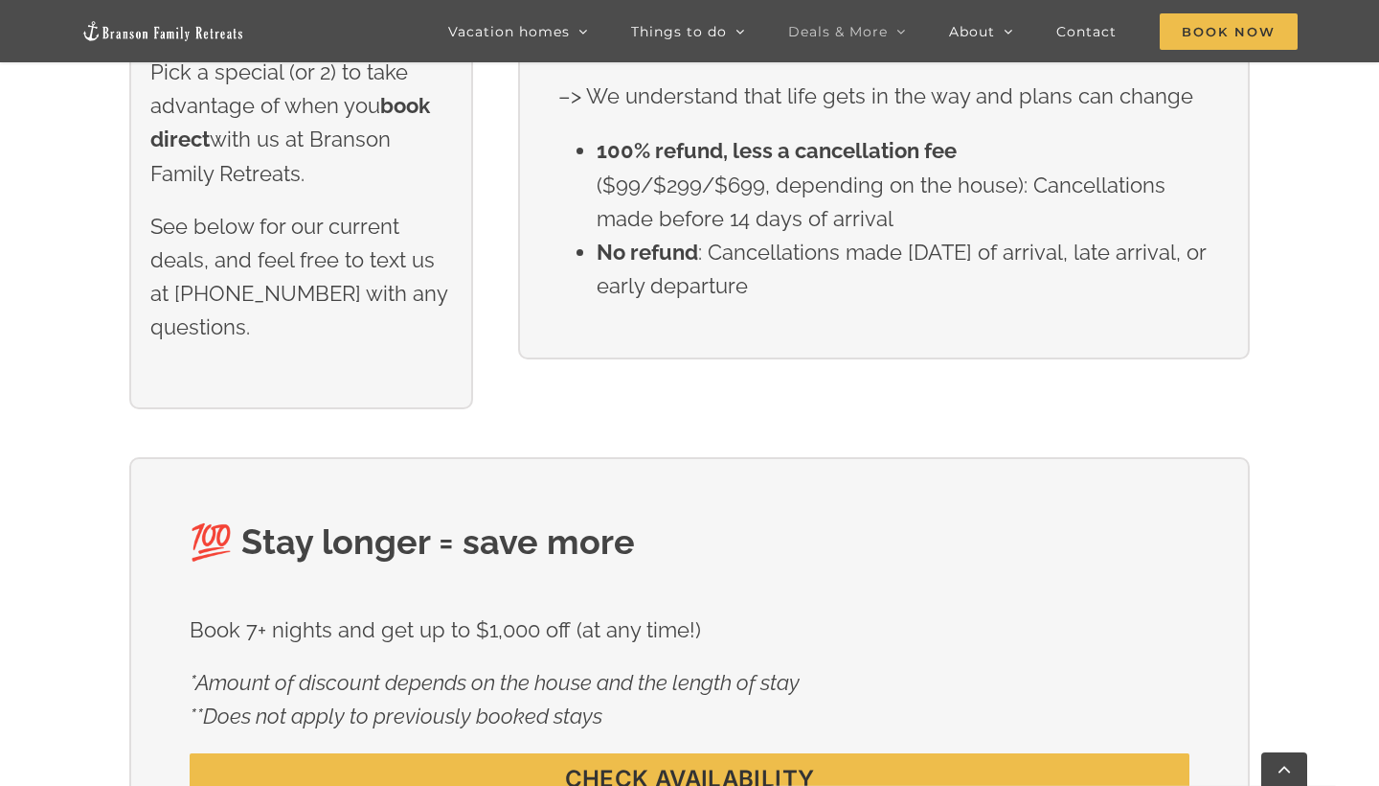
click at [1333, 480] on div "💯 Stay longer = save more Book 7+ nights and get up to $1,000 off (at any time!…" at bounding box center [689, 685] width 1379 height 456
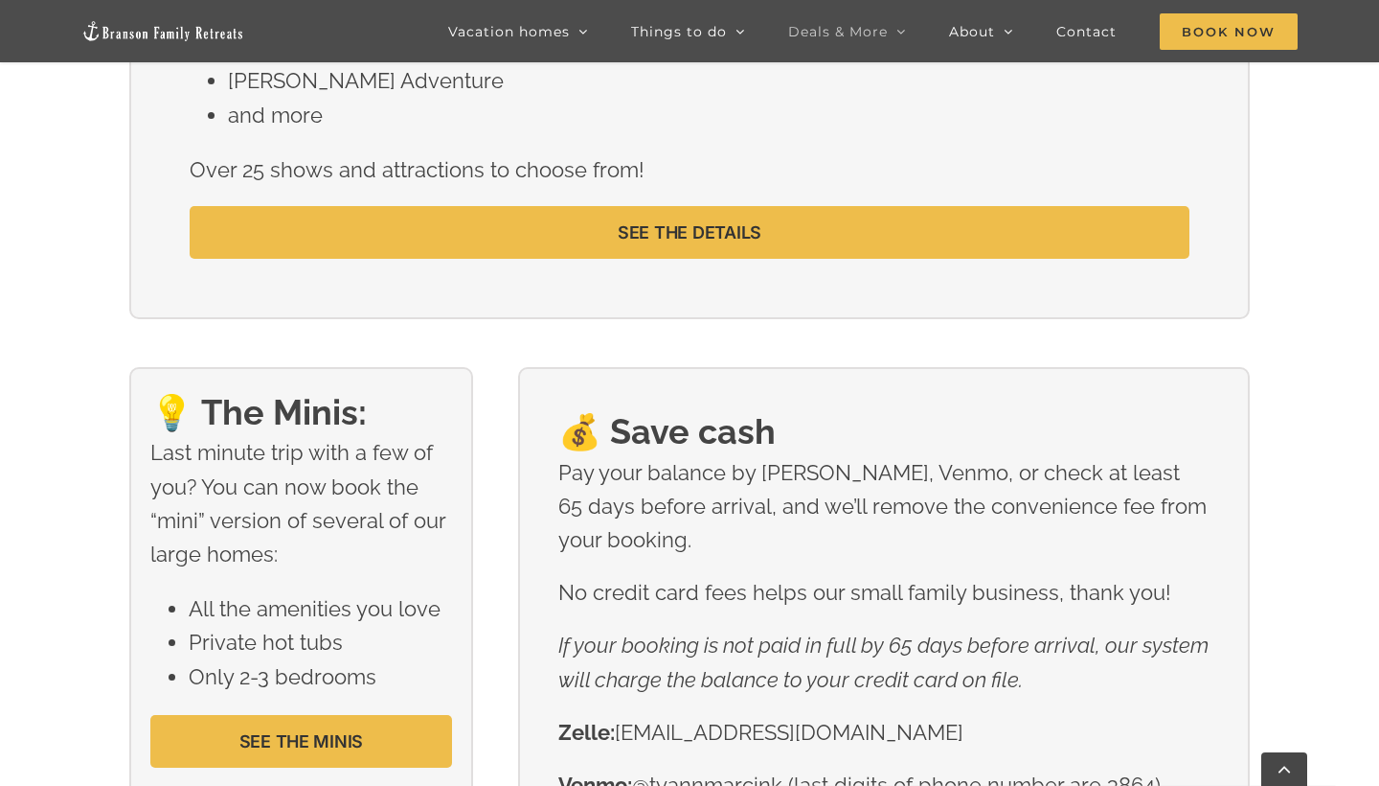
scroll to position [2416, 0]
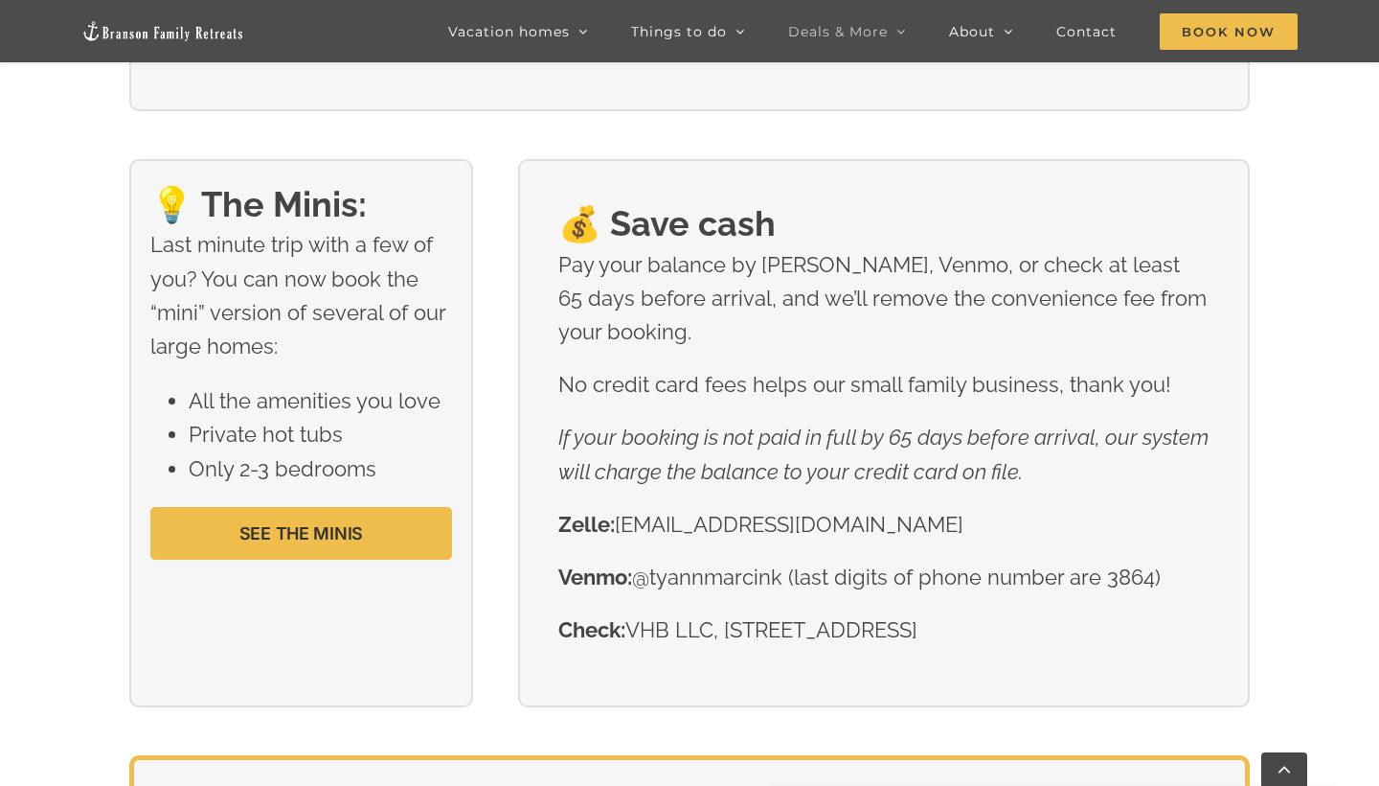
scroll to position [2589, 0]
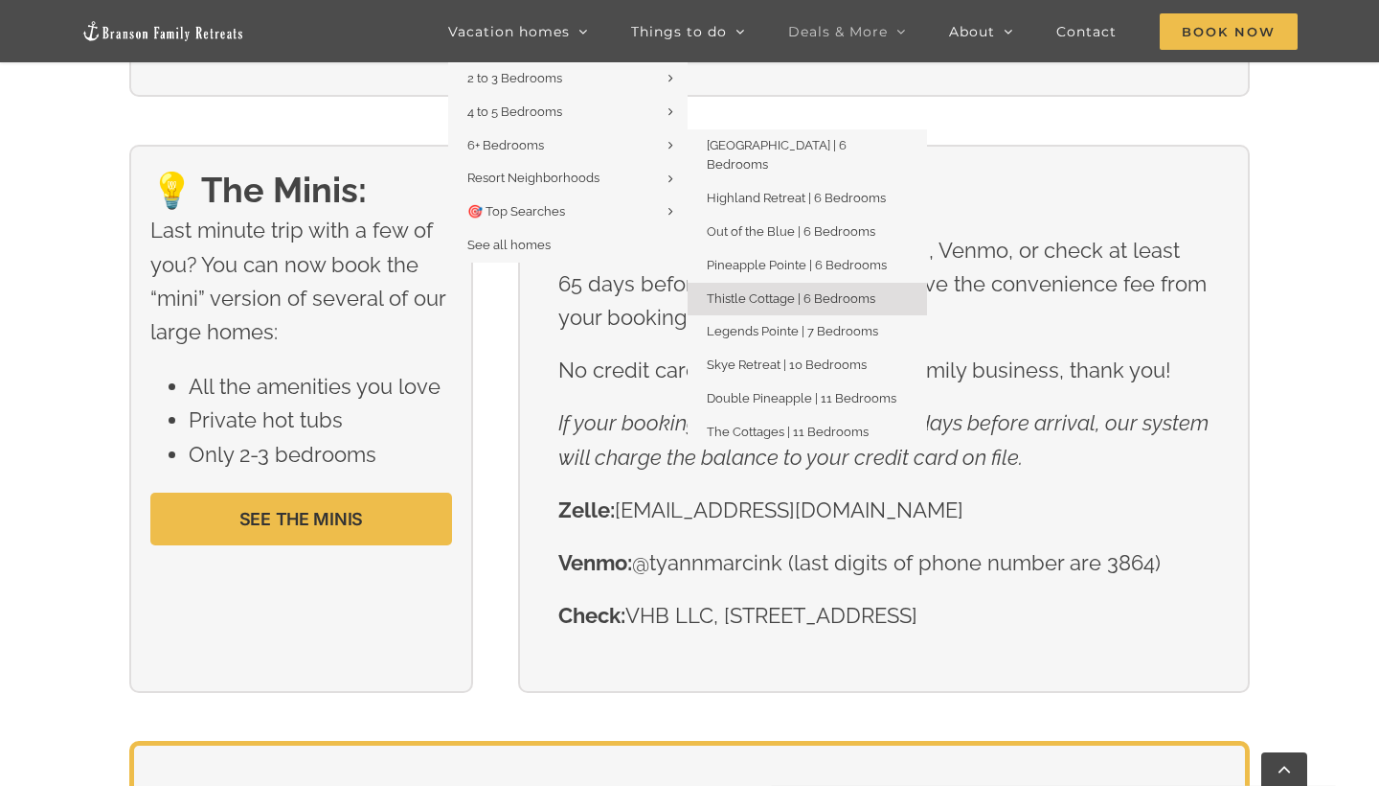
click at [794, 291] on span "Thistle Cottage | 6 Bedrooms" at bounding box center [791, 298] width 169 height 14
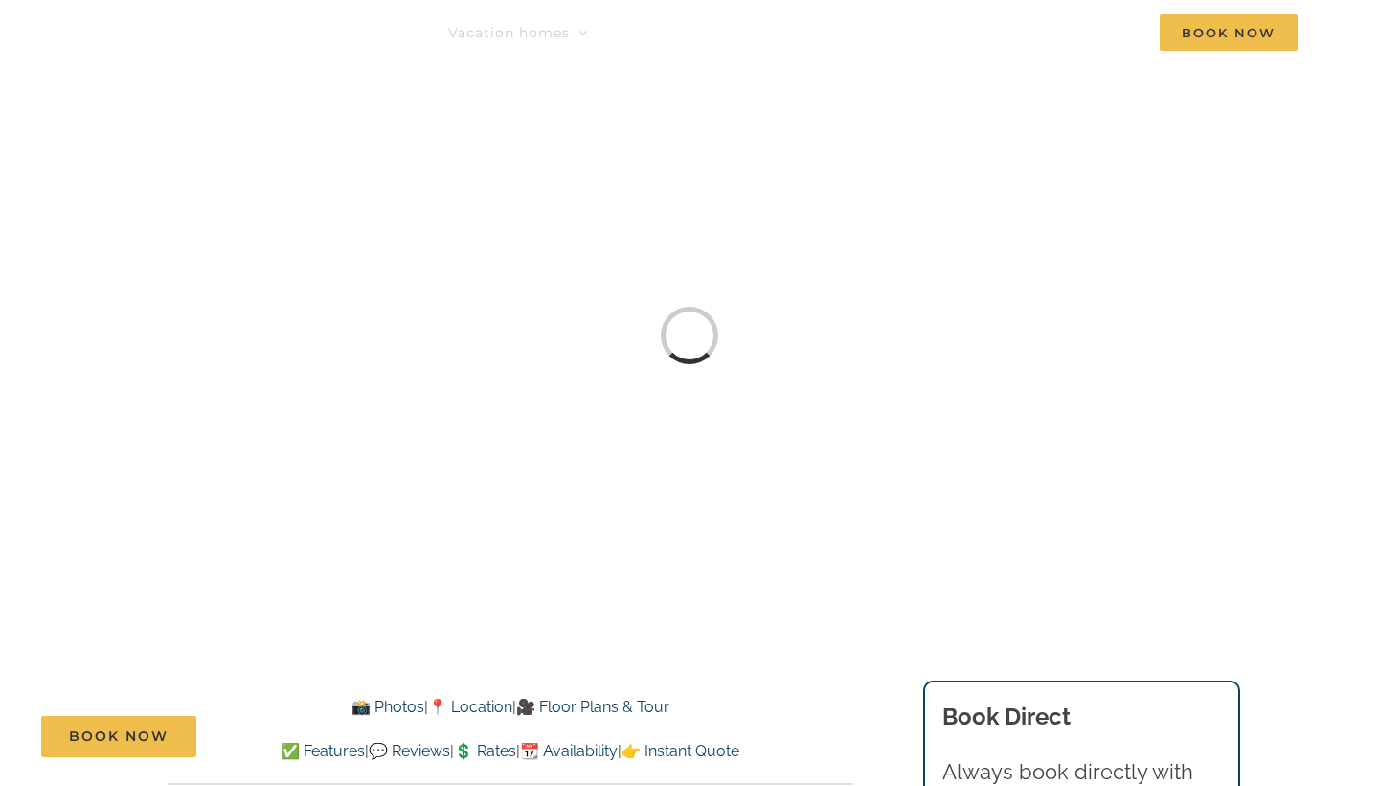
click at [900, 744] on div "Book Now" at bounding box center [704, 736] width 1327 height 41
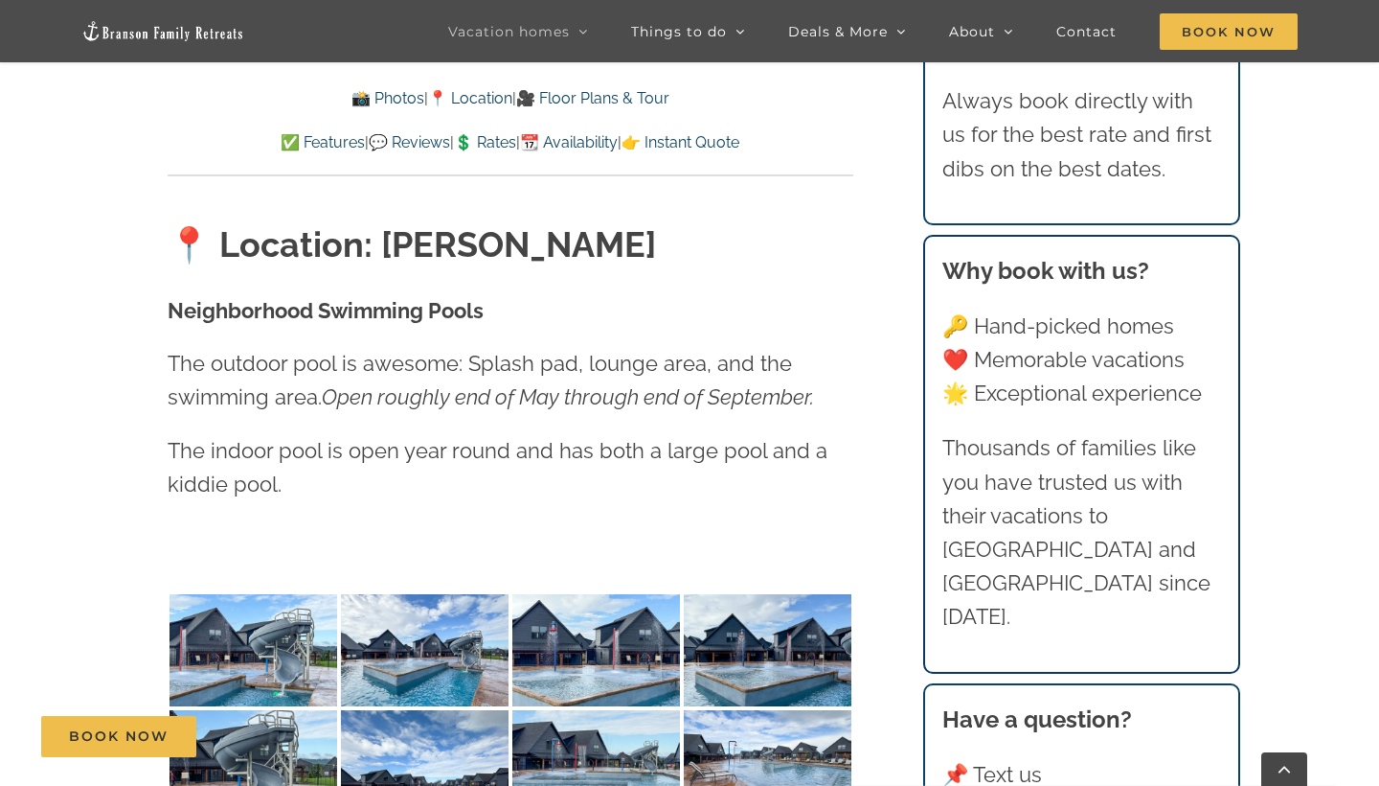
scroll to position [4417, 0]
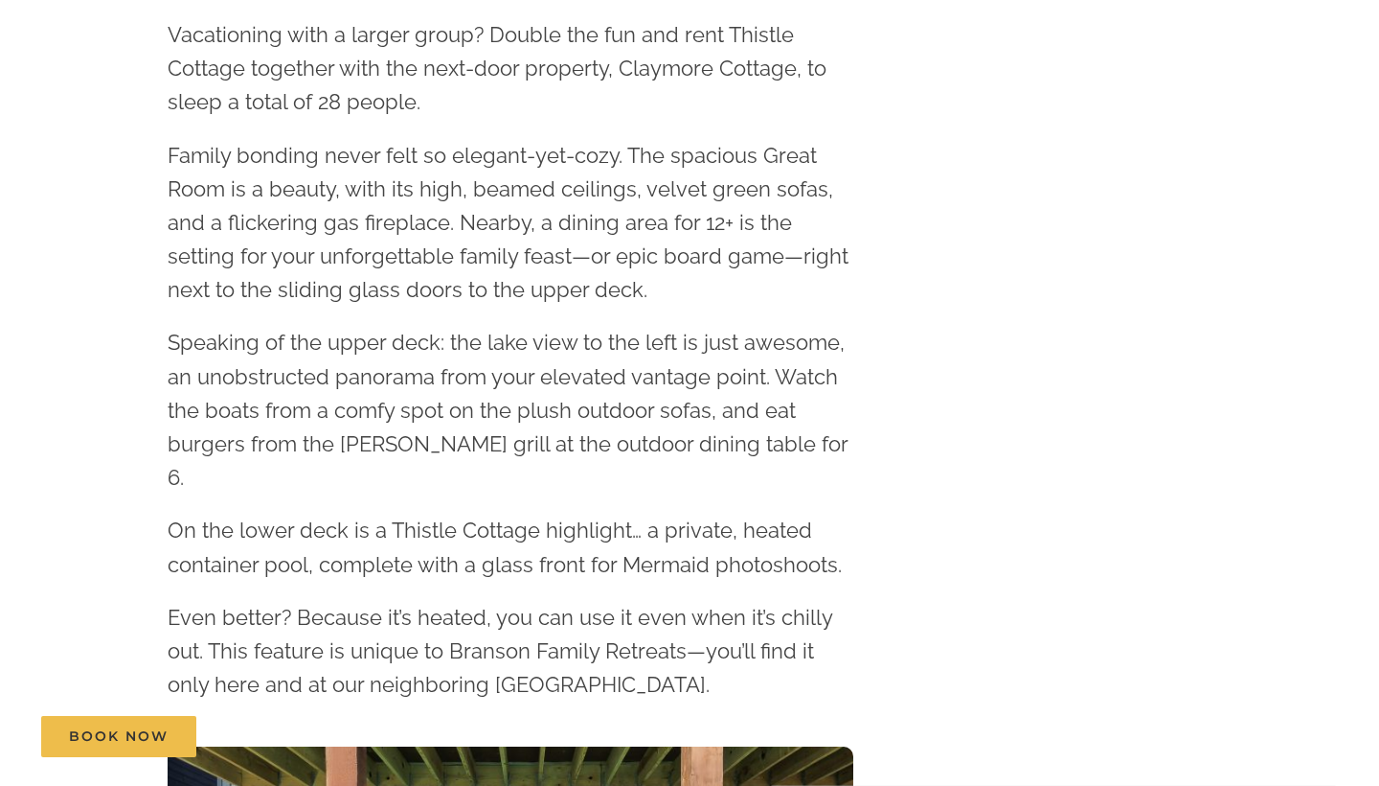
scroll to position [0, 0]
